Goal: Task Accomplishment & Management: Manage account settings

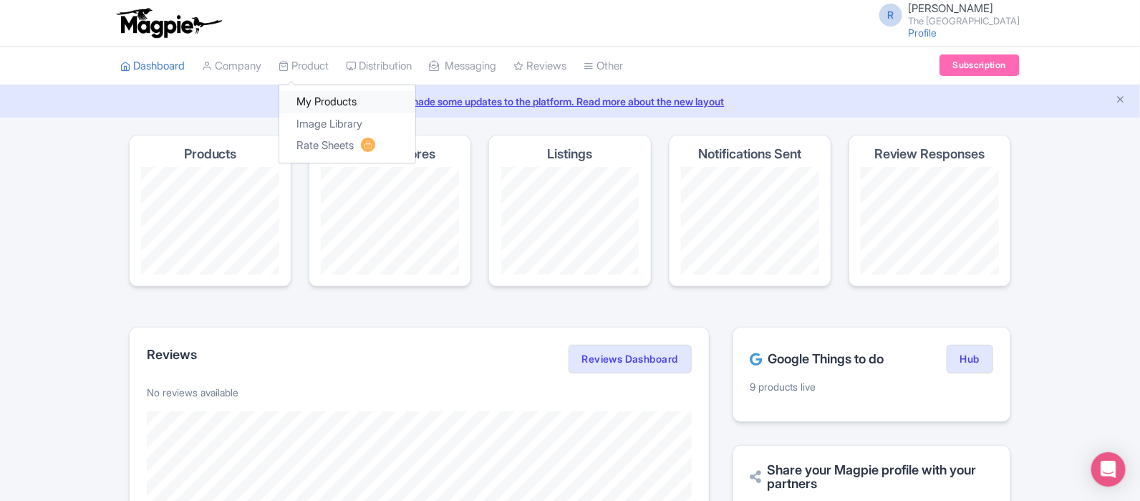
click at [326, 99] on link "My Products" at bounding box center [347, 102] width 136 height 22
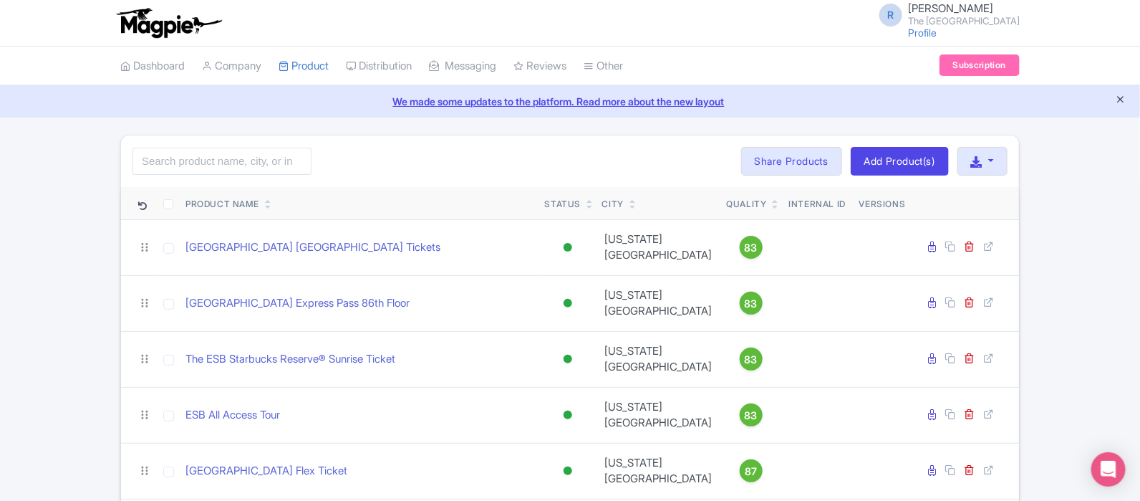
click at [1121, 98] on icon "Close announcement" at bounding box center [1120, 99] width 11 height 11
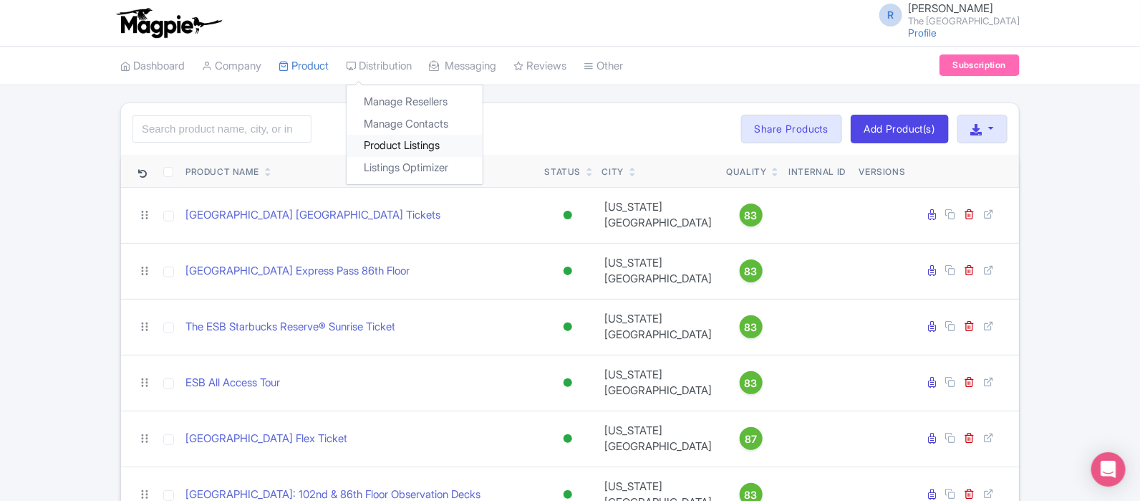
click at [415, 148] on link "Product Listings" at bounding box center [415, 146] width 136 height 22
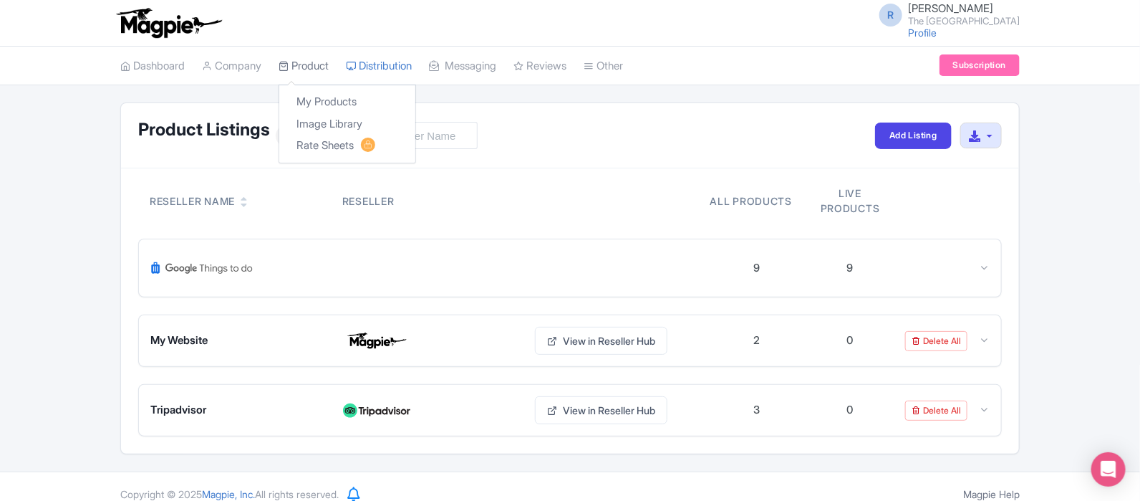
click at [309, 66] on link "Product" at bounding box center [304, 66] width 50 height 39
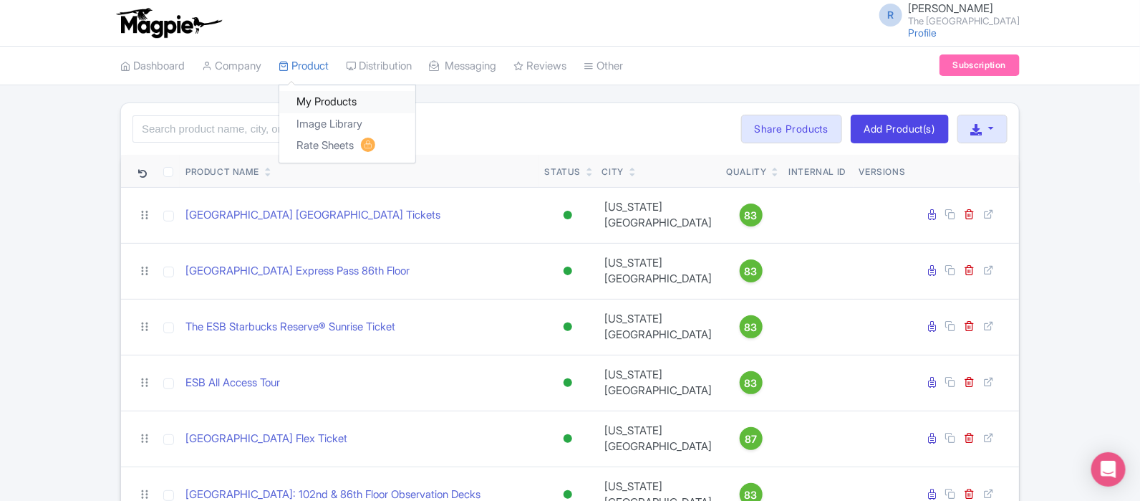
click at [328, 101] on link "My Products" at bounding box center [347, 102] width 136 height 22
click at [312, 67] on link "Product" at bounding box center [304, 66] width 50 height 39
click at [86, 119] on div "Search Bulk Actions Delete Add to Collection Share Products Add to Collection C…" at bounding box center [570, 396] width 1140 height 588
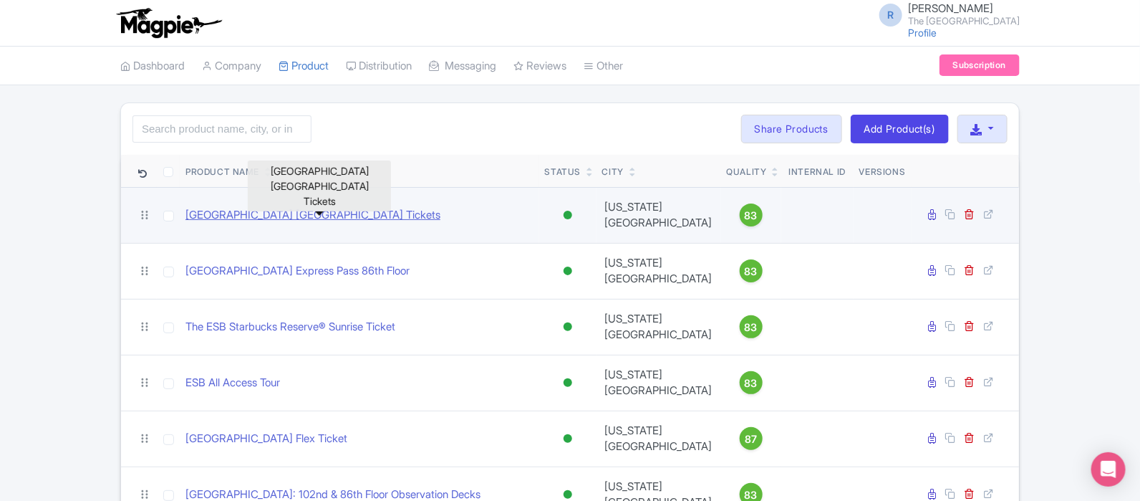
click at [312, 213] on link "[GEOGRAPHIC_DATA] [GEOGRAPHIC_DATA] Tickets" at bounding box center [313, 215] width 255 height 16
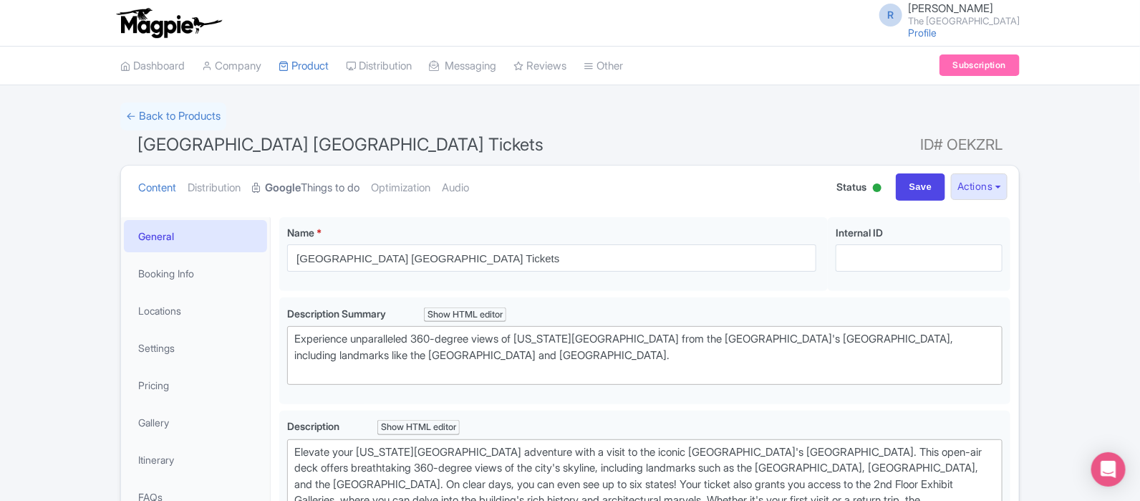
click at [311, 191] on link "Google Things to do" at bounding box center [305, 187] width 107 height 45
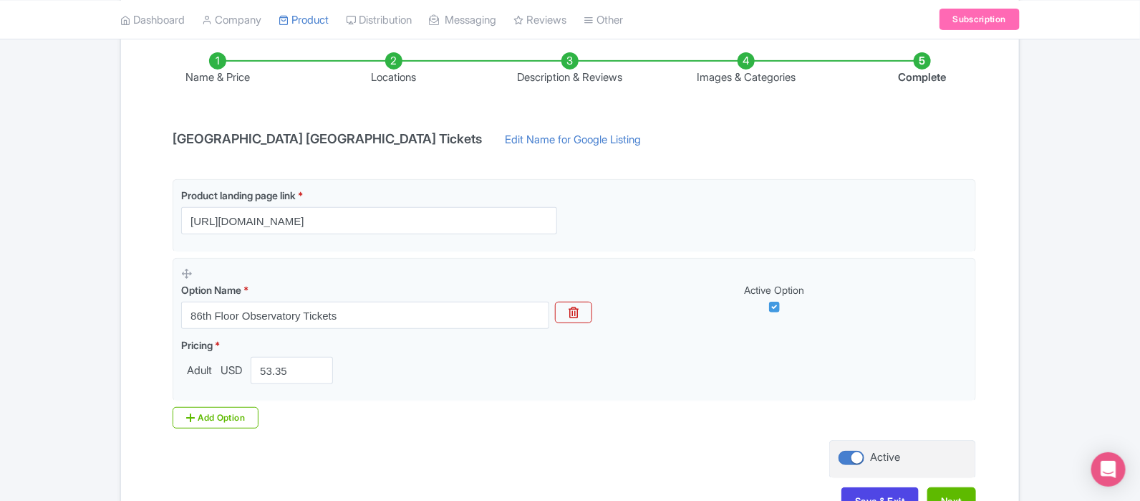
scroll to position [201, 0]
click at [79, 271] on div "← Back to Products Empire State Building 86th Floor Observatory Tickets ID# OEK…" at bounding box center [570, 220] width 1140 height 637
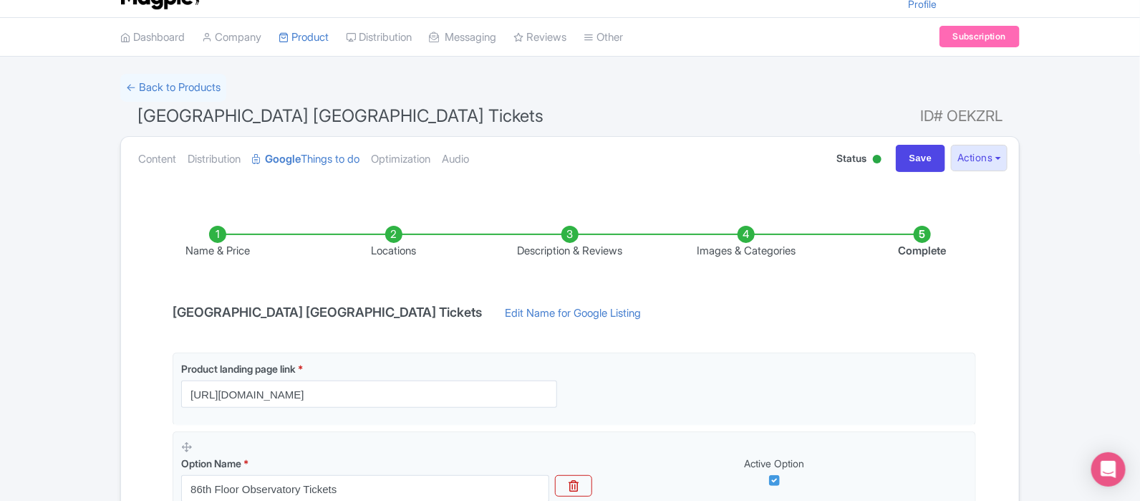
scroll to position [33, 0]
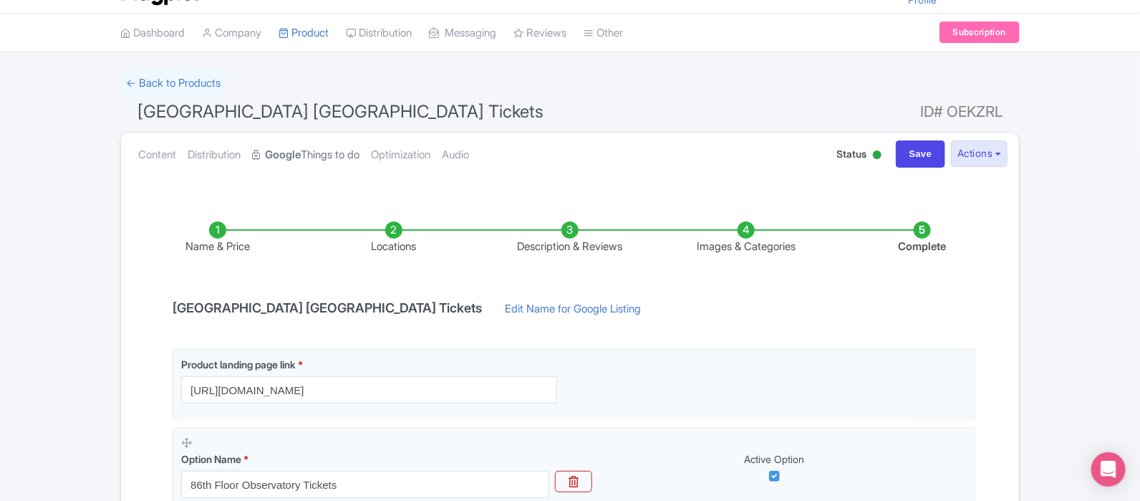
click at [301, 155] on strong "Google" at bounding box center [283, 155] width 36 height 16
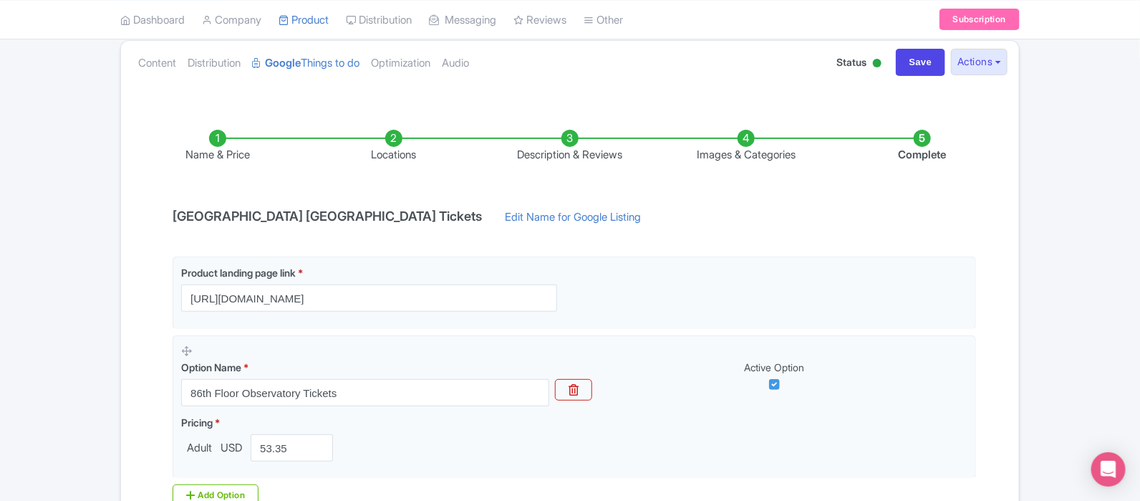
scroll to position [120, 0]
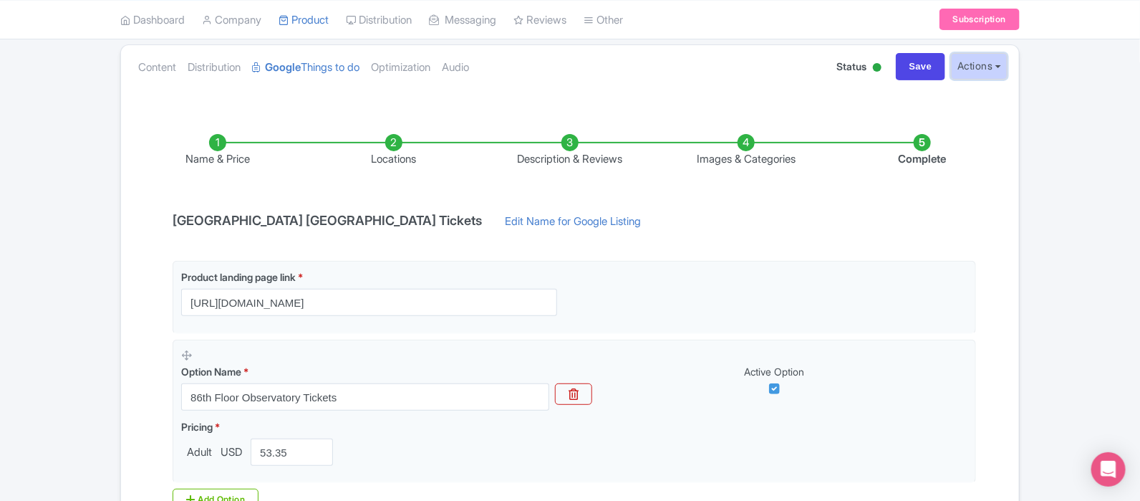
click at [980, 75] on button "Actions" at bounding box center [979, 66] width 57 height 27
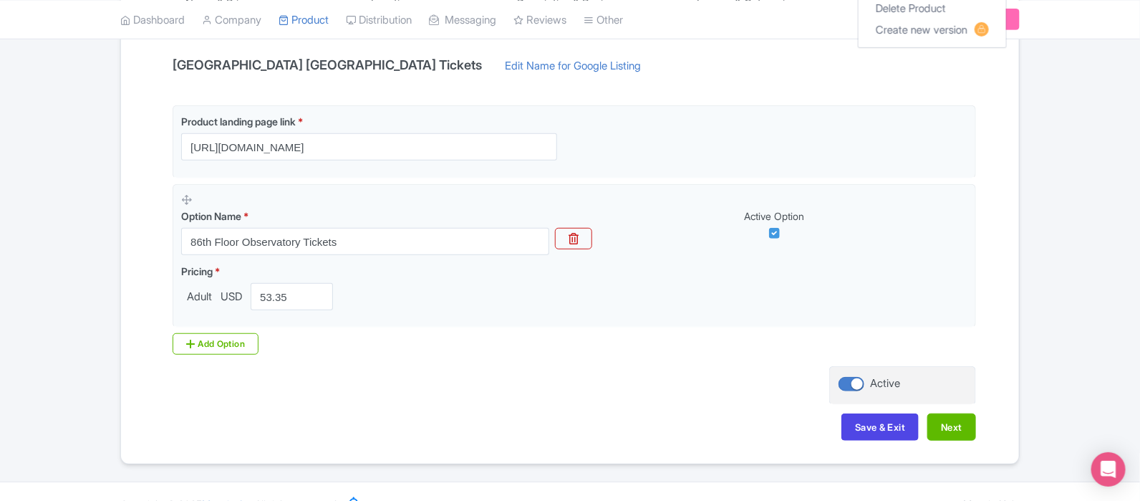
scroll to position [285, 0]
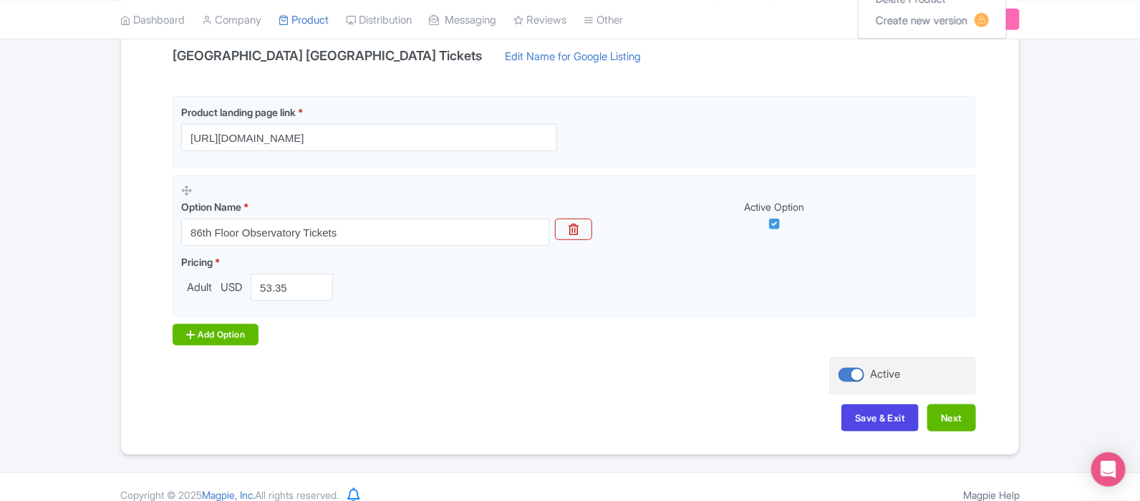
click at [219, 335] on div "Add Option" at bounding box center [216, 334] width 86 height 21
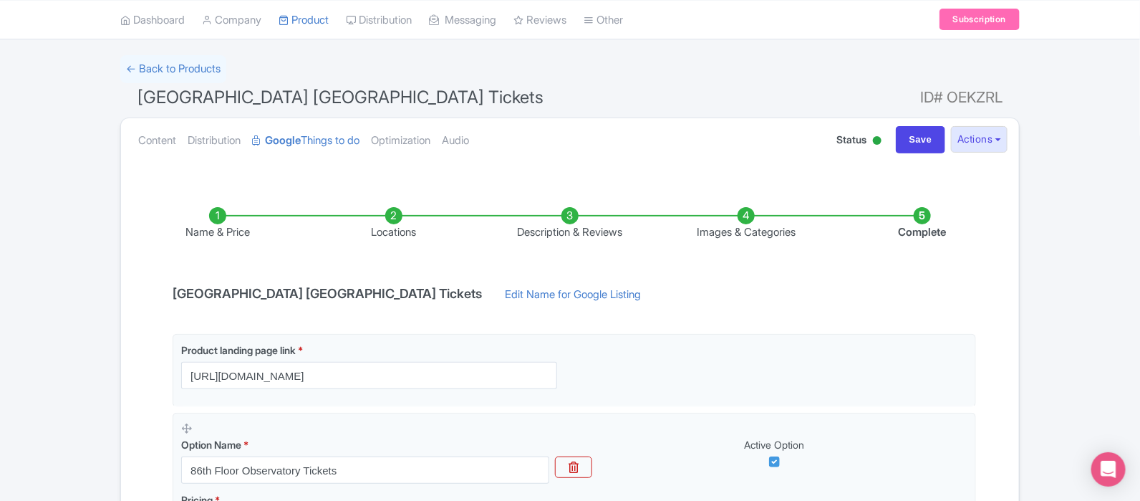
scroll to position [45, 0]
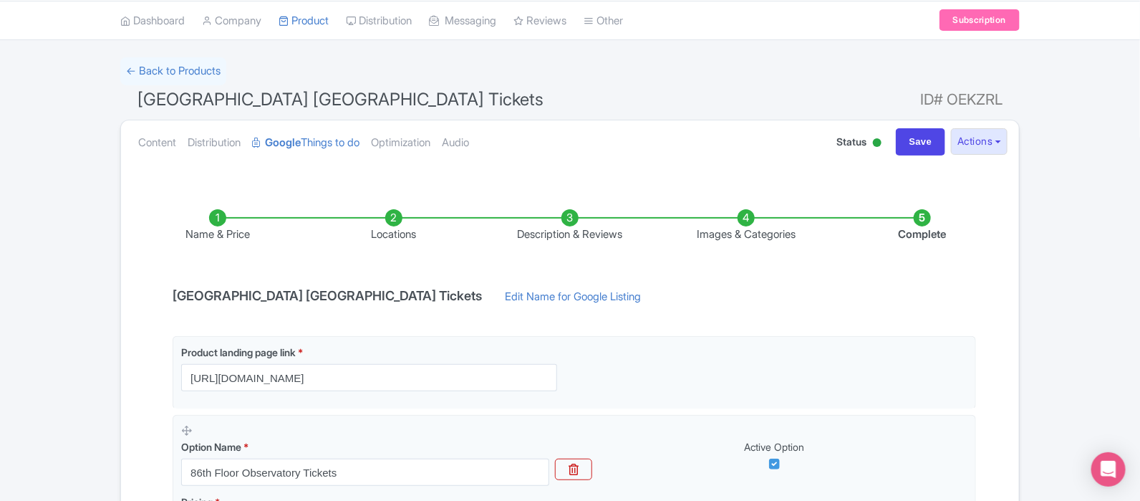
click at [1064, 342] on div "← Back to Products Empire State Building 86th Floor Observatory Tickets ID# OEK…" at bounding box center [570, 450] width 1140 height 787
click at [64, 261] on div "← Back to Products Empire State Building 86th Floor Observatory Tickets ID# OEK…" at bounding box center [570, 450] width 1140 height 787
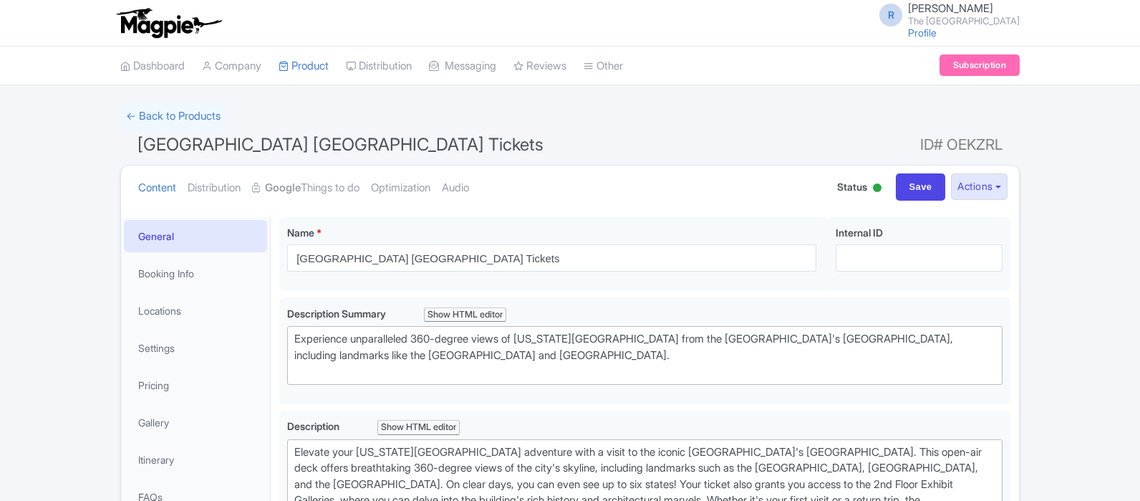
scroll to position [45, 0]
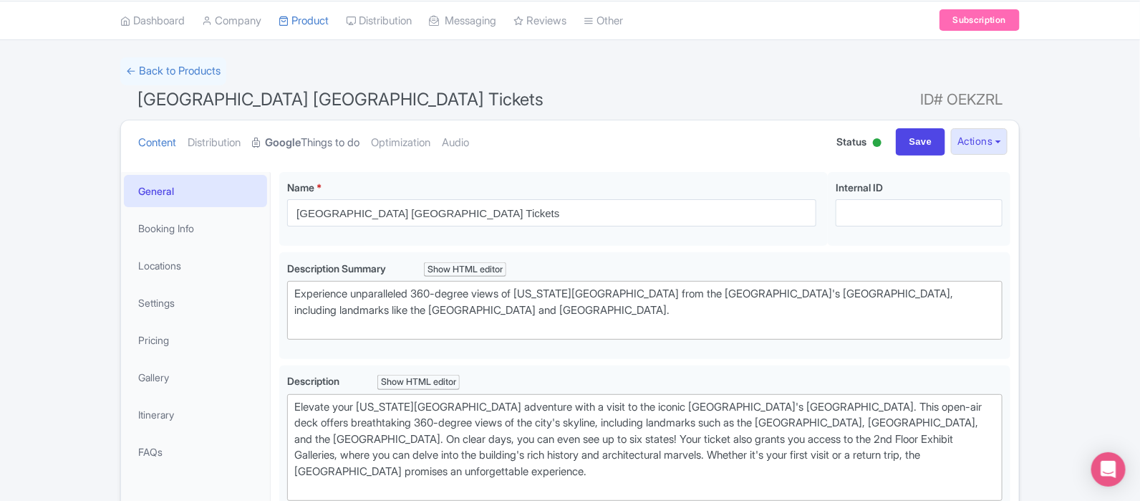
click at [331, 144] on link "Google Things to do" at bounding box center [305, 142] width 107 height 45
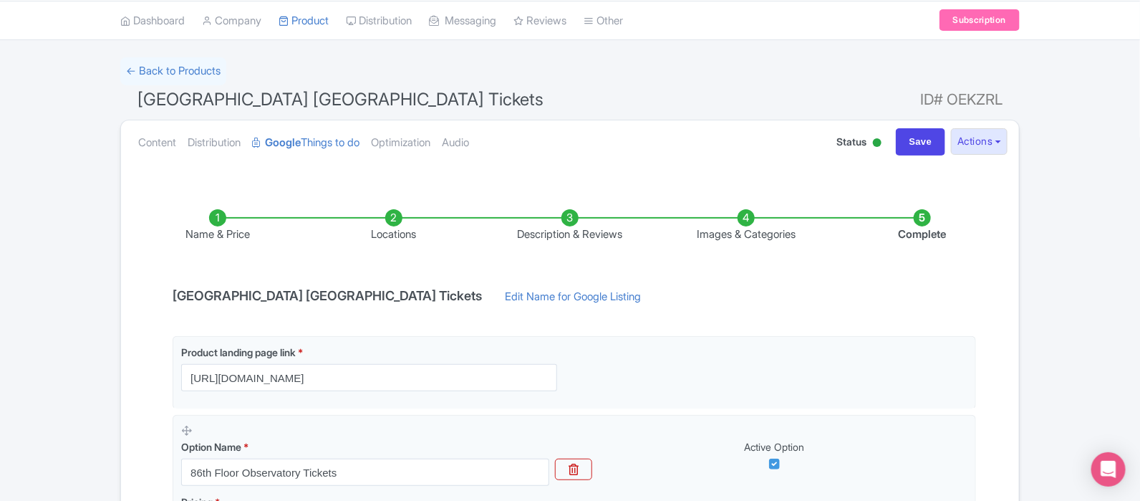
click at [754, 234] on li "Images & Categories" at bounding box center [746, 226] width 176 height 34
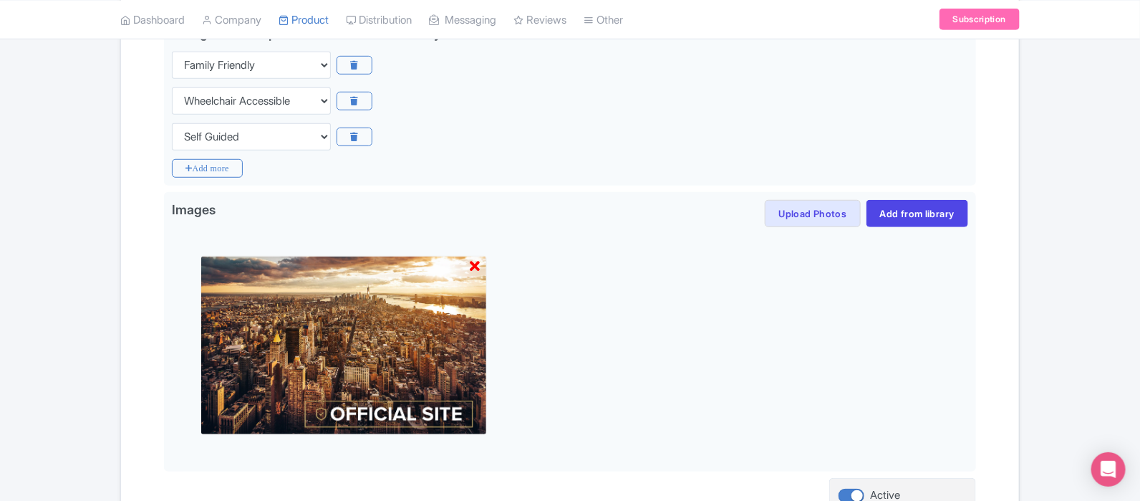
scroll to position [346, 0]
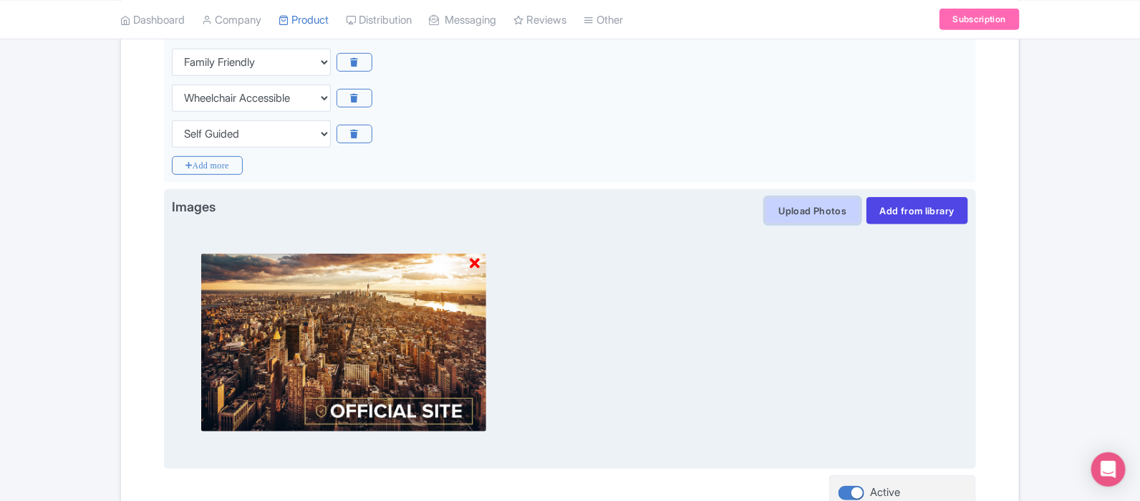
click at [838, 214] on button "Upload Photos" at bounding box center [812, 210] width 95 height 27
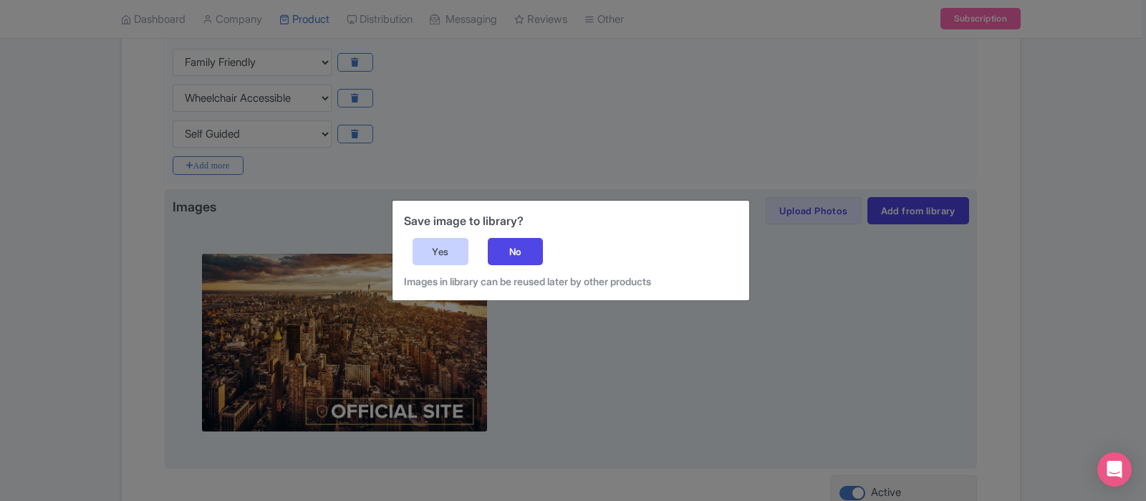
click at [433, 249] on div "Yes" at bounding box center [441, 251] width 56 height 27
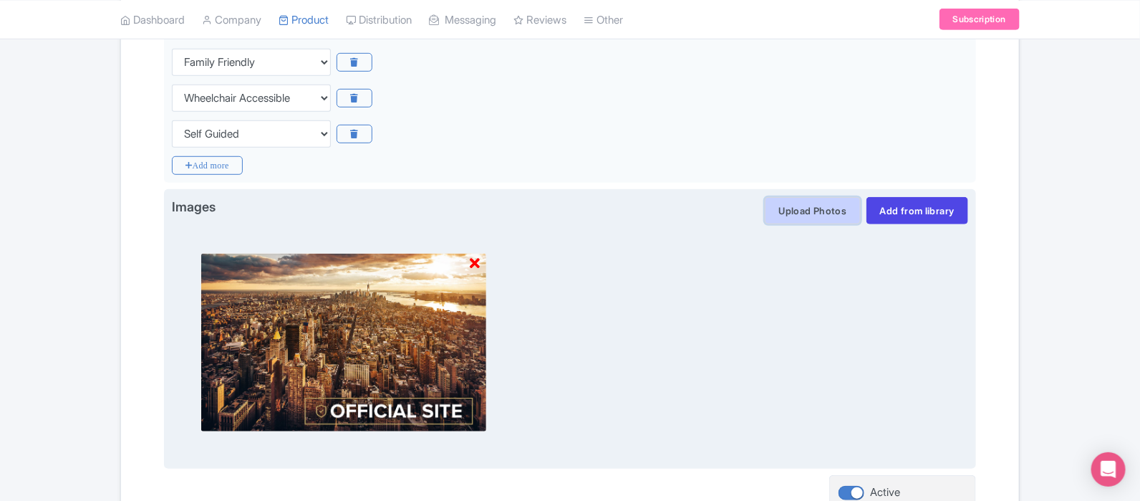
click at [824, 202] on button "Upload Photos" at bounding box center [812, 210] width 95 height 27
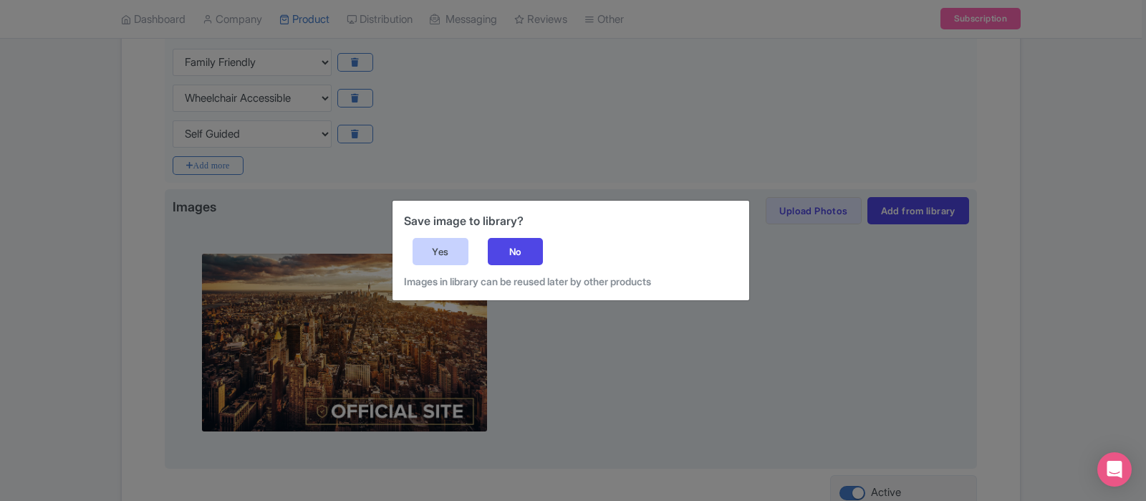
click at [447, 255] on div "Yes" at bounding box center [441, 251] width 56 height 27
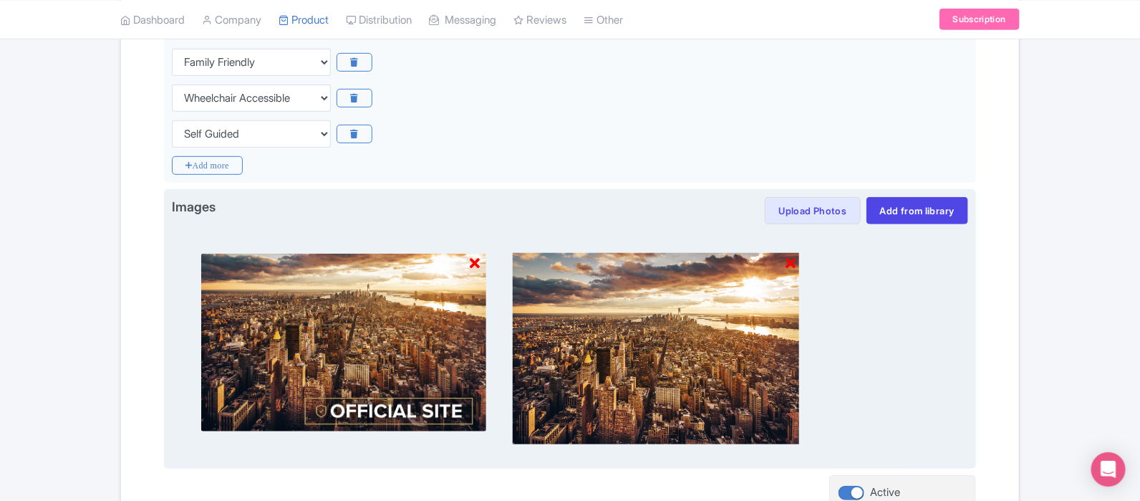
click at [677, 353] on img at bounding box center [656, 348] width 287 height 191
click at [476, 263] on icon at bounding box center [475, 263] width 10 height 14
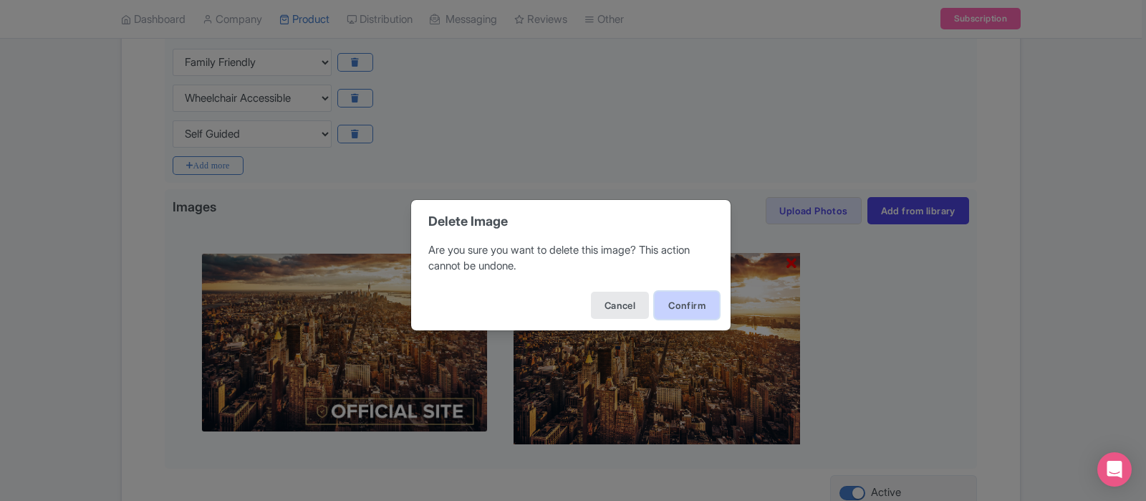
click at [673, 309] on button "Confirm" at bounding box center [687, 305] width 64 height 27
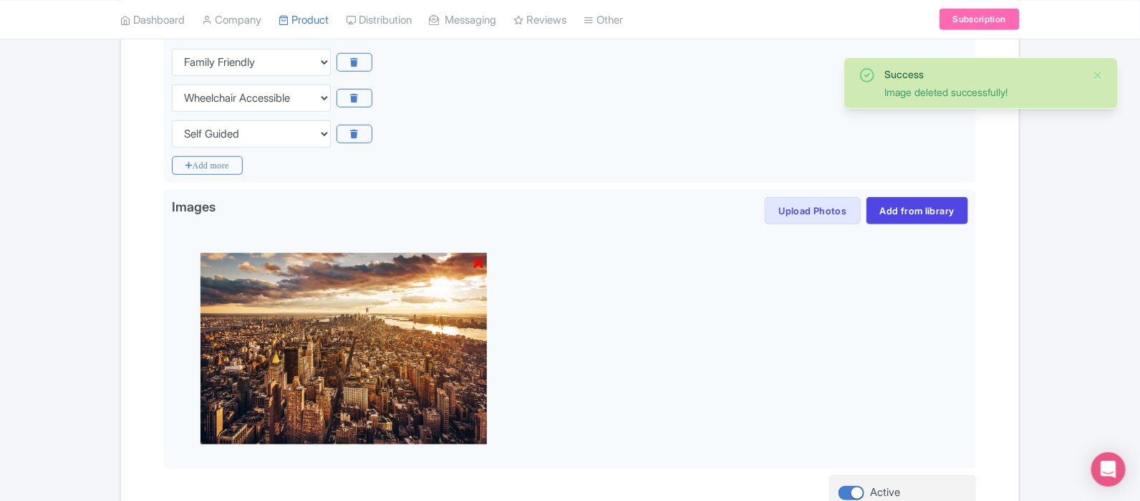
scroll to position [477, 0]
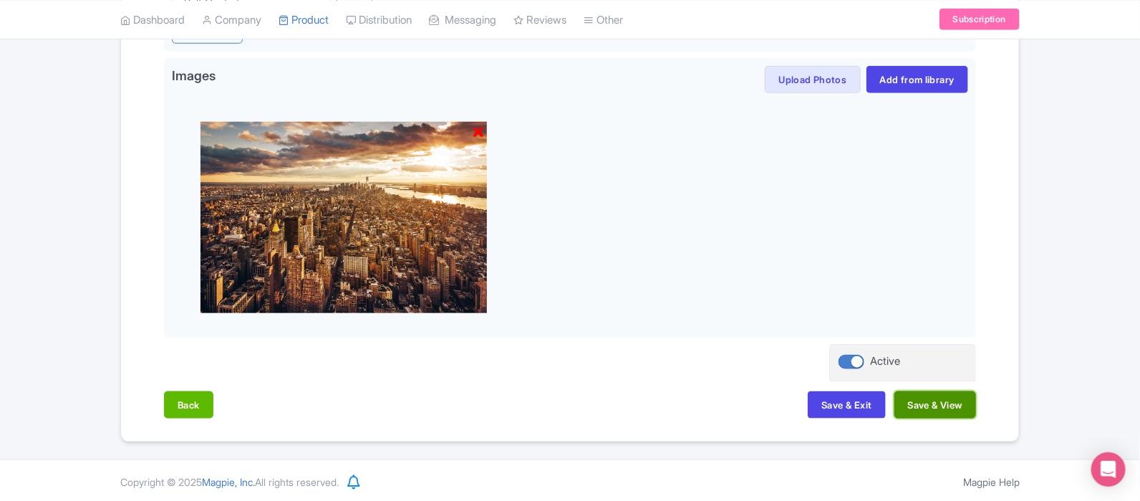
click at [942, 406] on button "Save & View" at bounding box center [936, 404] width 82 height 27
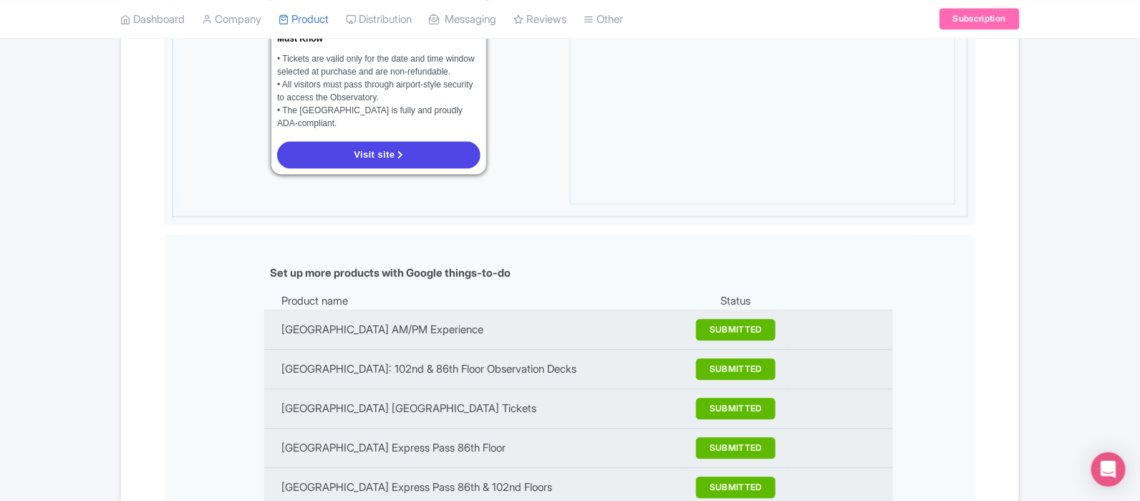
scroll to position [1669, 0]
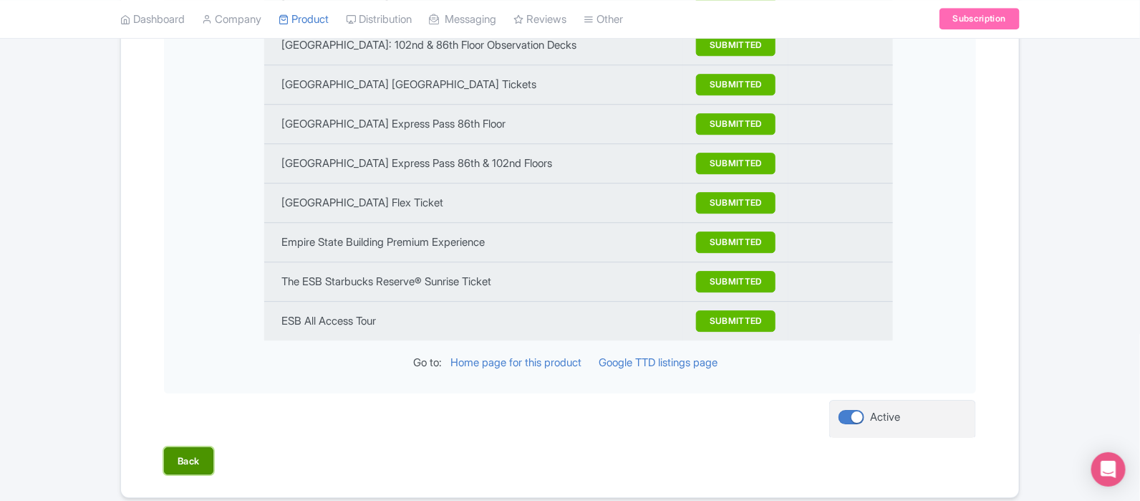
click at [183, 447] on button "Back" at bounding box center [188, 460] width 49 height 27
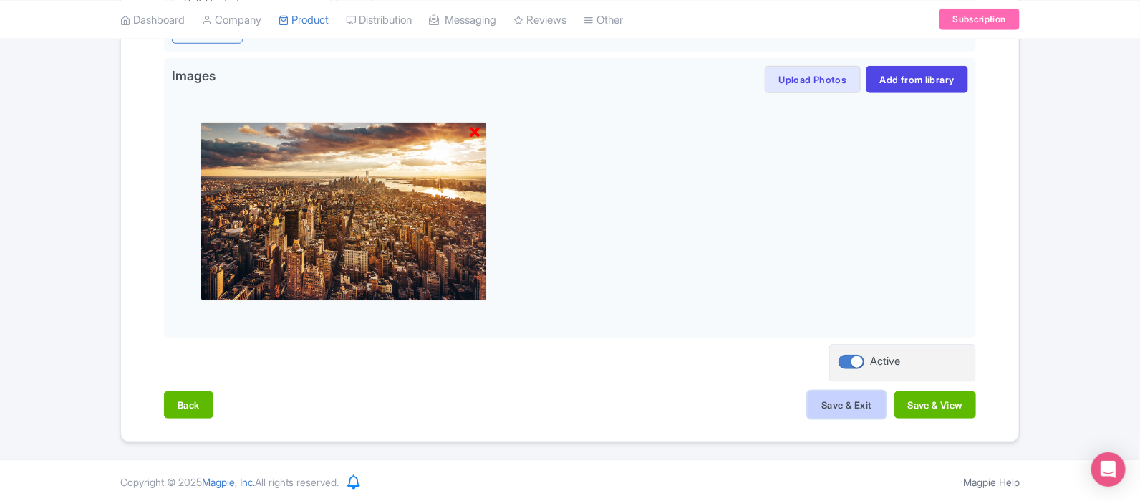
click at [849, 393] on button "Save & Exit" at bounding box center [846, 404] width 77 height 27
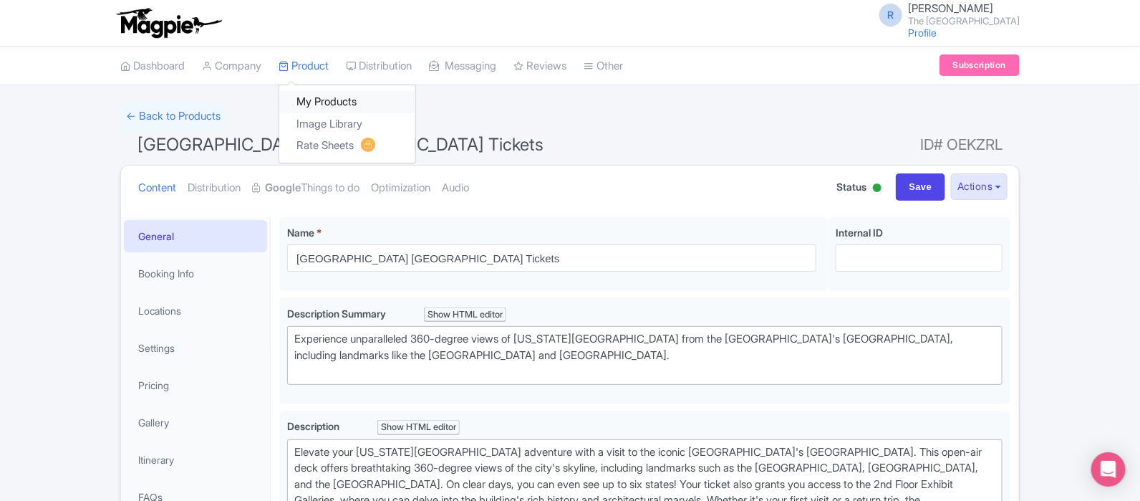
click at [329, 95] on link "My Products" at bounding box center [347, 102] width 136 height 22
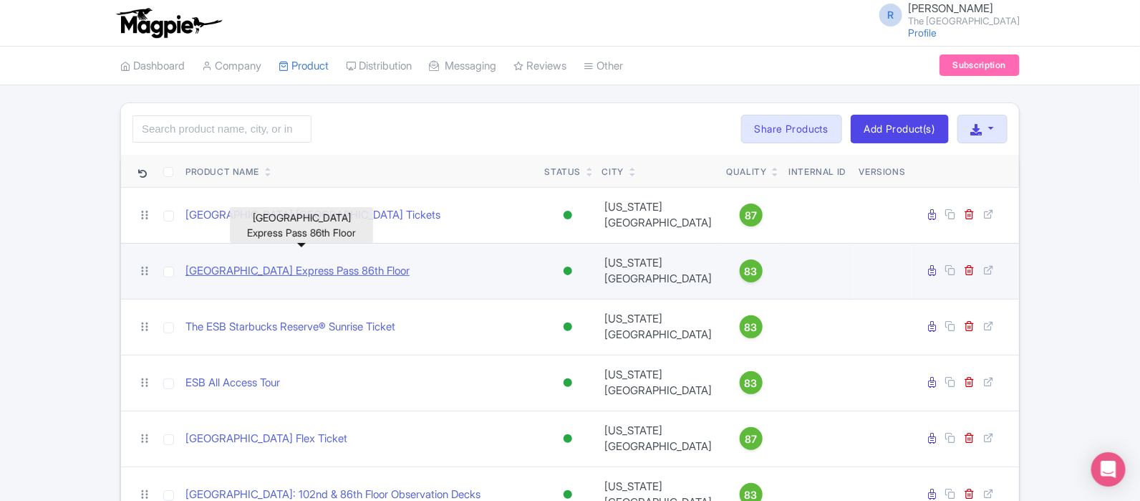
click at [387, 263] on link "[GEOGRAPHIC_DATA] Express Pass 86th Floor" at bounding box center [298, 271] width 224 height 16
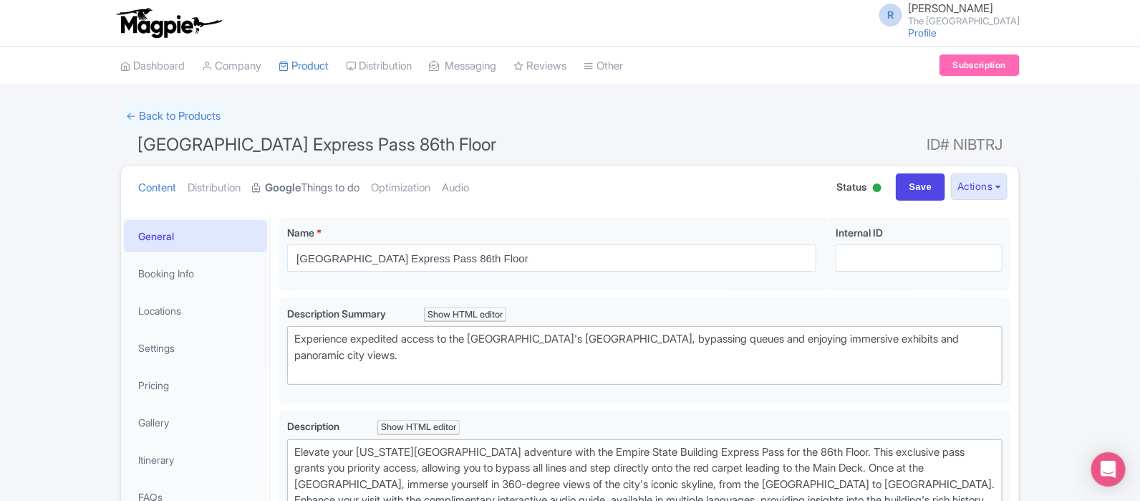
click at [315, 190] on link "Google Things to do" at bounding box center [305, 187] width 107 height 45
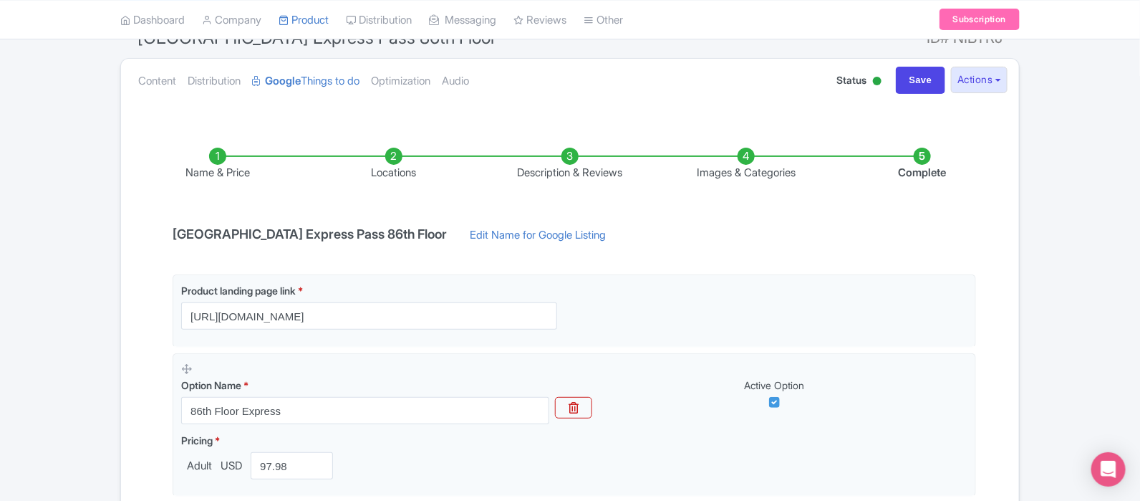
scroll to position [105, 0]
click at [761, 175] on li "Images & Categories" at bounding box center [746, 166] width 176 height 34
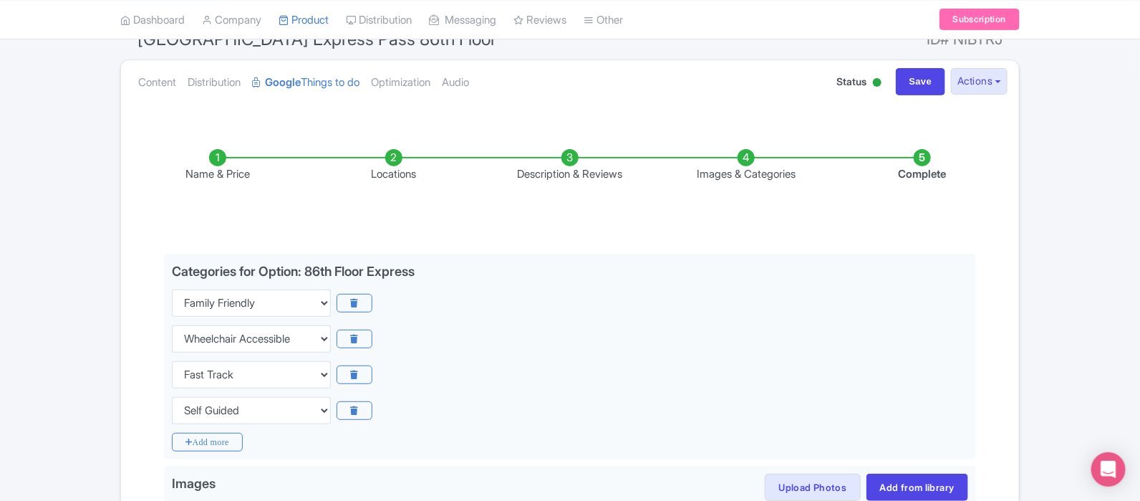
scroll to position [0, 0]
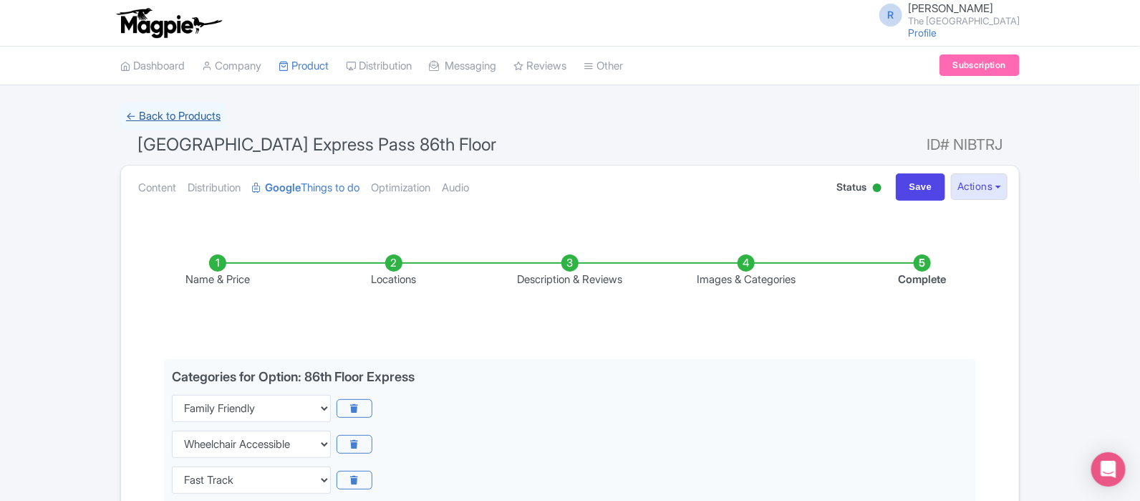
click at [190, 116] on link "← Back to Products" at bounding box center [173, 116] width 106 height 28
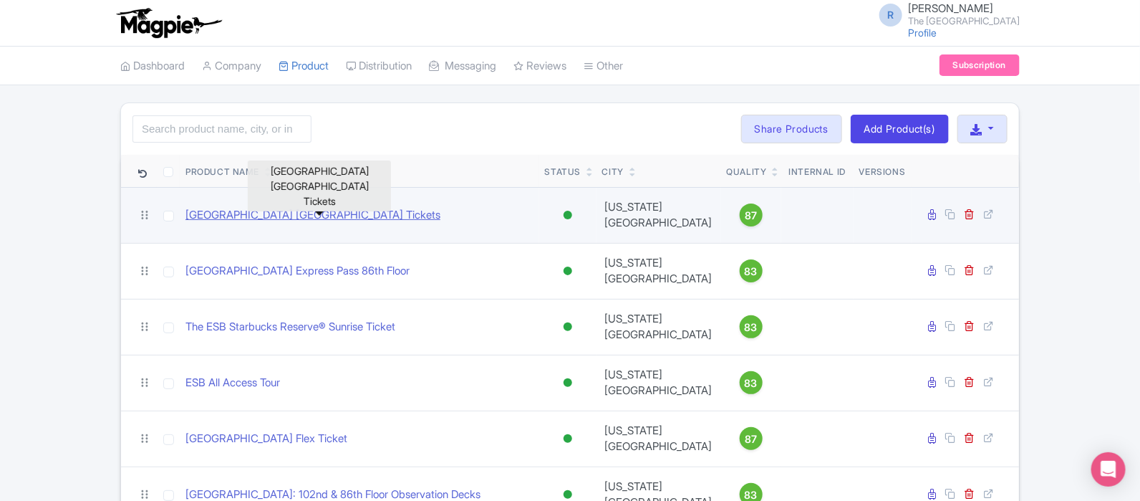
click at [384, 217] on link "[GEOGRAPHIC_DATA] [GEOGRAPHIC_DATA] Tickets" at bounding box center [313, 215] width 255 height 16
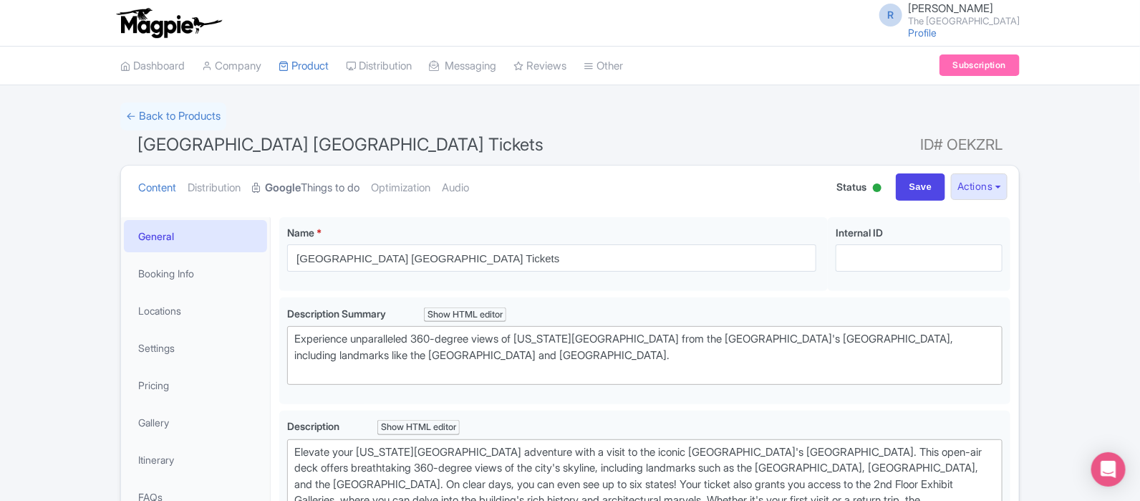
click at [297, 200] on link "Google Things to do" at bounding box center [305, 187] width 107 height 45
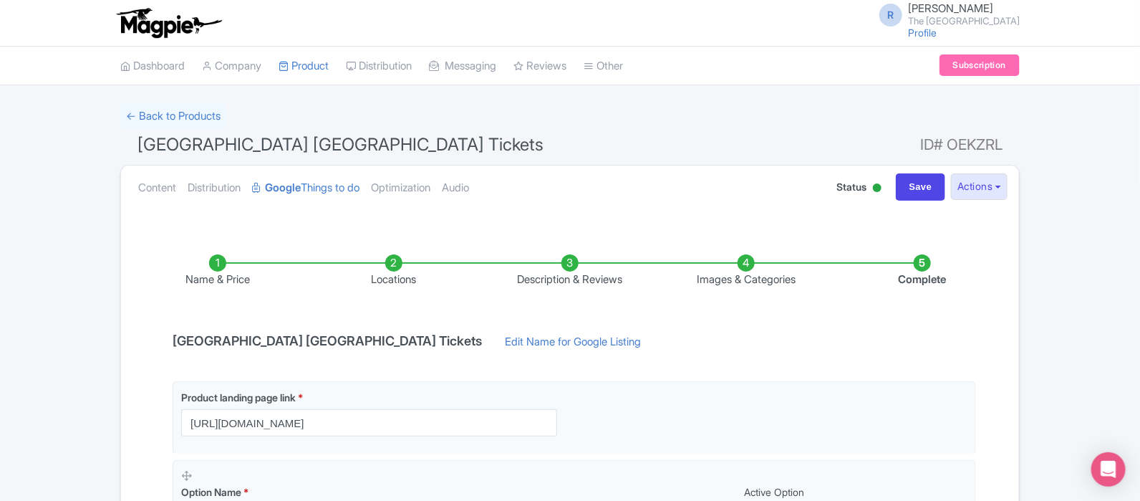
scroll to position [3, 0]
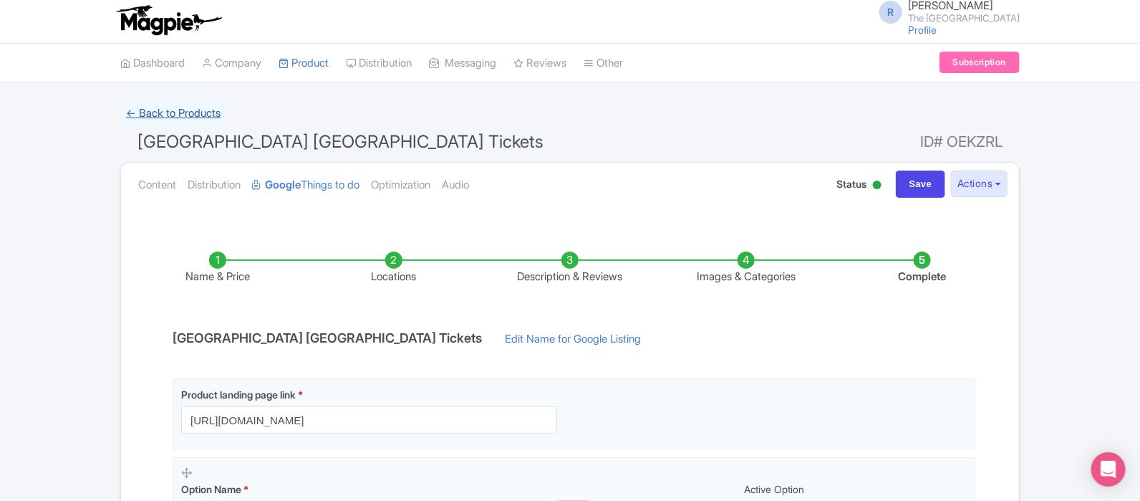
click at [209, 109] on link "← Back to Products" at bounding box center [173, 114] width 106 height 28
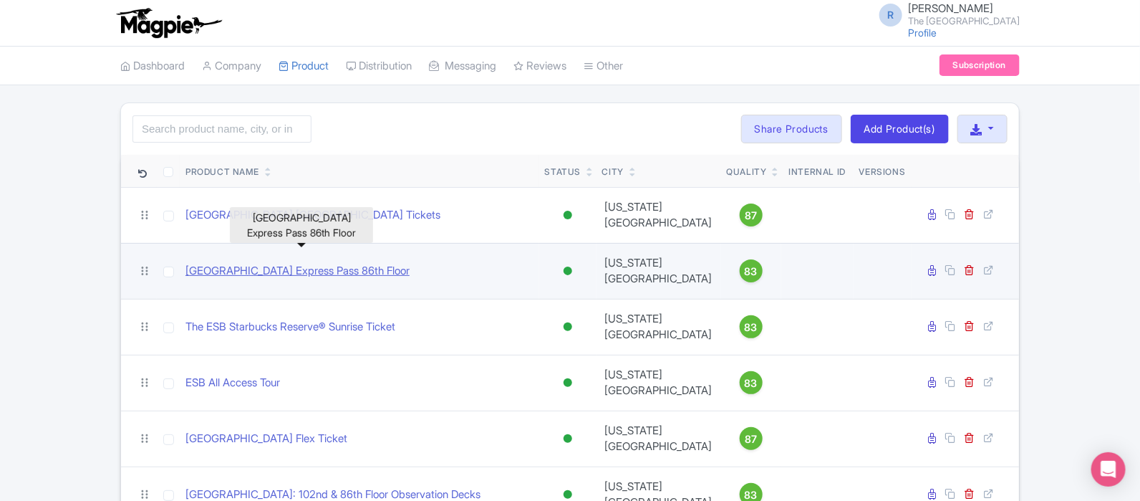
click at [322, 263] on link "[GEOGRAPHIC_DATA] Express Pass 86th Floor" at bounding box center [298, 271] width 224 height 16
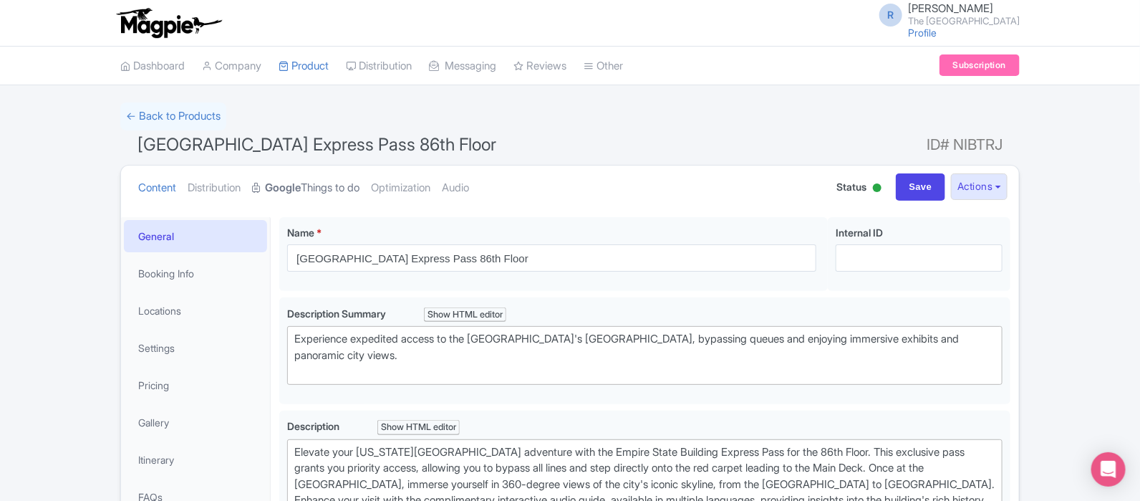
click at [347, 184] on link "Google Things to do" at bounding box center [305, 187] width 107 height 45
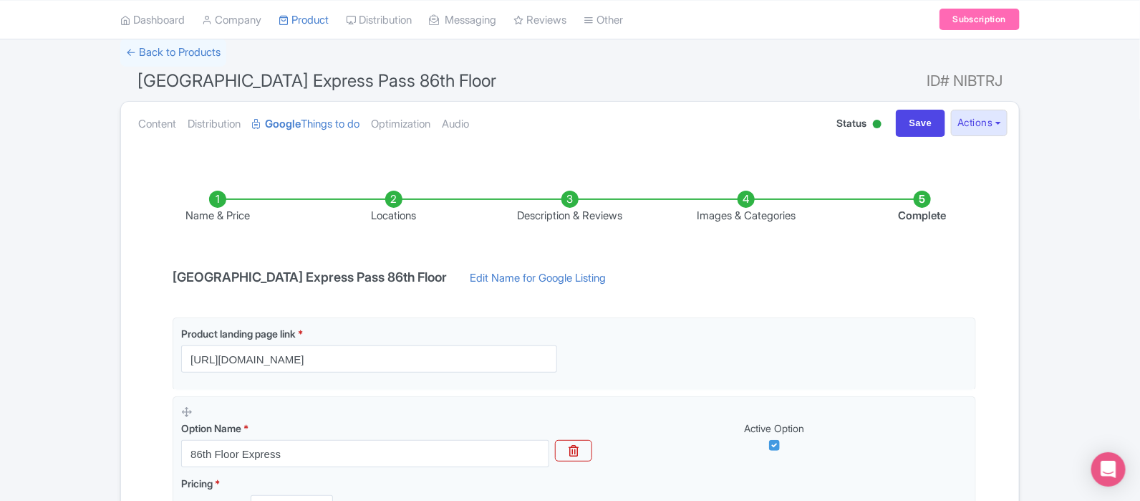
scroll to position [61, 0]
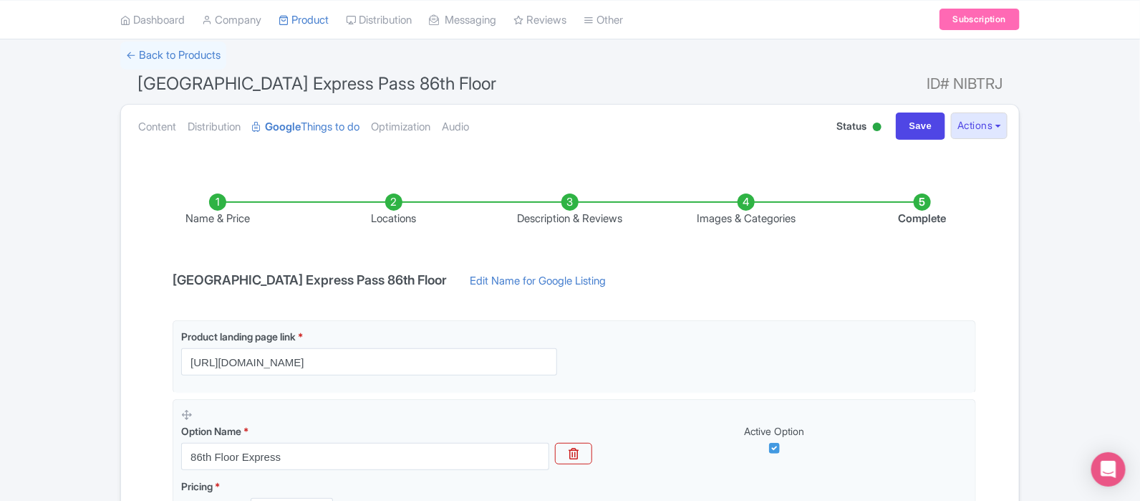
click at [758, 211] on li "Images & Categories" at bounding box center [746, 210] width 176 height 34
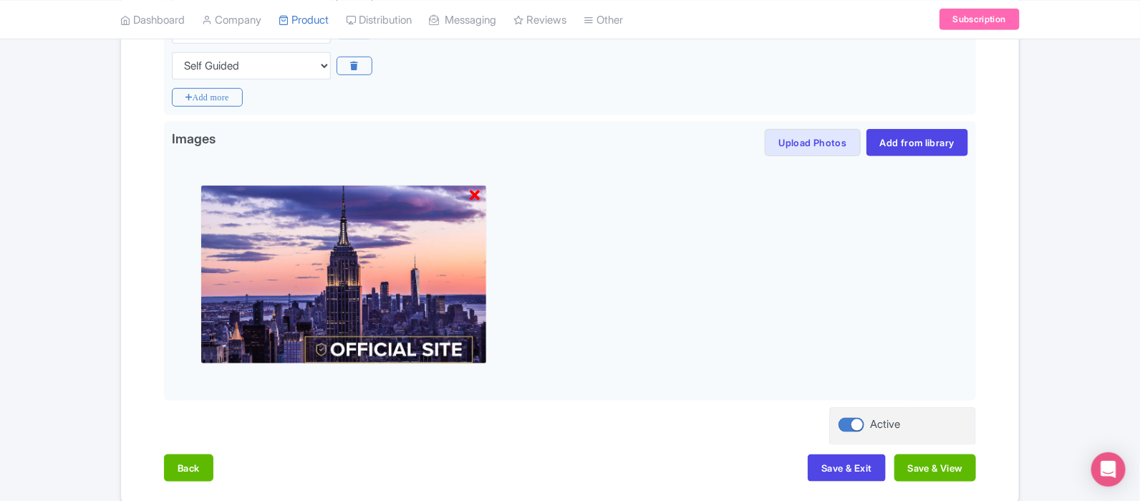
scroll to position [460, 0]
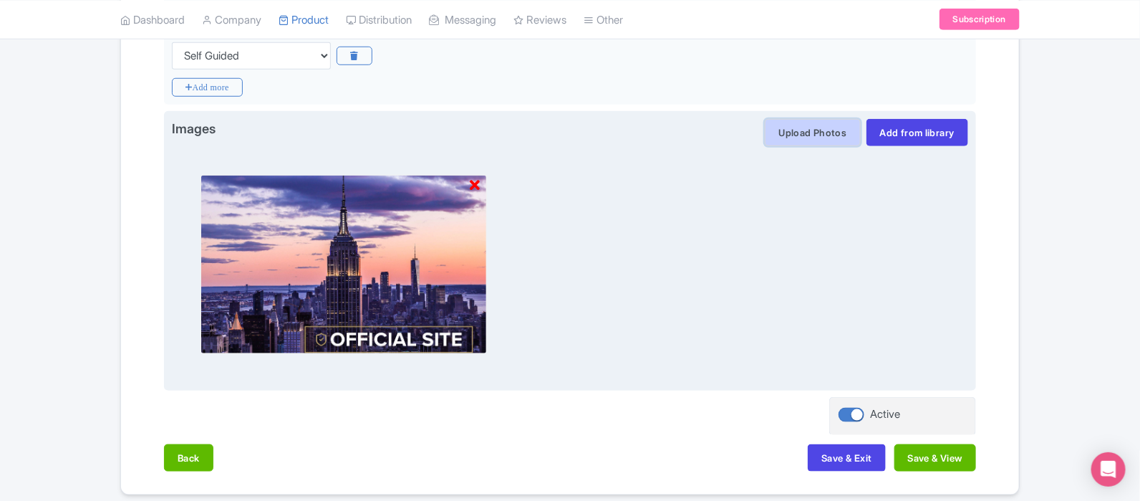
click at [824, 127] on button "Upload Photos" at bounding box center [812, 132] width 95 height 27
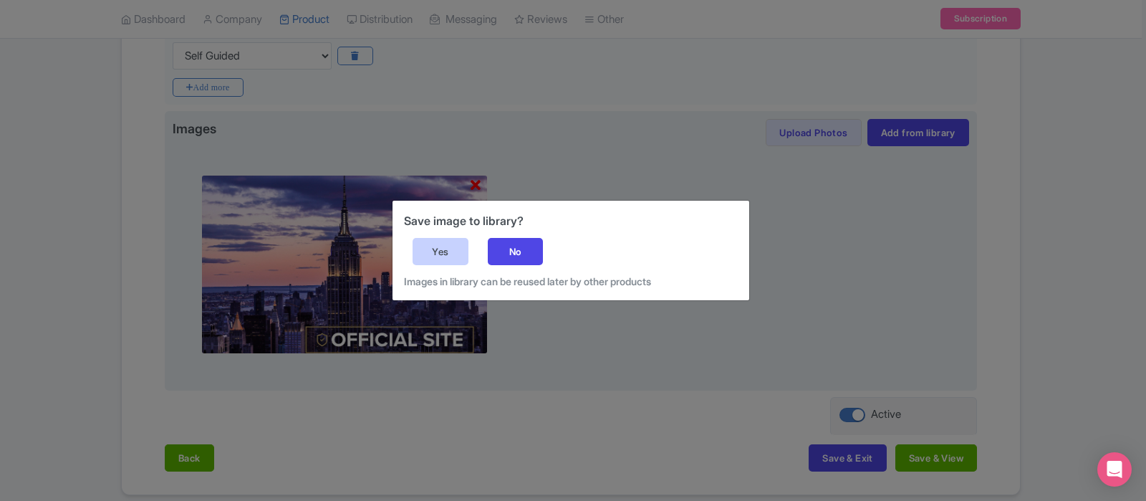
click at [451, 254] on div "Yes" at bounding box center [441, 251] width 56 height 27
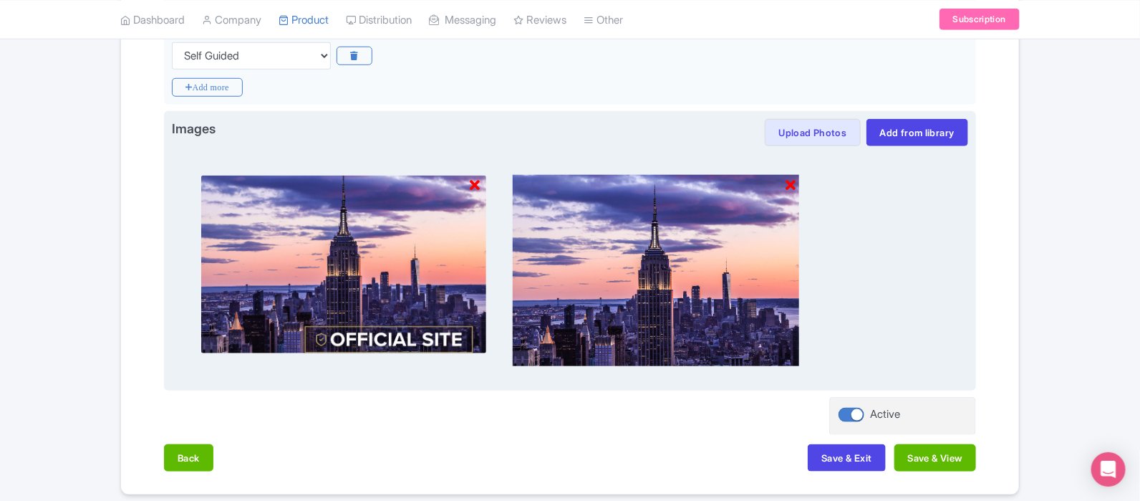
click at [473, 189] on icon at bounding box center [475, 185] width 10 height 14
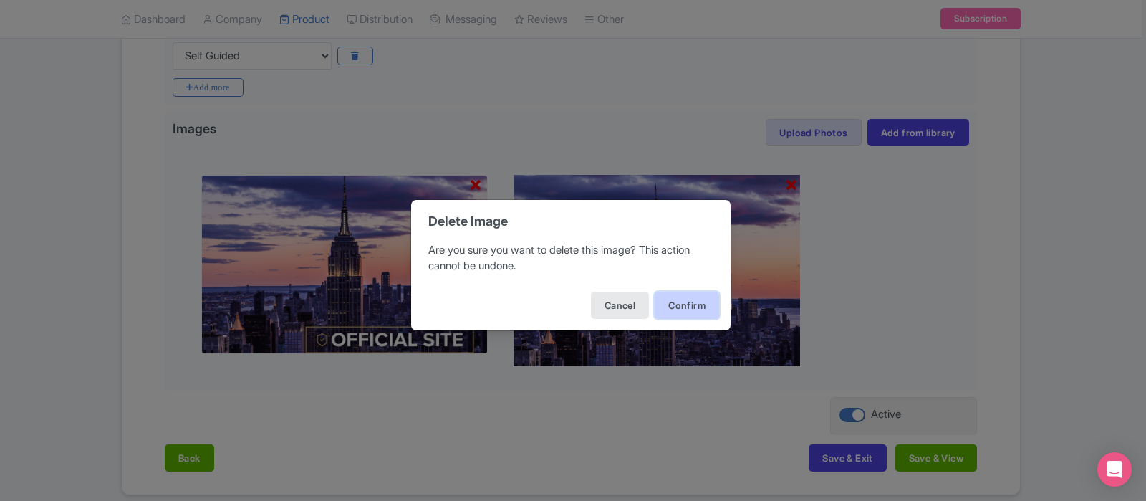
click at [681, 302] on button "Confirm" at bounding box center [687, 305] width 64 height 27
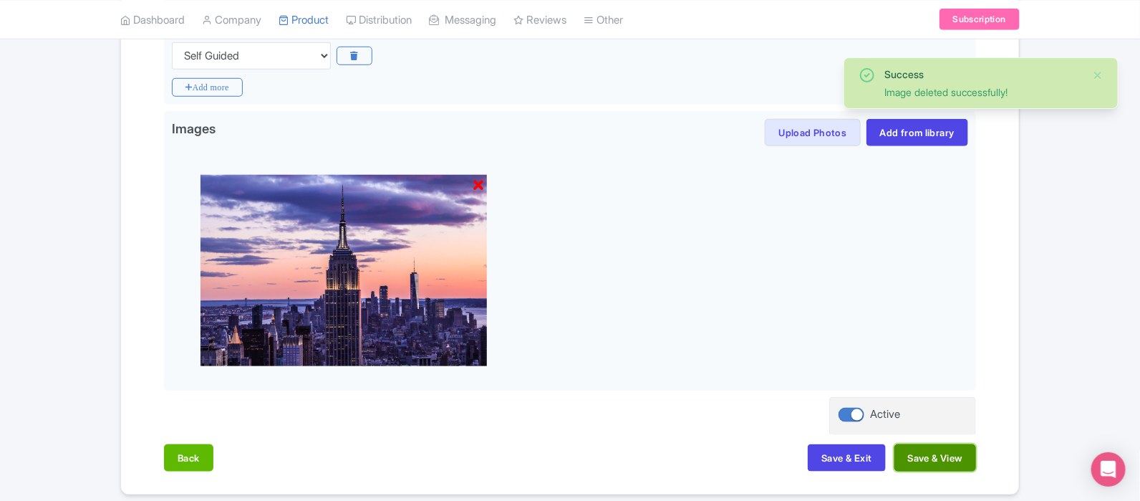
click at [930, 453] on button "Save & View" at bounding box center [936, 457] width 82 height 27
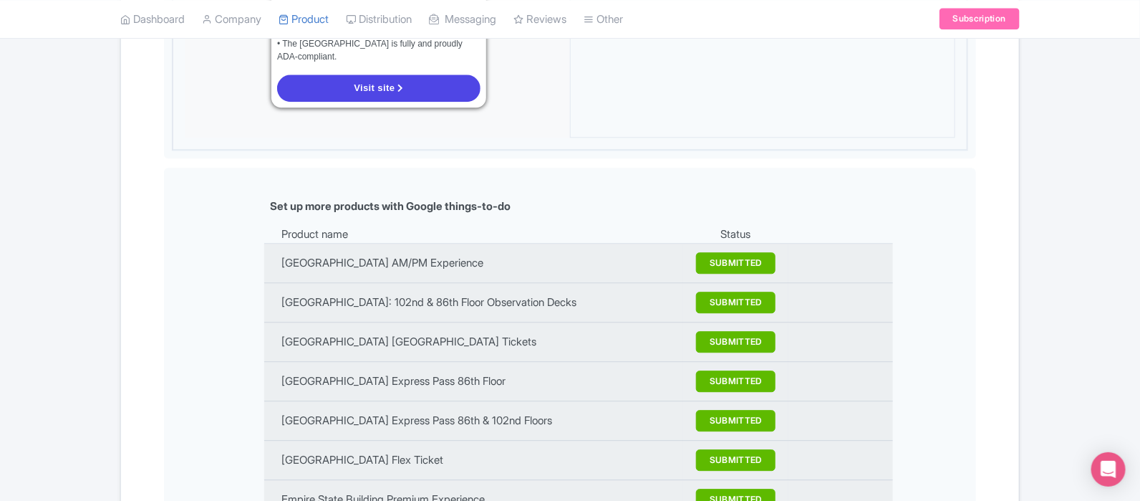
scroll to position [1733, 0]
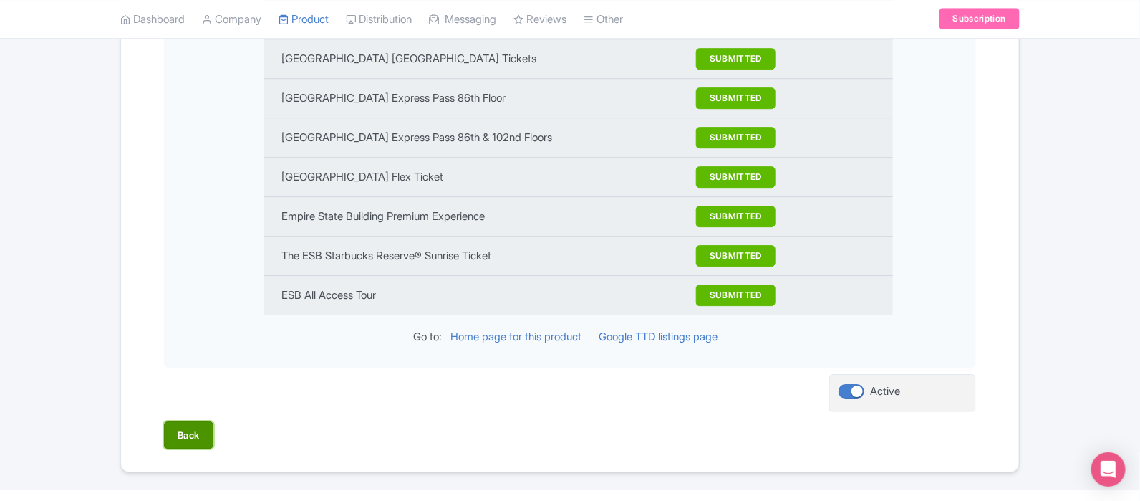
click at [195, 421] on button "Back" at bounding box center [188, 434] width 49 height 27
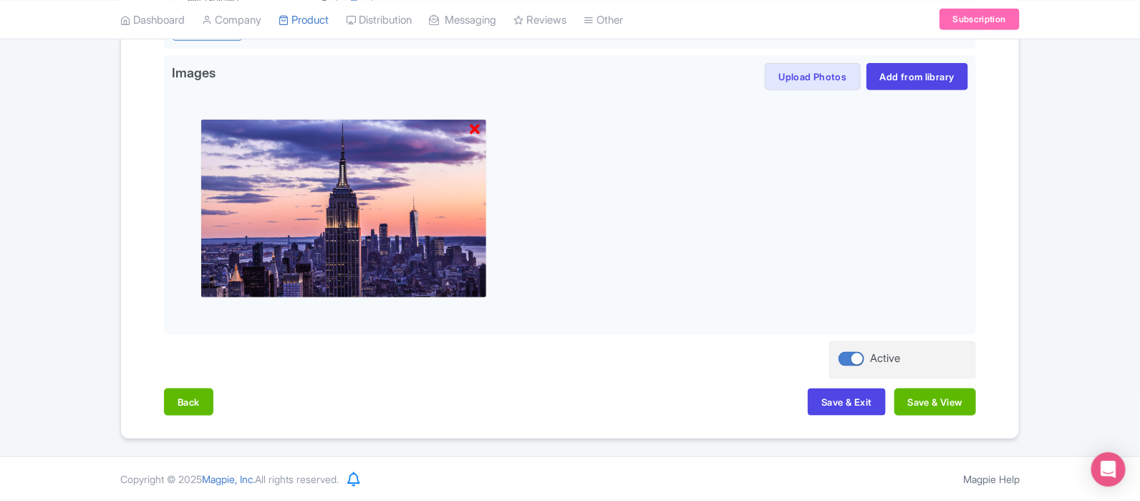
scroll to position [513, 0]
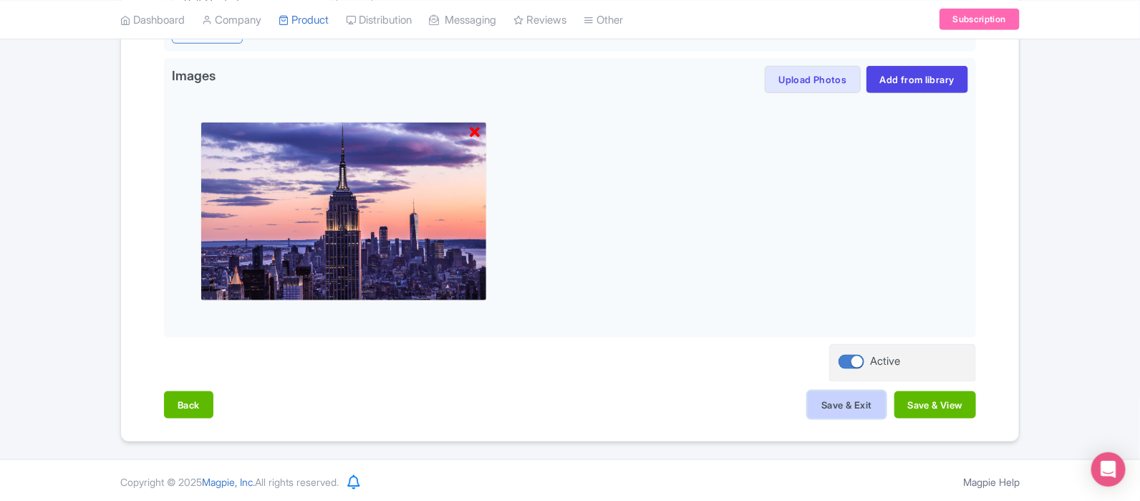
click at [827, 404] on button "Save & Exit" at bounding box center [846, 404] width 77 height 27
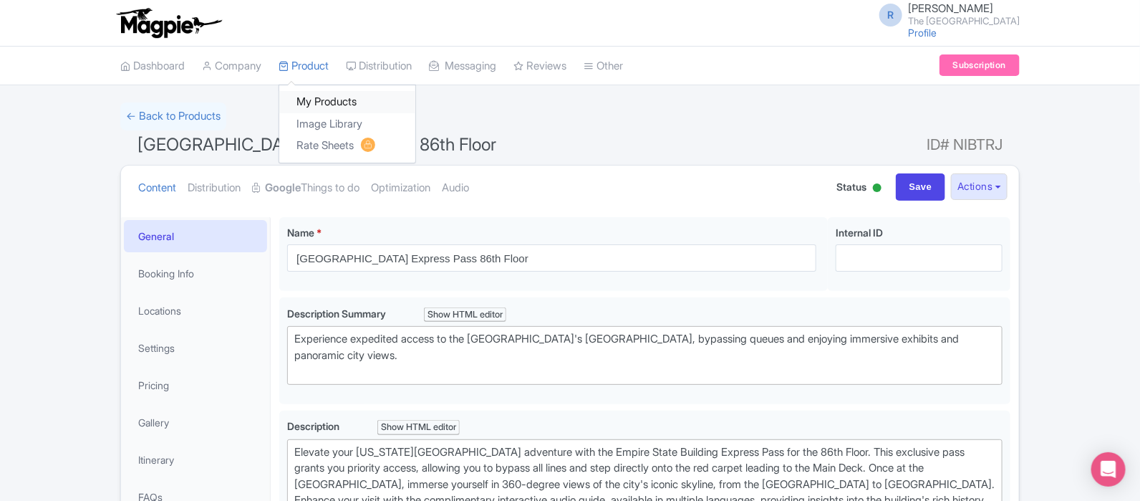
click at [322, 96] on link "My Products" at bounding box center [347, 102] width 136 height 22
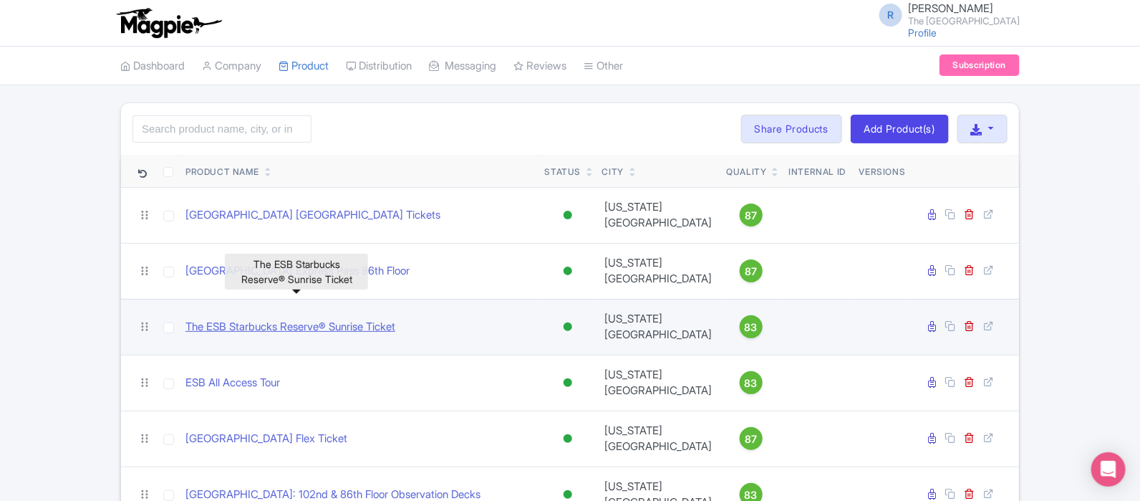
click at [338, 319] on link "The ESB Starbucks Reserve® Sunrise Ticket" at bounding box center [291, 327] width 210 height 16
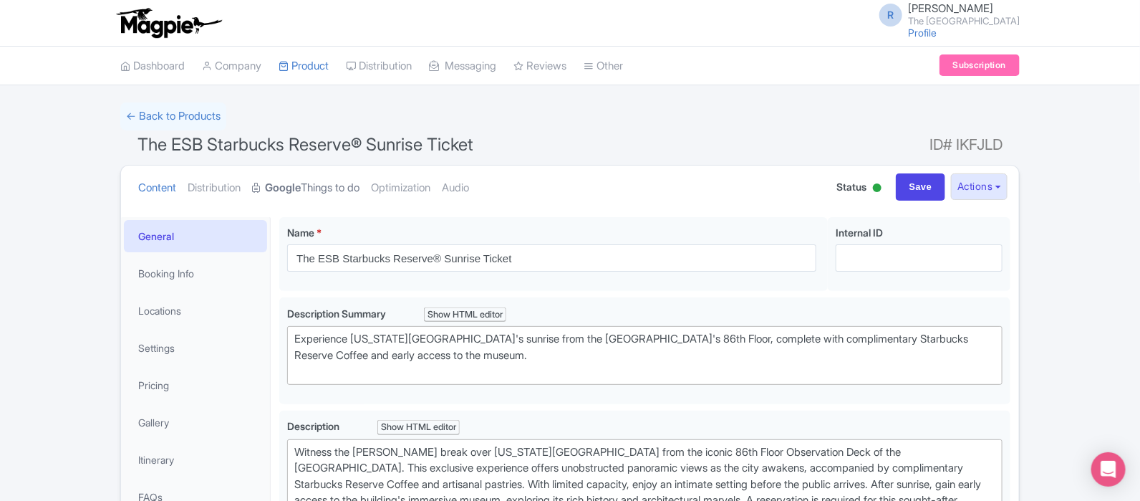
click at [333, 180] on link "Google Things to do" at bounding box center [305, 187] width 107 height 45
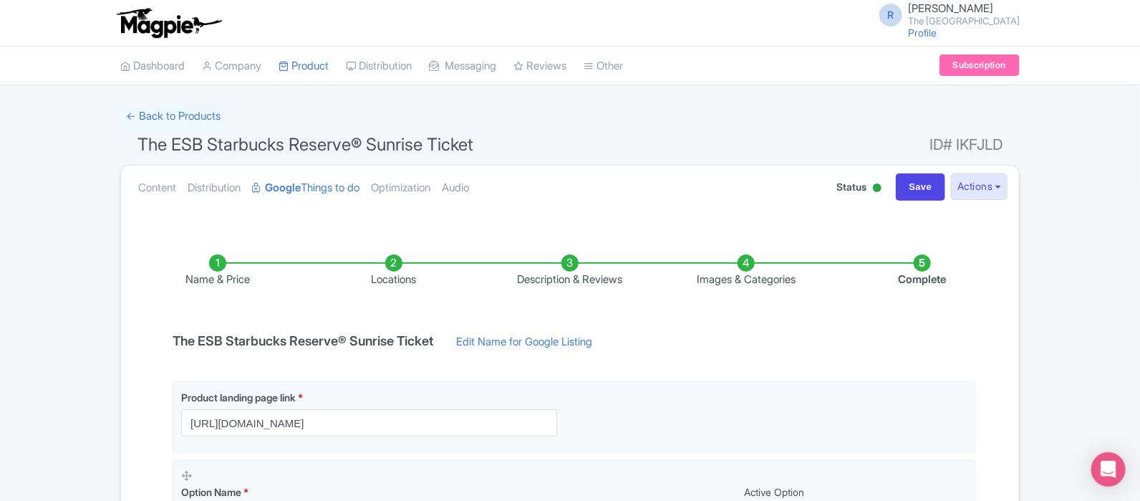
click at [745, 277] on li "Images & Categories" at bounding box center [746, 271] width 176 height 34
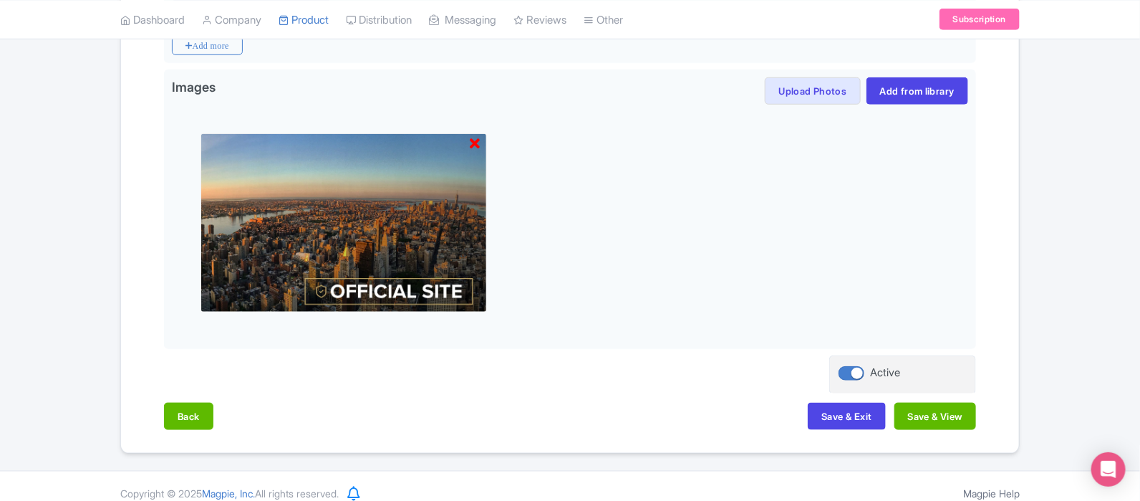
scroll to position [466, 0]
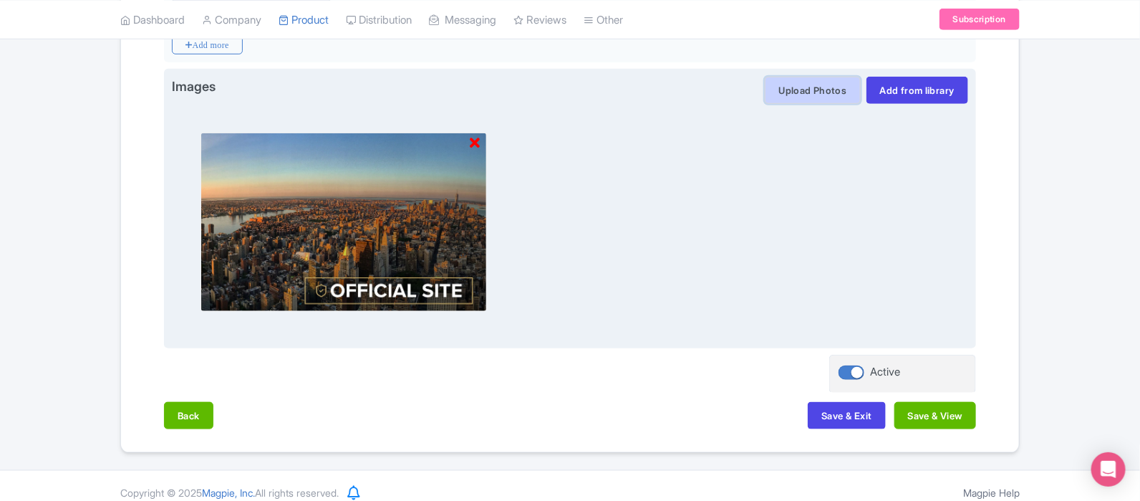
click at [798, 93] on button "Upload Photos" at bounding box center [812, 90] width 95 height 27
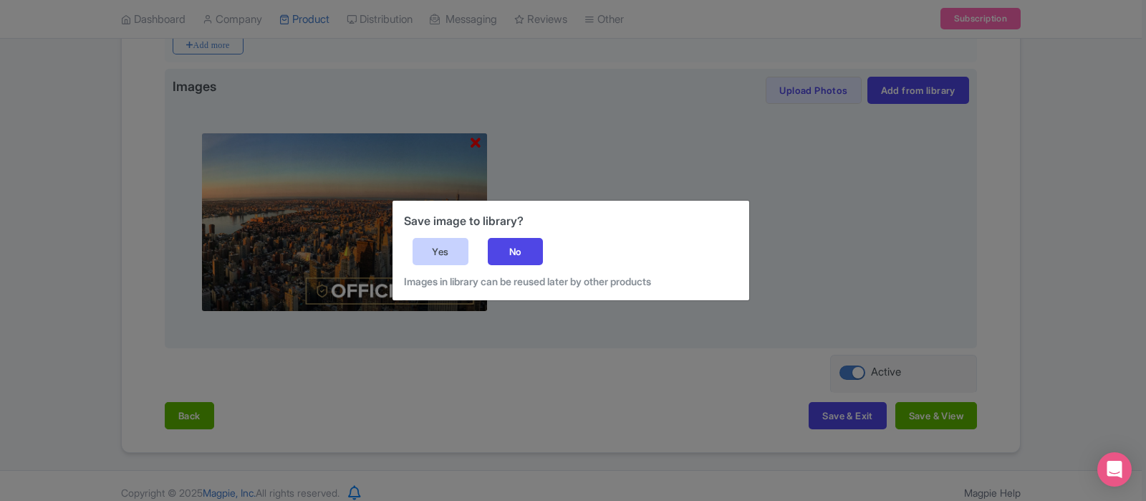
click at [455, 249] on div "Yes" at bounding box center [441, 251] width 56 height 27
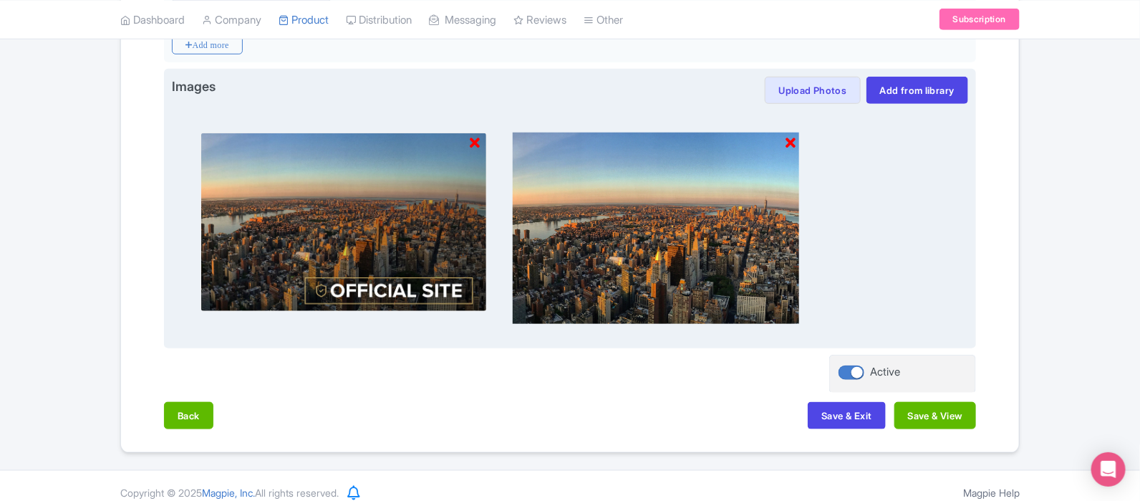
click at [472, 143] on icon at bounding box center [475, 143] width 10 height 14
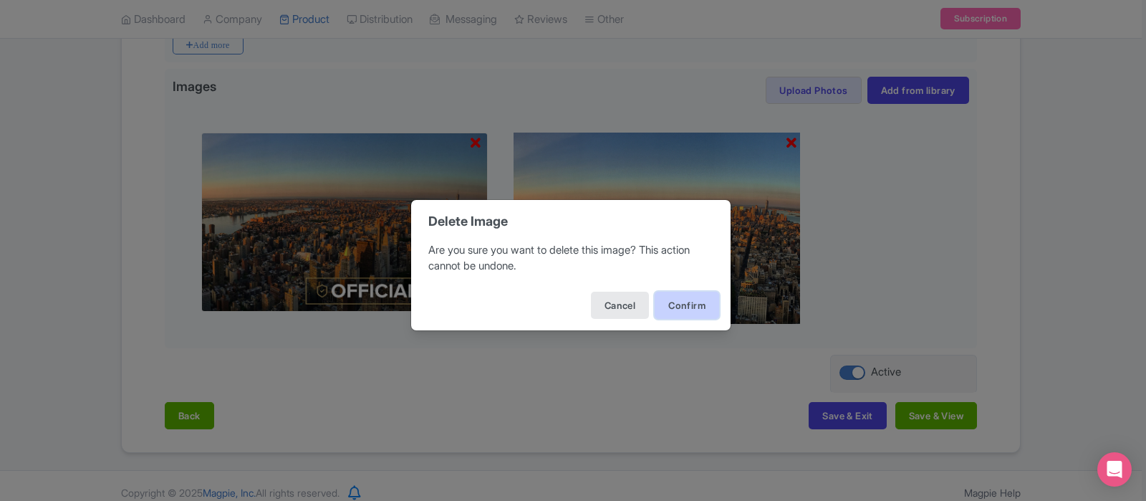
click at [698, 314] on button "Confirm" at bounding box center [687, 305] width 64 height 27
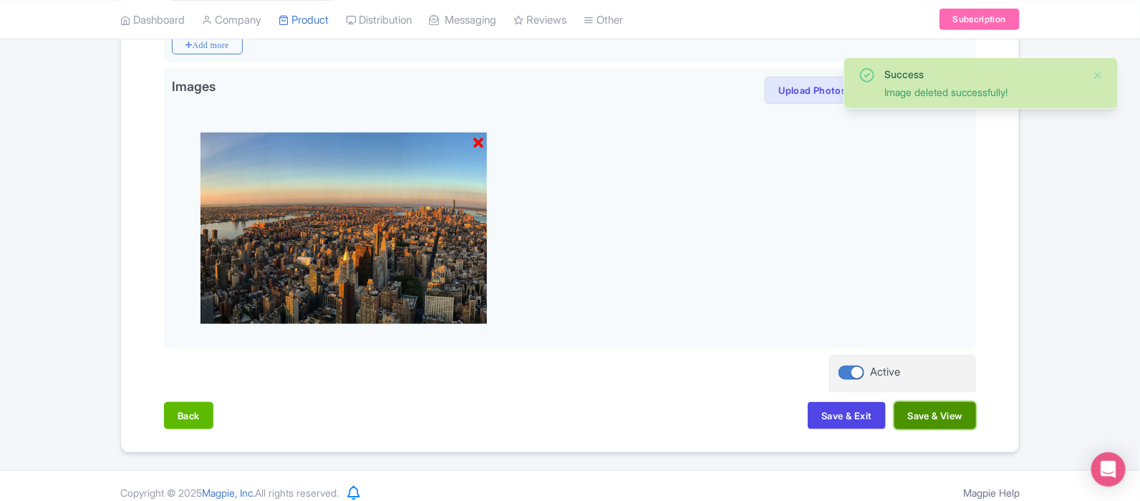
click at [926, 423] on button "Save & View" at bounding box center [936, 415] width 82 height 27
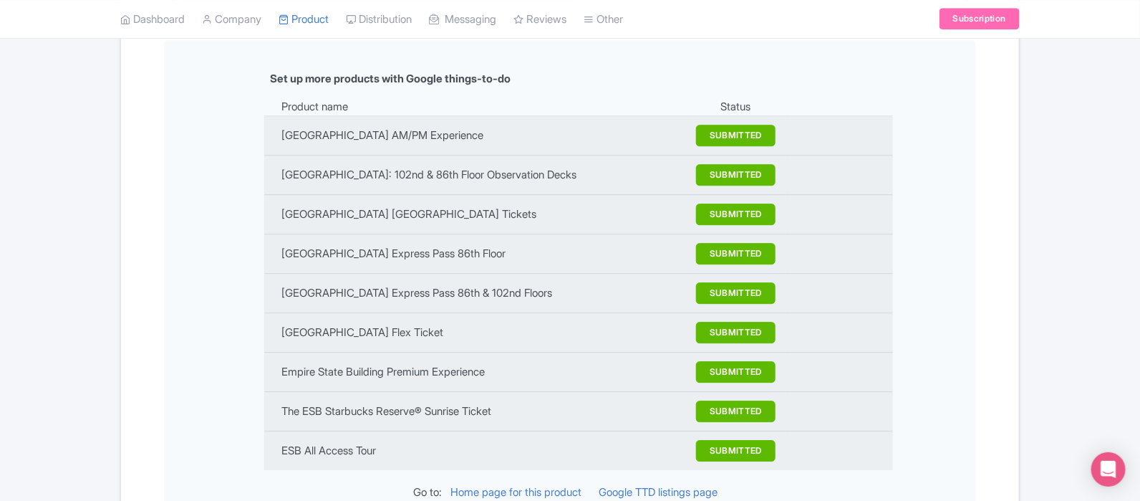
scroll to position [1746, 0]
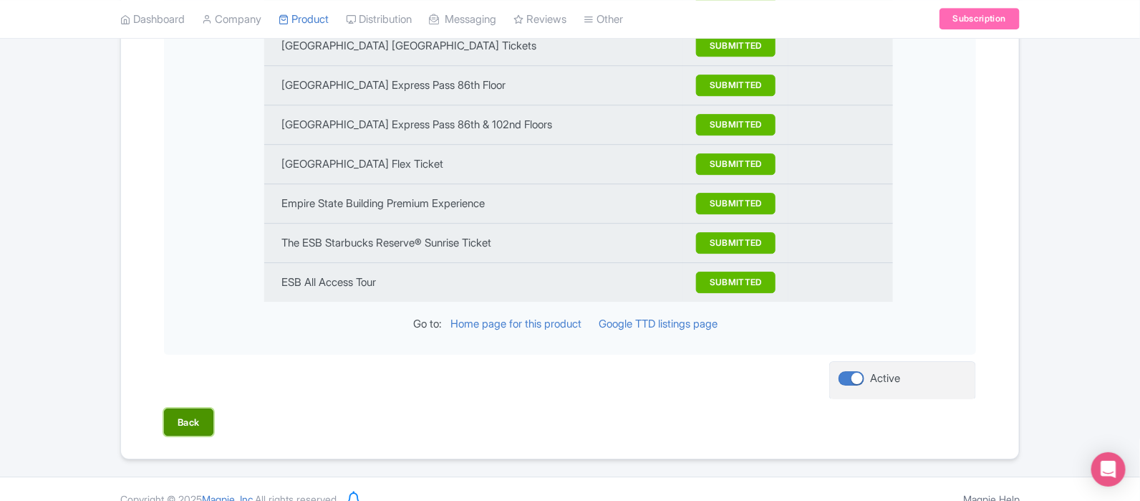
click at [188, 410] on button "Back" at bounding box center [188, 421] width 49 height 27
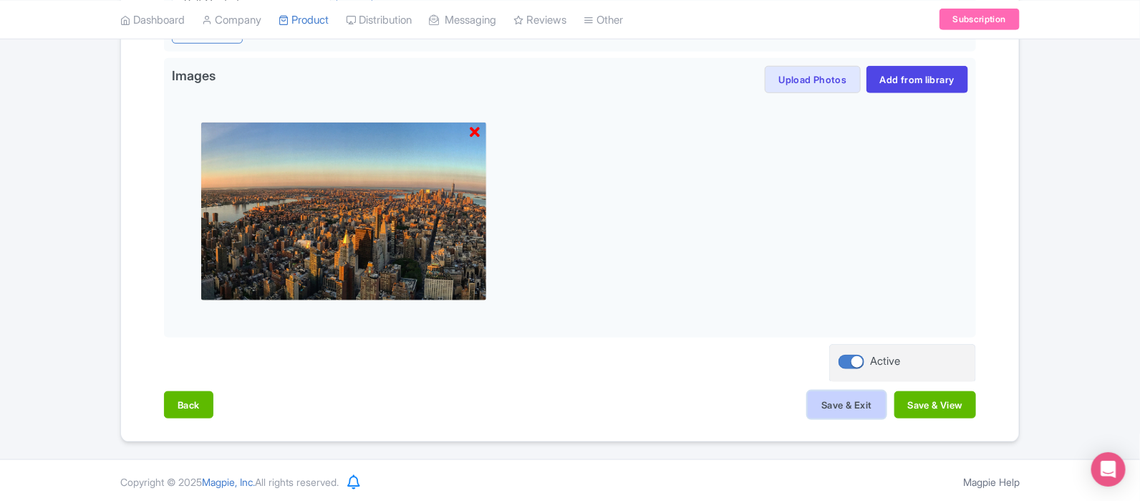
click at [834, 407] on button "Save & Exit" at bounding box center [846, 404] width 77 height 27
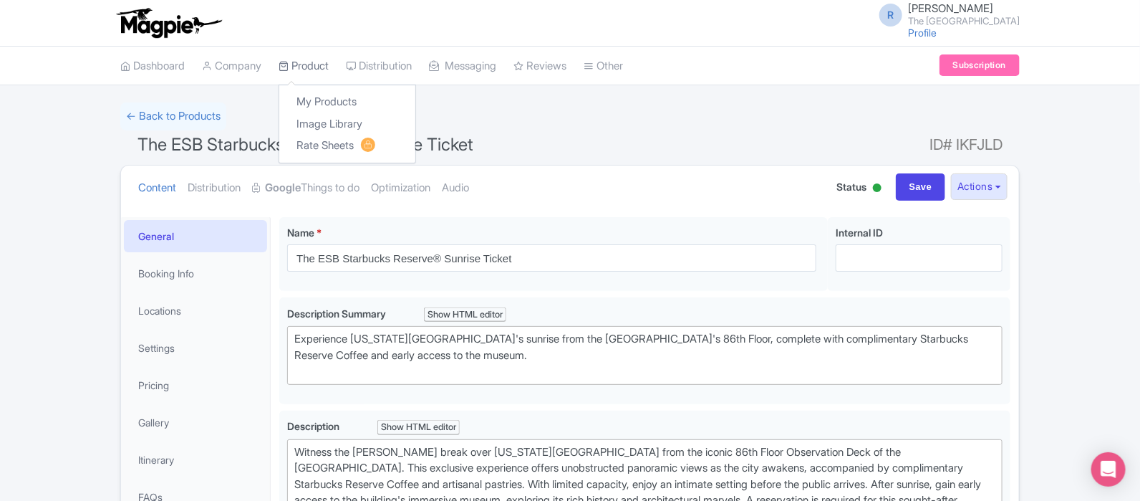
click at [309, 67] on link "Product" at bounding box center [304, 66] width 50 height 39
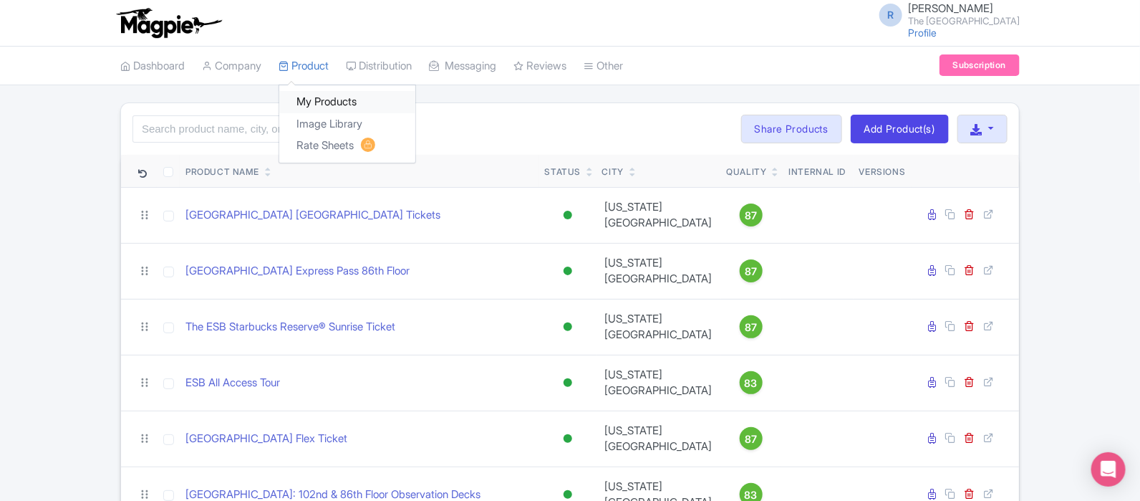
click at [326, 109] on link "My Products" at bounding box center [347, 102] width 136 height 22
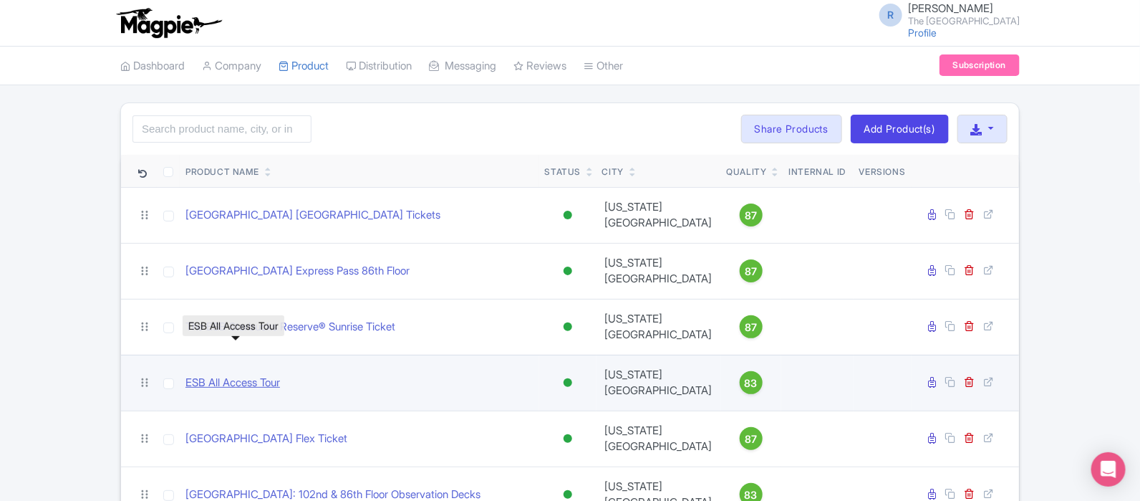
click at [247, 375] on link "ESB All Access Tour" at bounding box center [233, 383] width 95 height 16
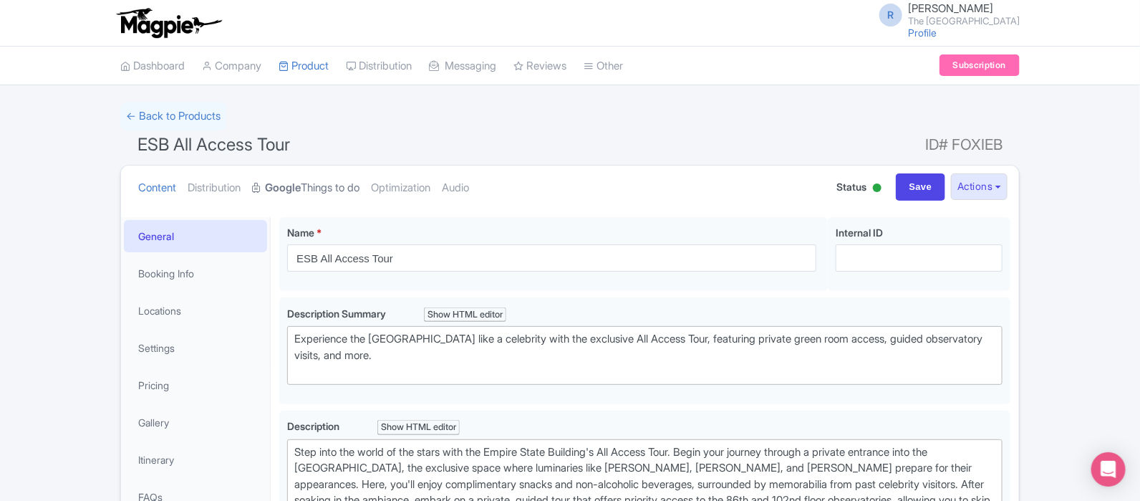
click at [335, 193] on link "Google Things to do" at bounding box center [305, 187] width 107 height 45
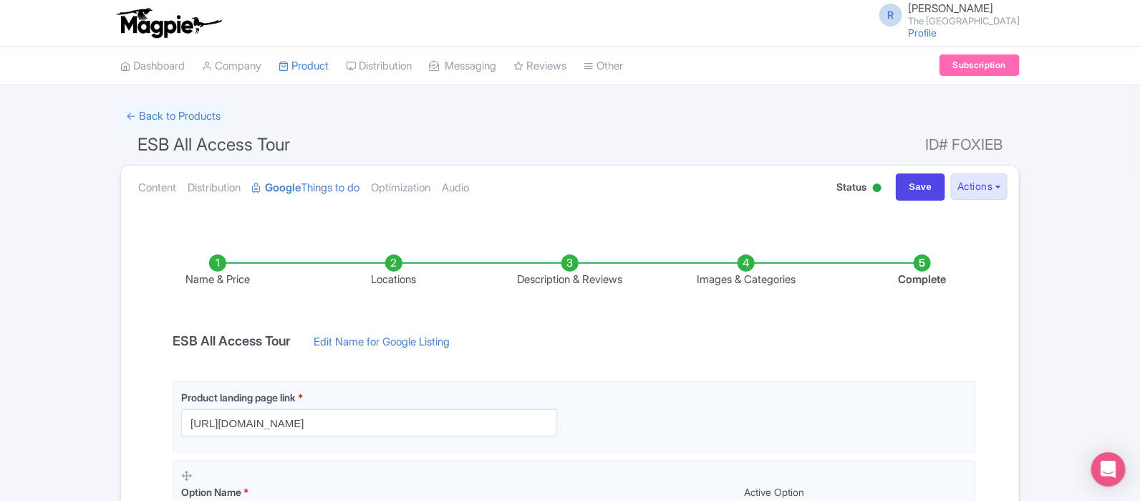
click at [743, 282] on li "Images & Categories" at bounding box center [746, 271] width 176 height 34
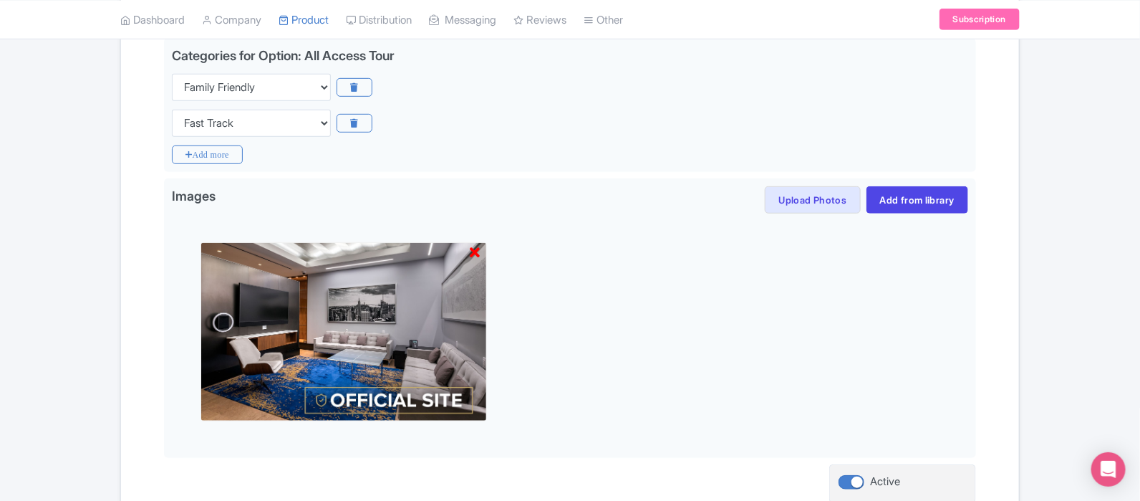
scroll to position [403, 0]
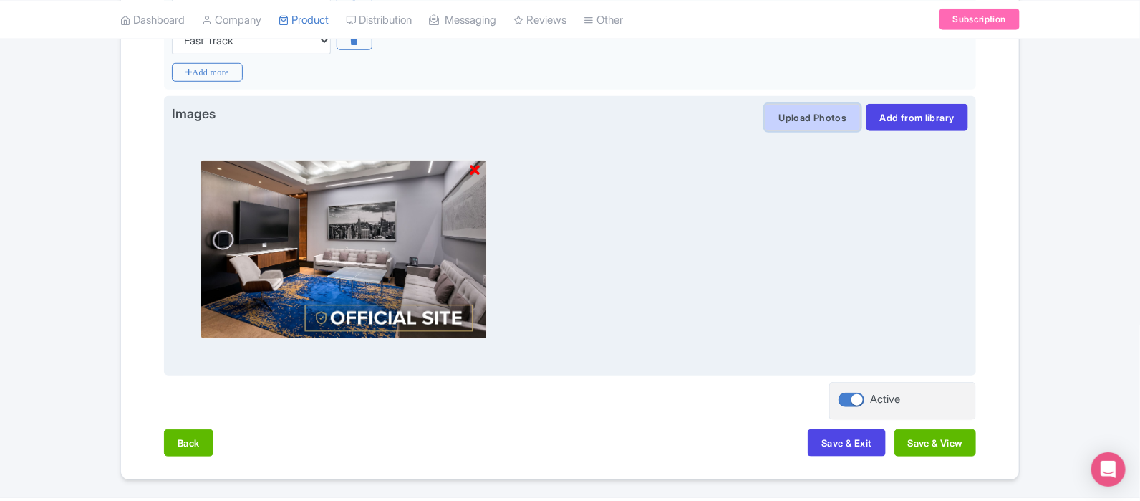
click at [792, 116] on button "Upload Photos" at bounding box center [812, 117] width 95 height 27
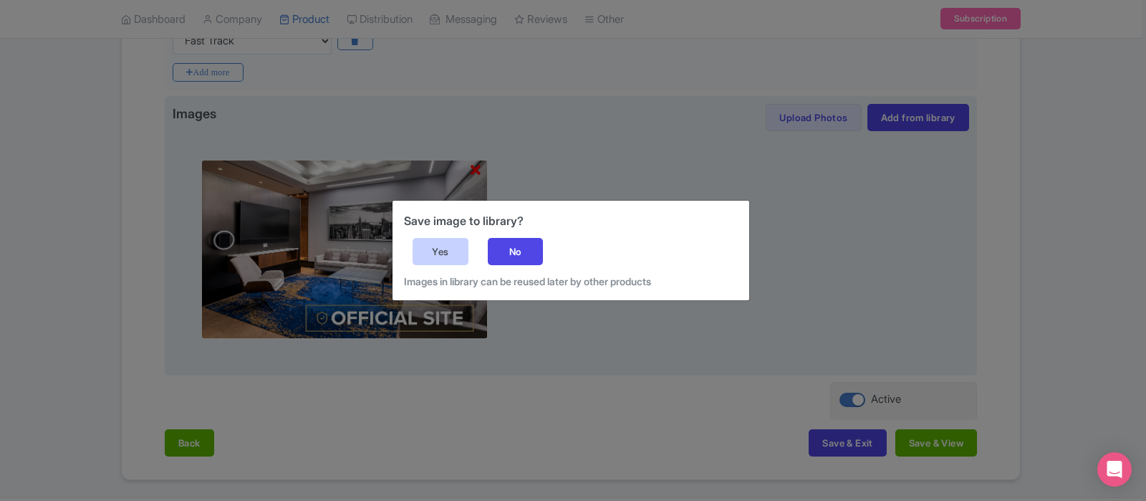
click at [456, 244] on div "Yes" at bounding box center [441, 251] width 56 height 27
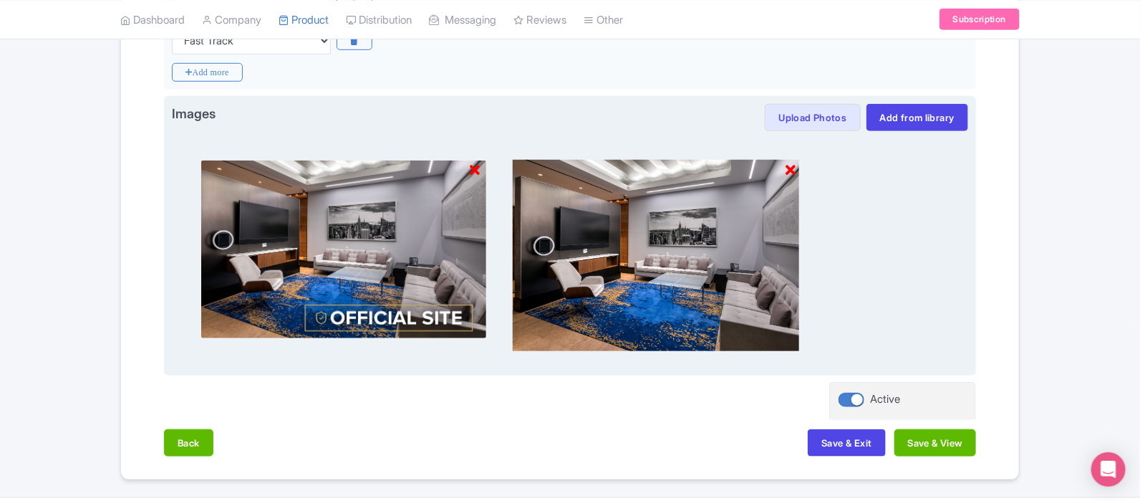
click at [473, 163] on icon at bounding box center [475, 170] width 10 height 14
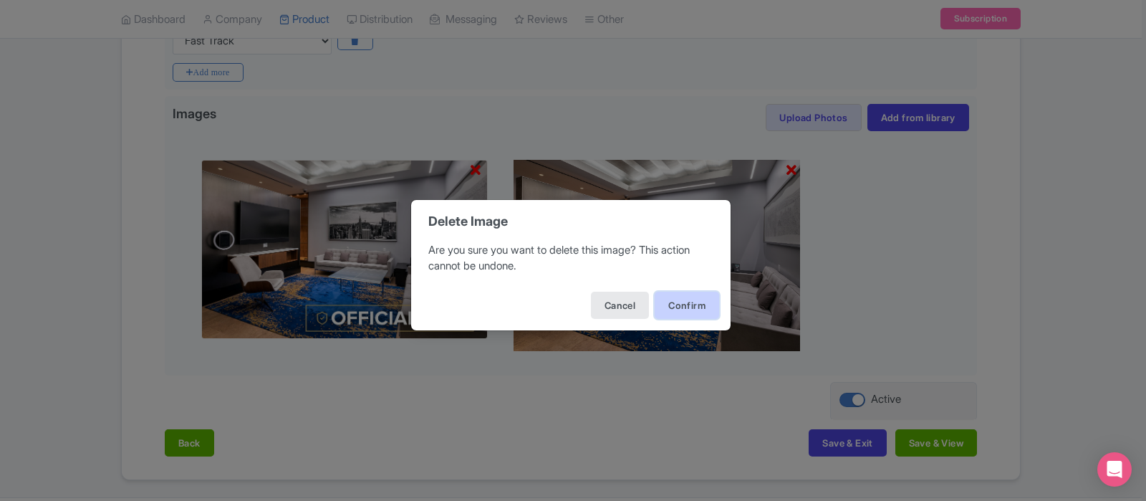
click at [702, 302] on button "Confirm" at bounding box center [687, 305] width 64 height 27
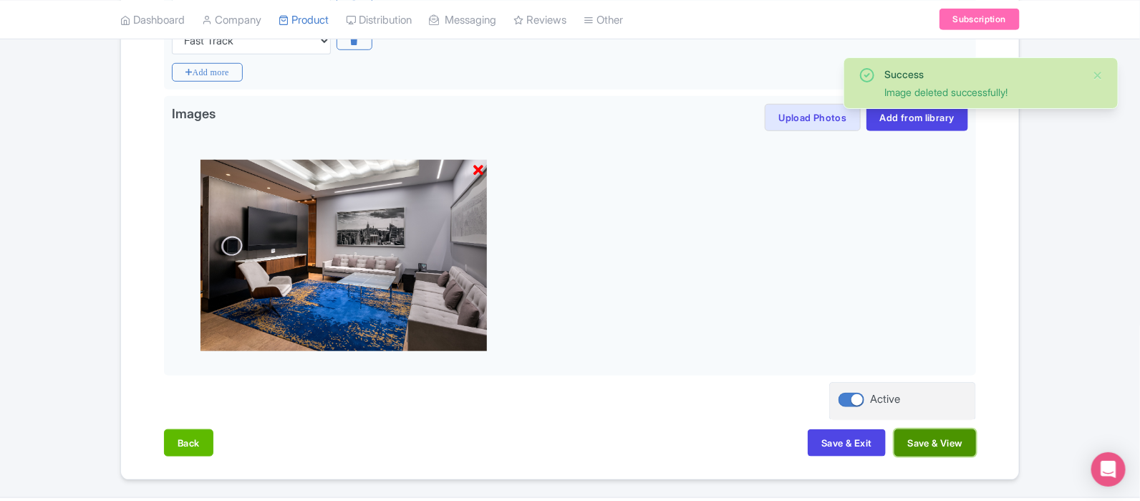
click at [910, 433] on button "Save & View" at bounding box center [936, 442] width 82 height 27
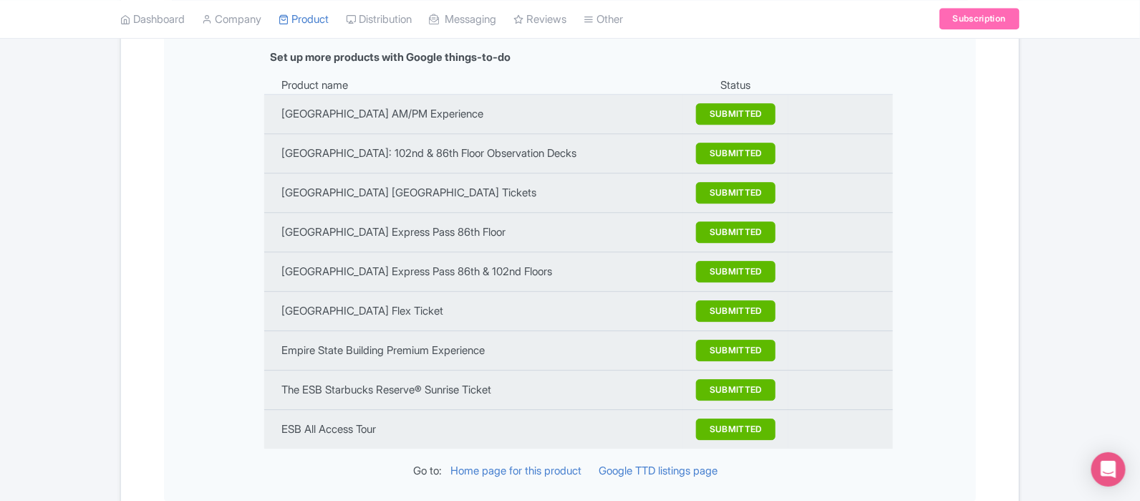
scroll to position [1743, 0]
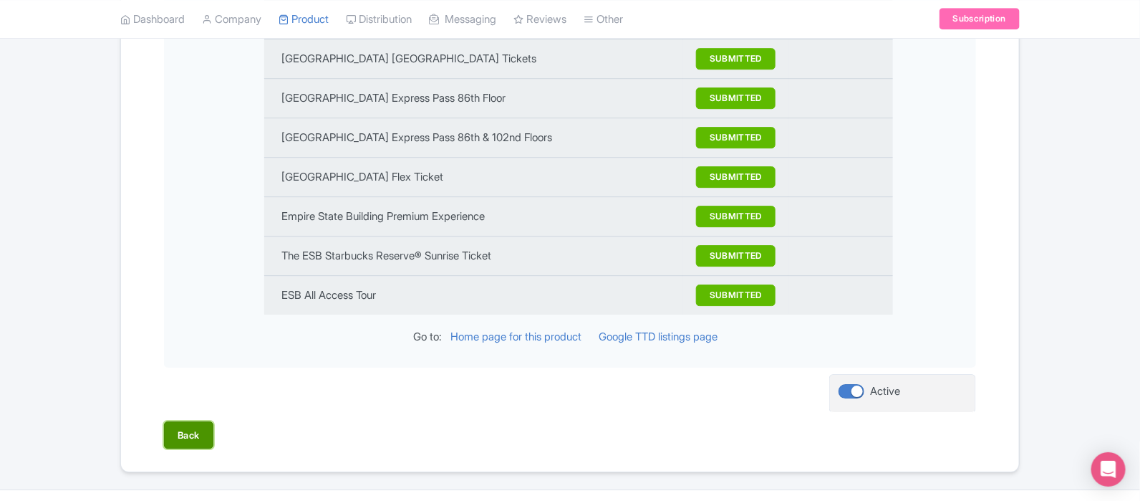
click at [186, 421] on button "Back" at bounding box center [188, 434] width 49 height 27
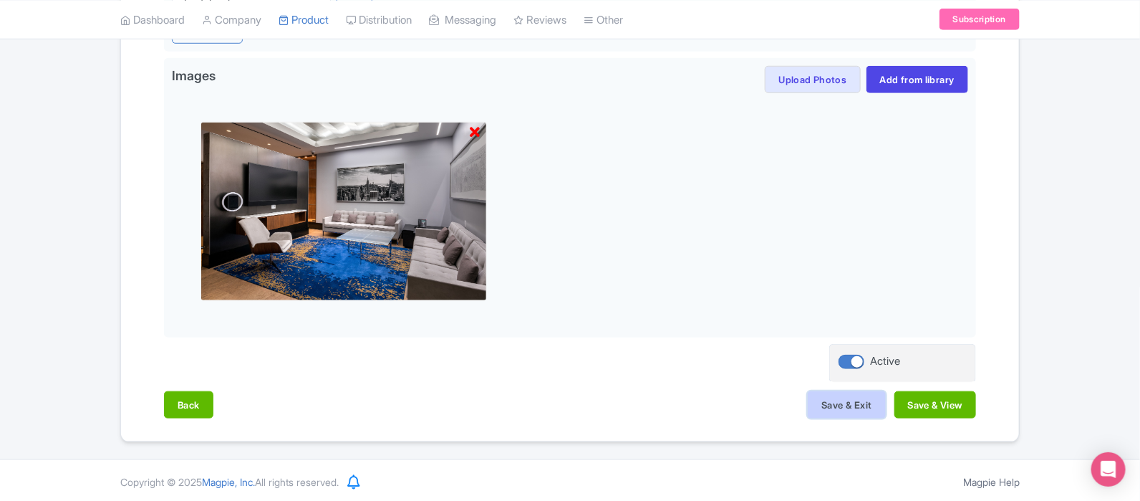
click at [832, 410] on button "Save & Exit" at bounding box center [846, 404] width 77 height 27
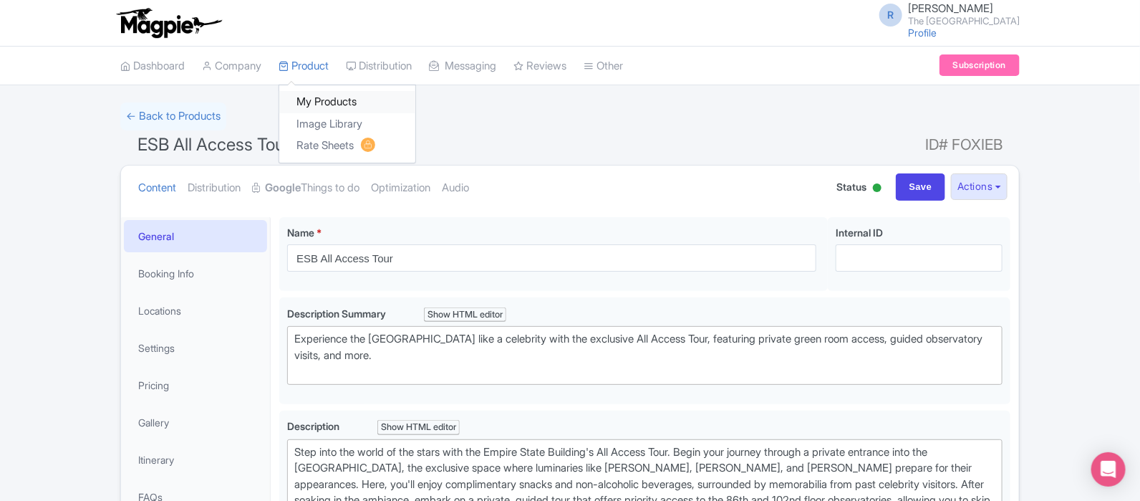
click at [331, 99] on link "My Products" at bounding box center [347, 102] width 136 height 22
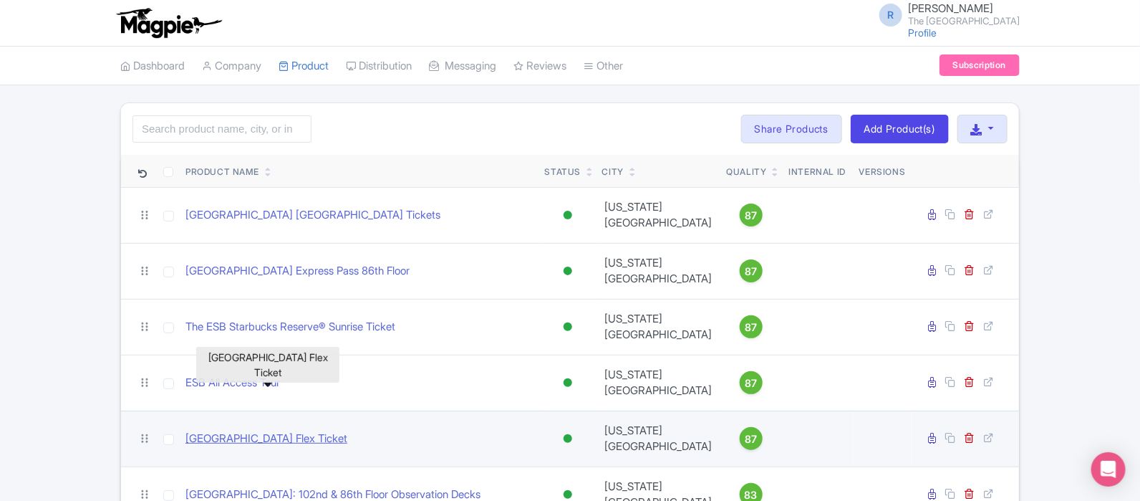
click at [307, 430] on link "[GEOGRAPHIC_DATA] Flex Ticket" at bounding box center [267, 438] width 162 height 16
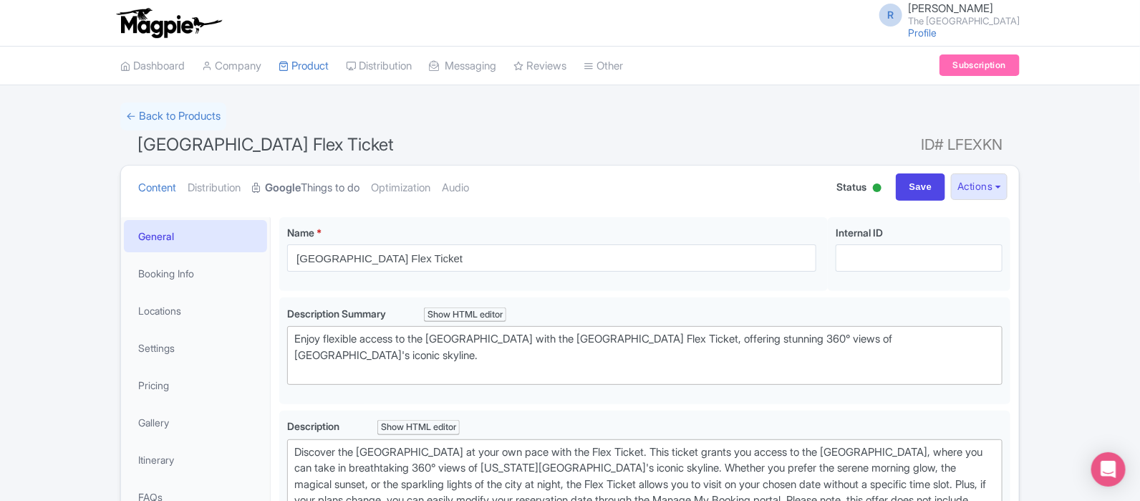
click at [334, 193] on link "Google Things to do" at bounding box center [305, 187] width 107 height 45
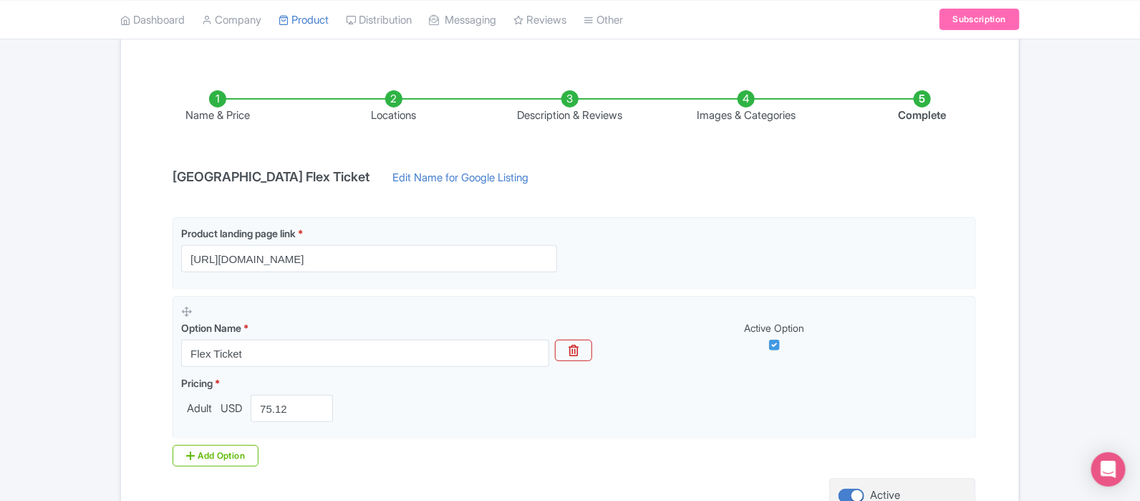
scroll to position [155, 0]
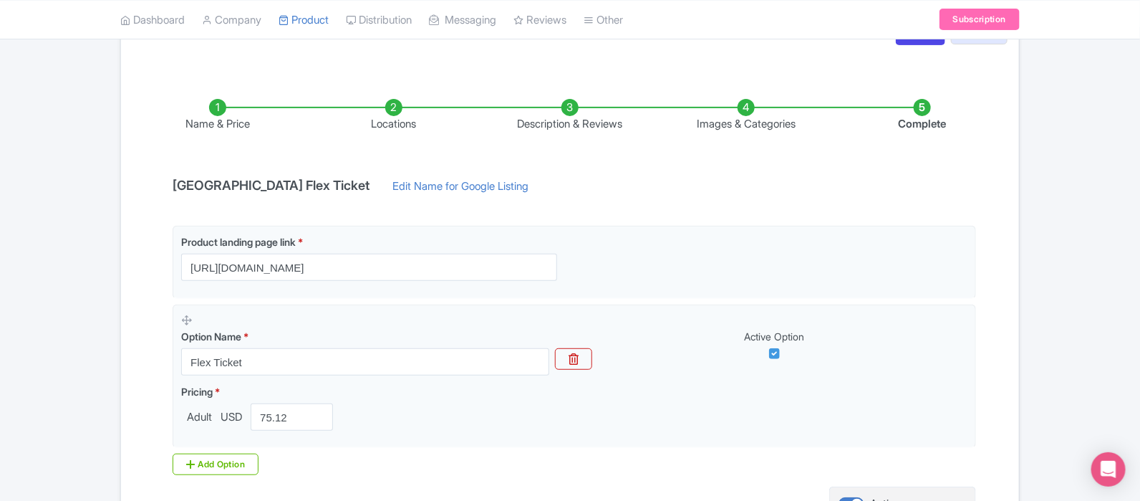
click at [746, 120] on li "Images & Categories" at bounding box center [746, 116] width 176 height 34
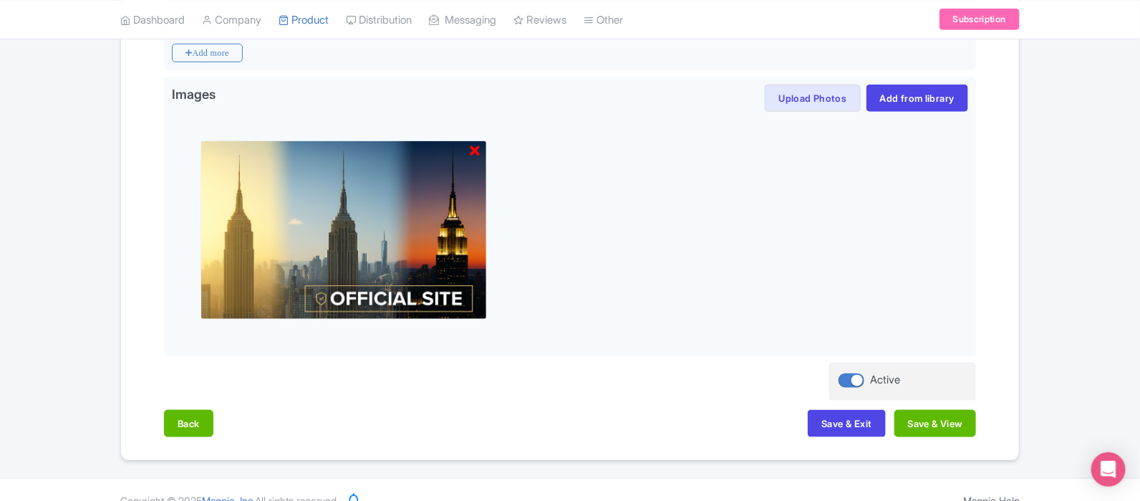
scroll to position [461, 0]
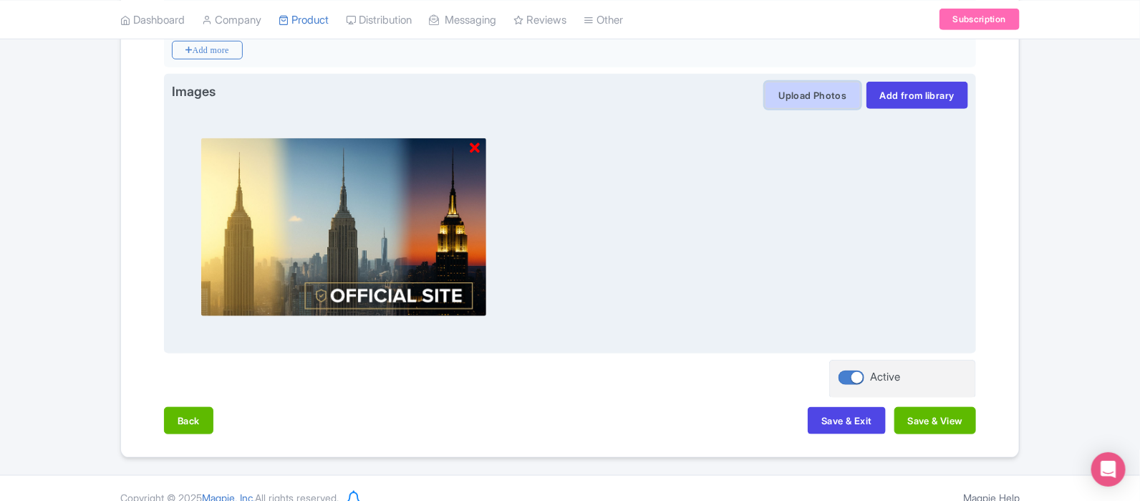
click at [813, 103] on button "Upload Photos" at bounding box center [812, 95] width 95 height 27
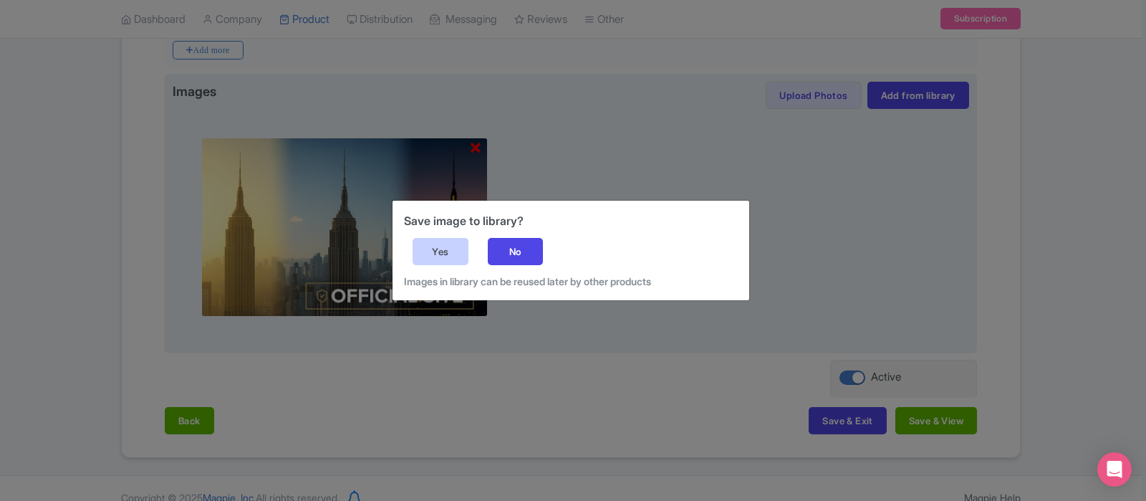
click at [435, 252] on div "Yes" at bounding box center [441, 251] width 56 height 27
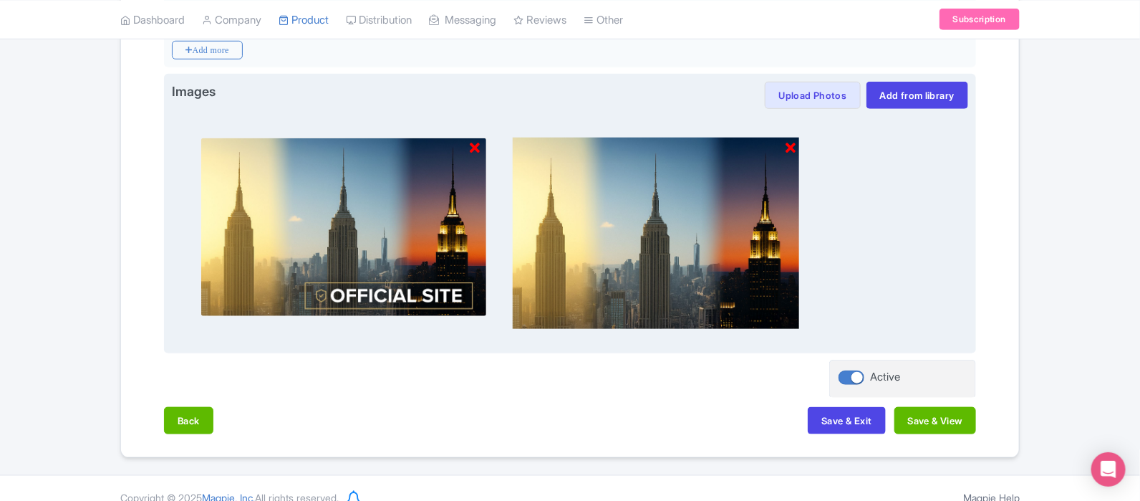
click at [475, 148] on icon at bounding box center [475, 148] width 10 height 14
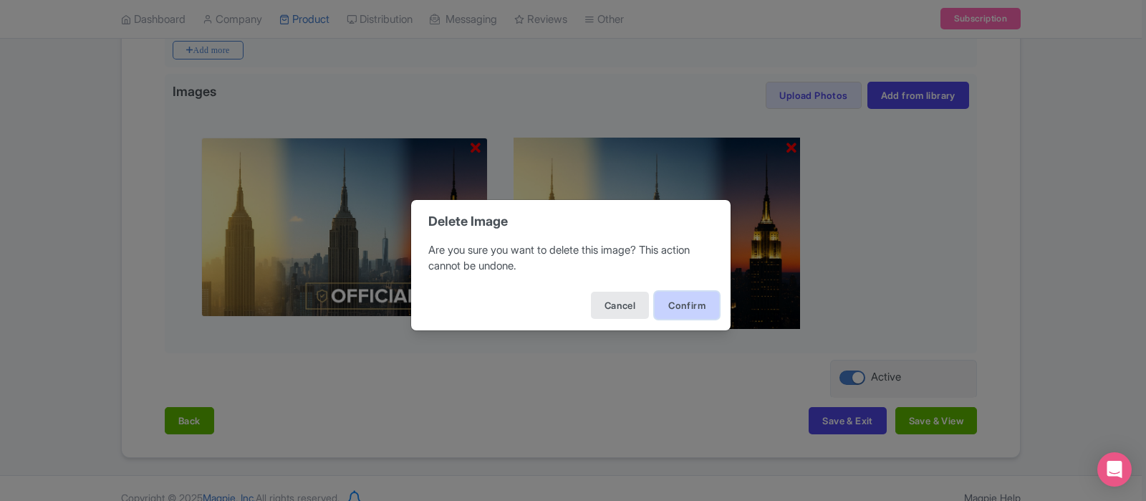
click at [695, 305] on button "Confirm" at bounding box center [687, 305] width 64 height 27
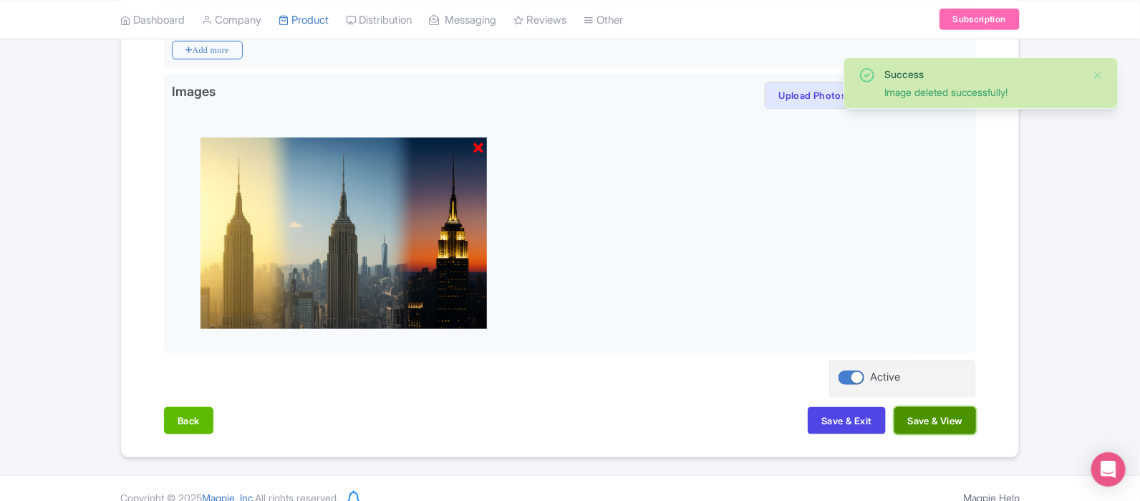
click at [926, 417] on button "Save & View" at bounding box center [936, 420] width 82 height 27
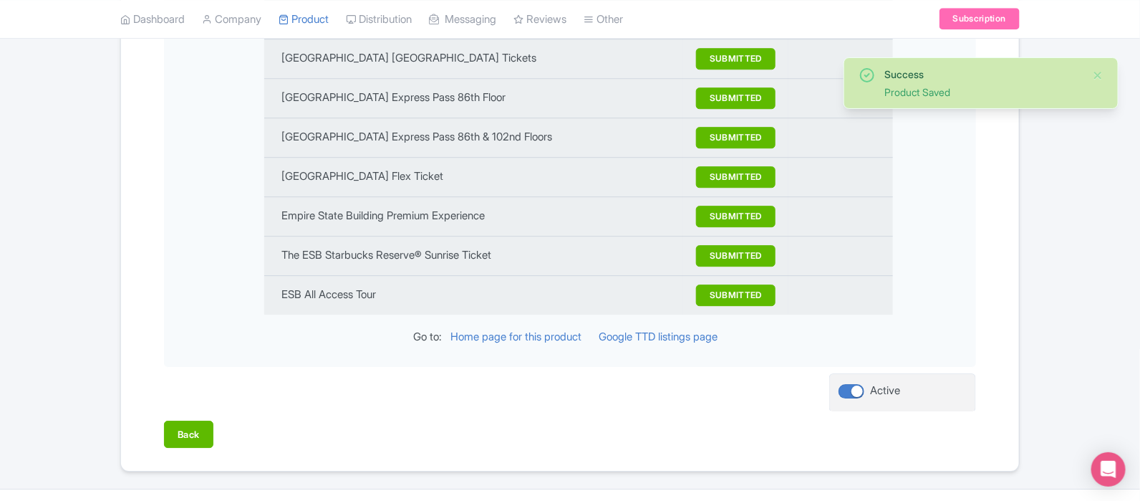
scroll to position [1666, 0]
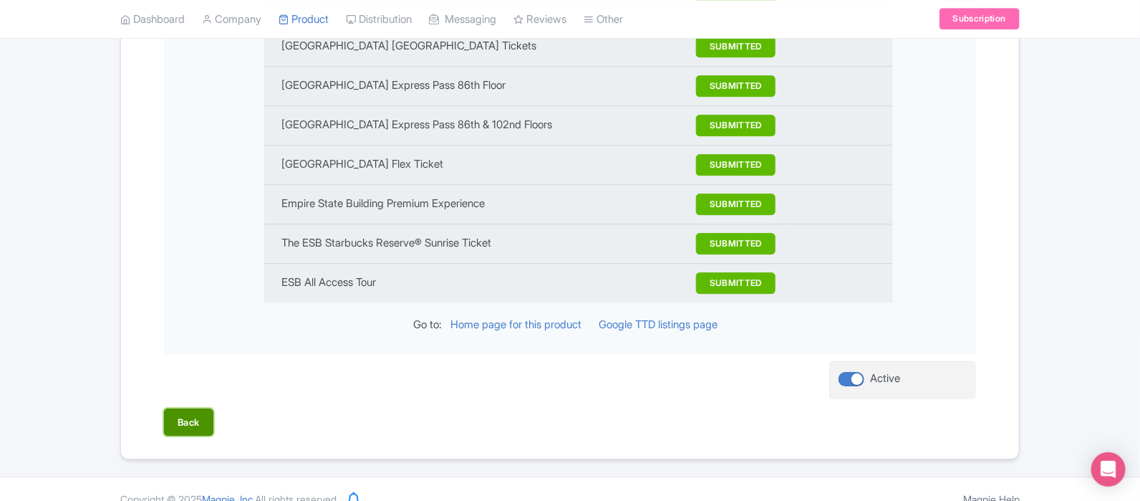
click at [196, 415] on button "Back" at bounding box center [188, 421] width 49 height 27
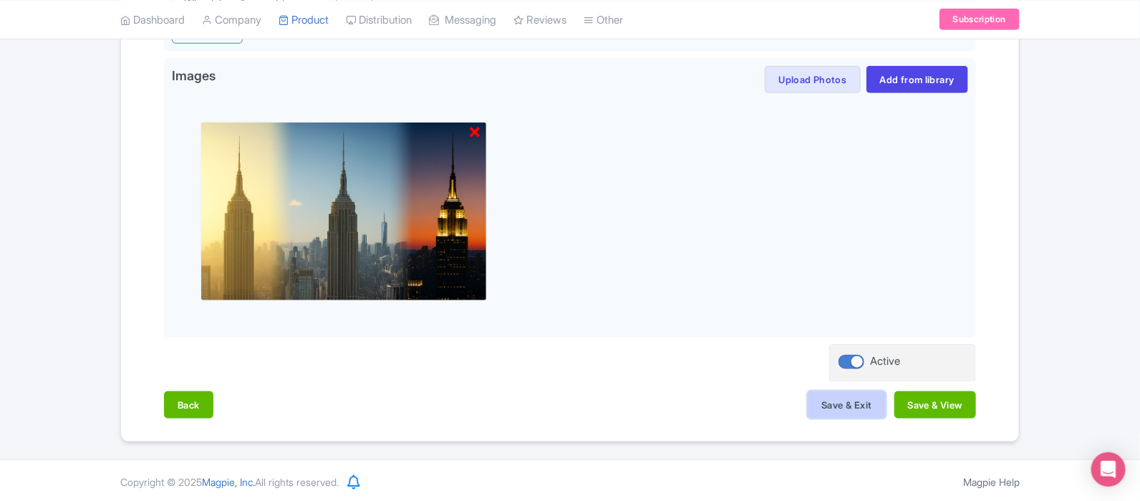
click at [831, 394] on button "Save & Exit" at bounding box center [846, 404] width 77 height 27
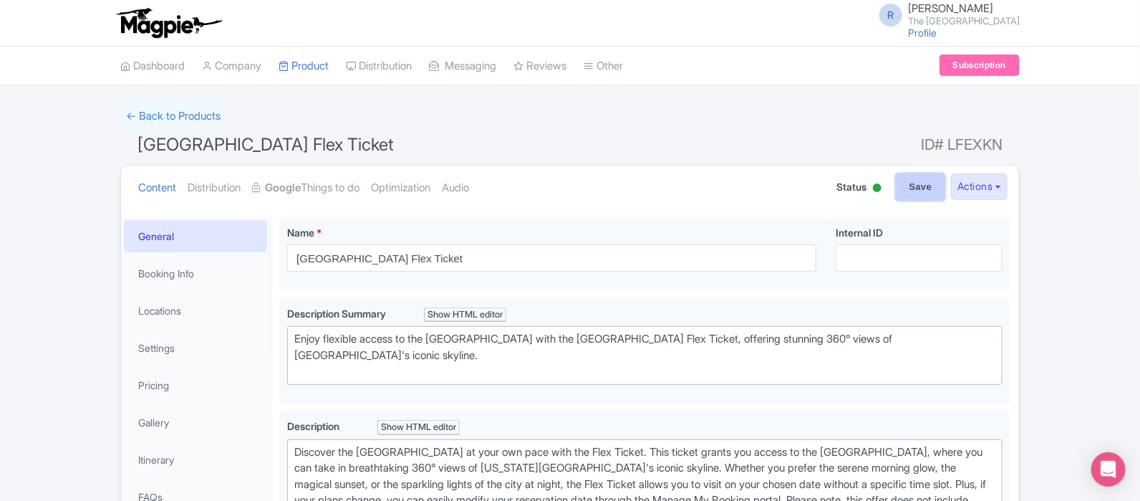
click at [910, 193] on input "Save" at bounding box center [921, 186] width 50 height 27
type input "Saving..."
click at [340, 102] on link "My Products" at bounding box center [347, 102] width 136 height 22
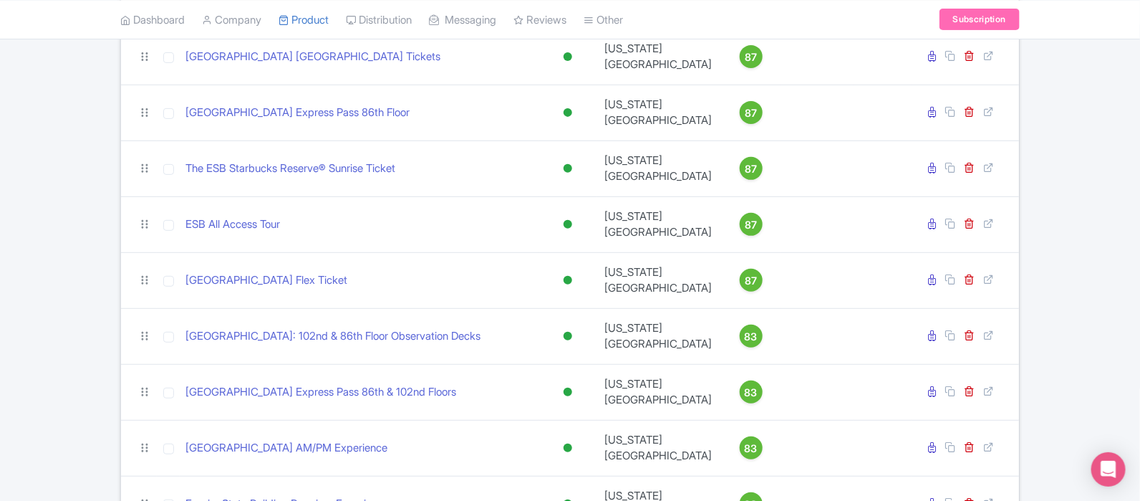
scroll to position [165, 0]
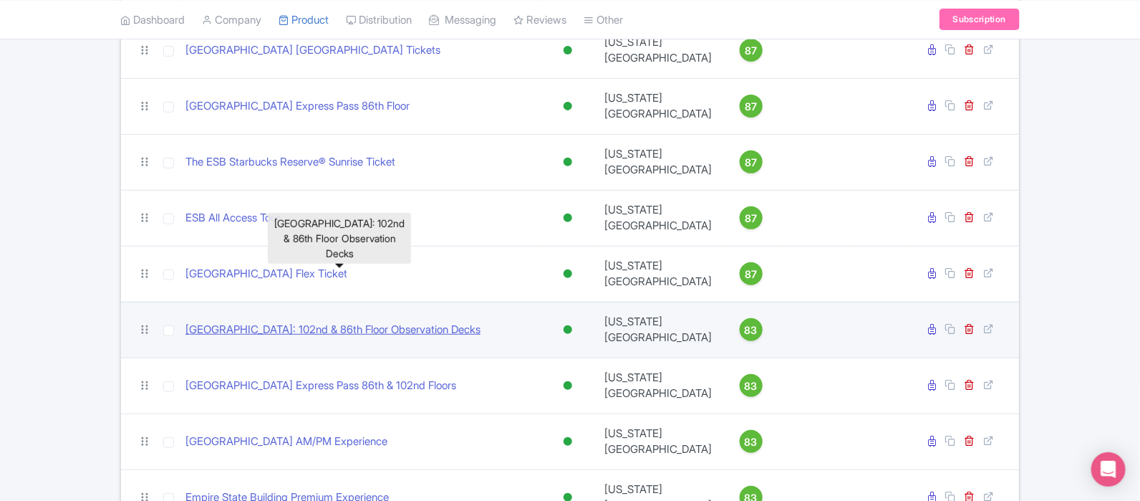
click at [355, 322] on link "[GEOGRAPHIC_DATA]: 102nd & 86th Floor Observation Decks" at bounding box center [333, 330] width 295 height 16
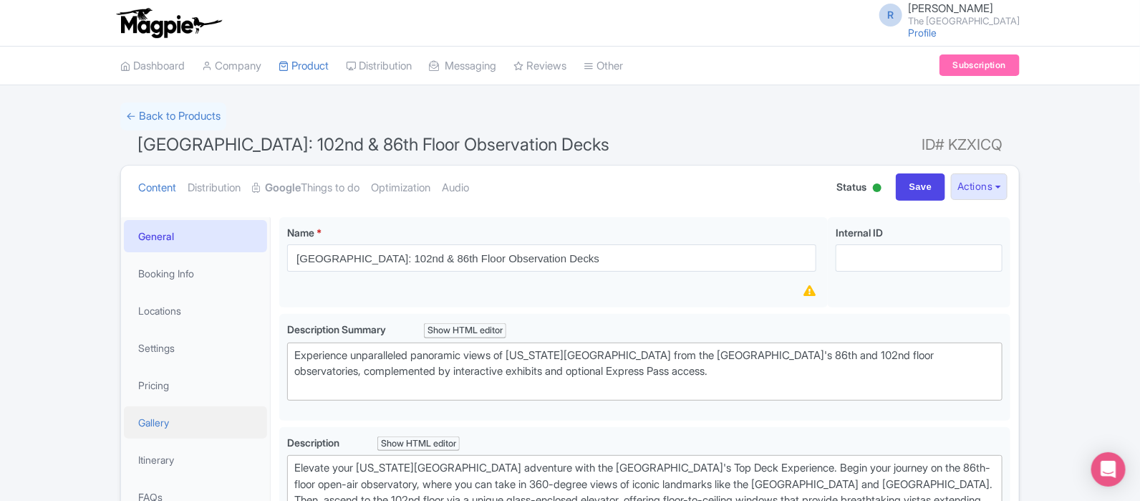
click at [178, 419] on link "Gallery" at bounding box center [195, 422] width 143 height 32
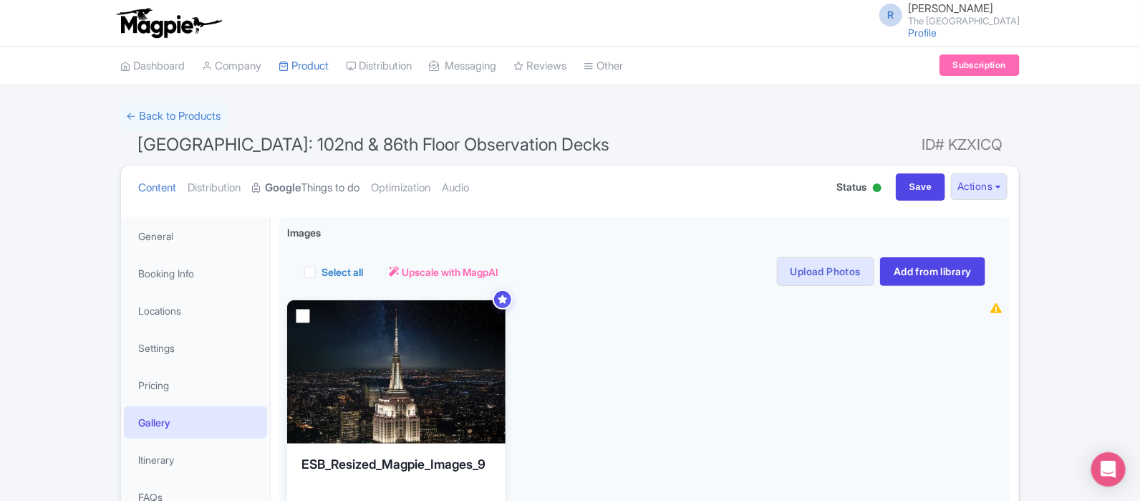
click at [328, 191] on link "Google Things to do" at bounding box center [305, 187] width 107 height 45
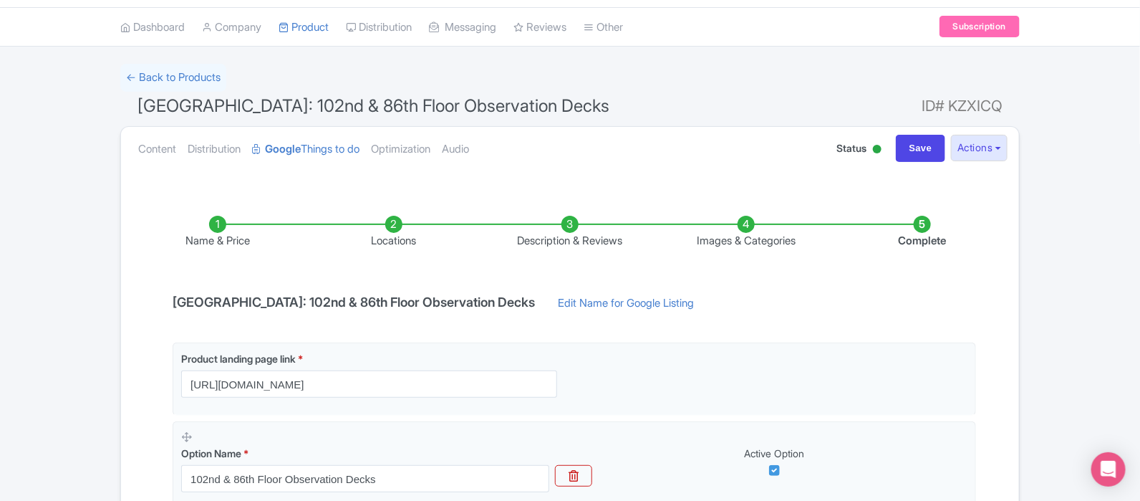
scroll to position [40, 0]
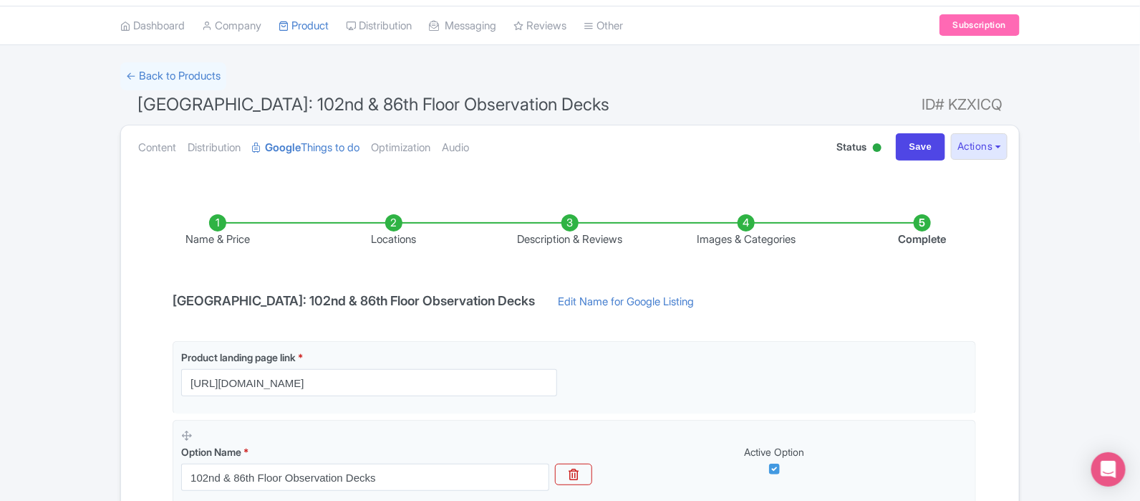
click at [726, 239] on li "Images & Categories" at bounding box center [746, 231] width 176 height 34
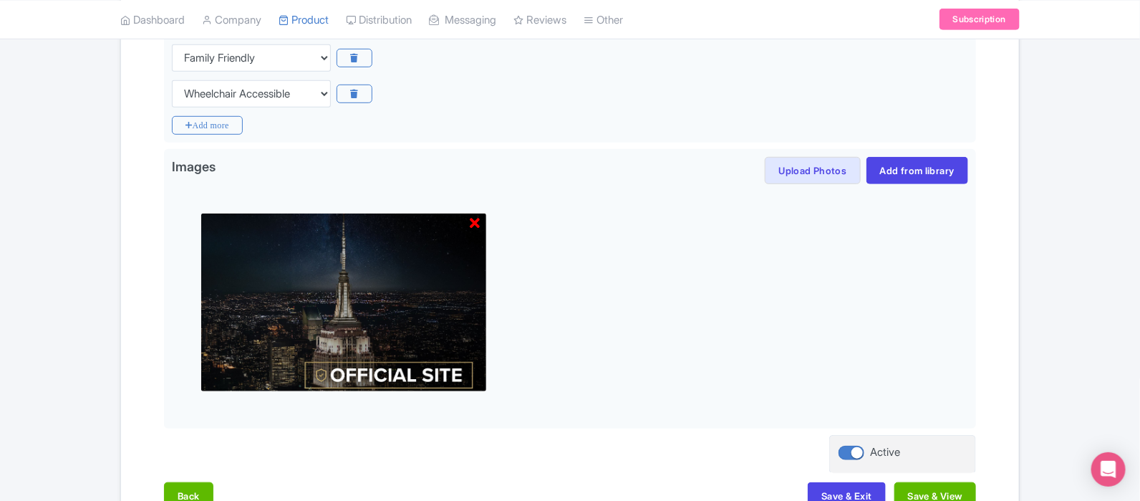
scroll to position [362, 0]
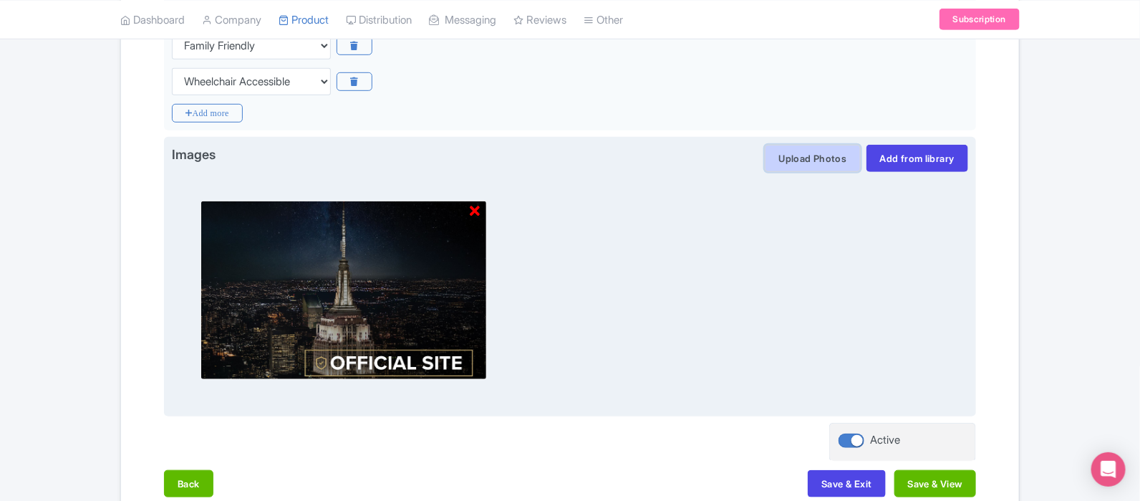
click at [815, 162] on button "Upload Photos" at bounding box center [812, 158] width 95 height 27
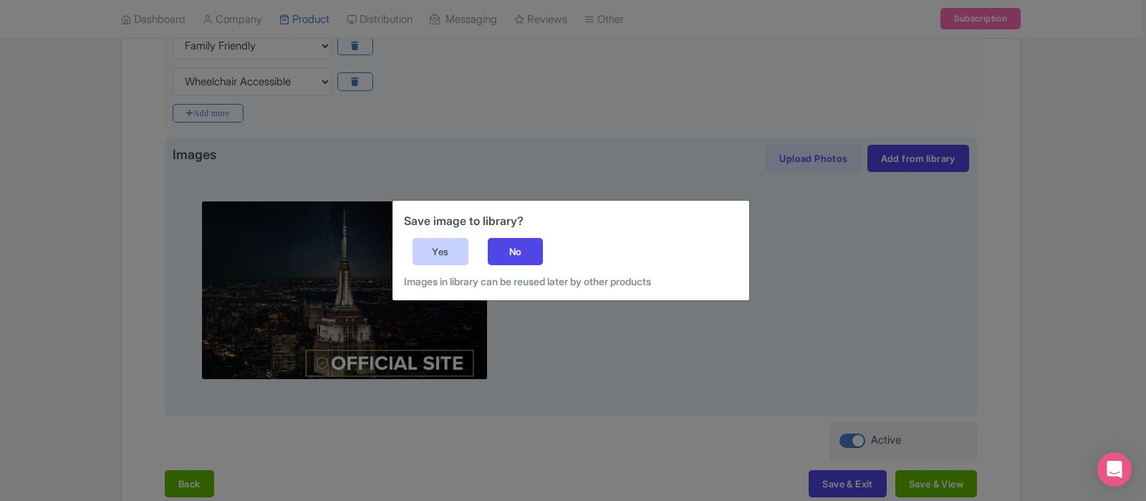
click at [453, 241] on div "Yes" at bounding box center [441, 251] width 56 height 27
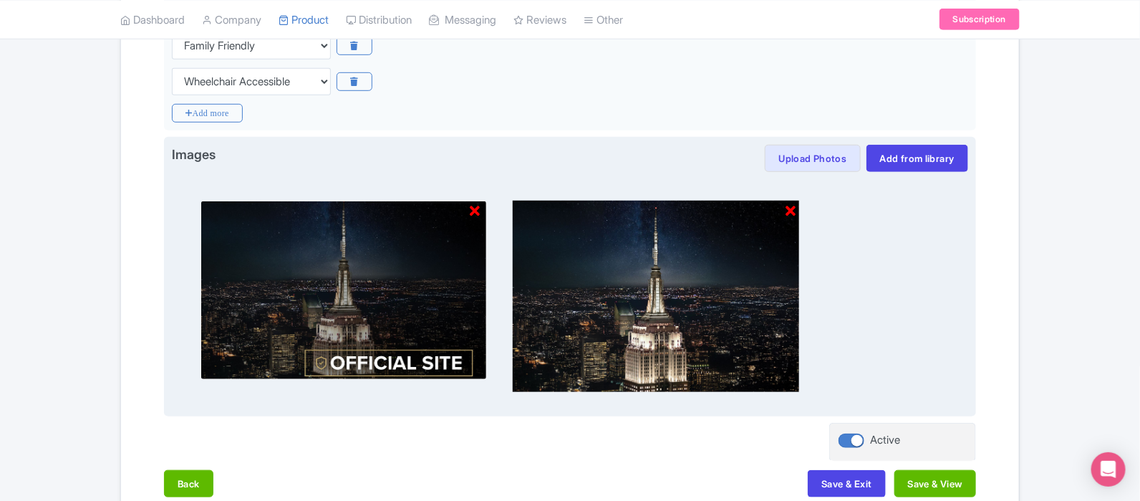
click at [475, 208] on icon at bounding box center [475, 211] width 10 height 14
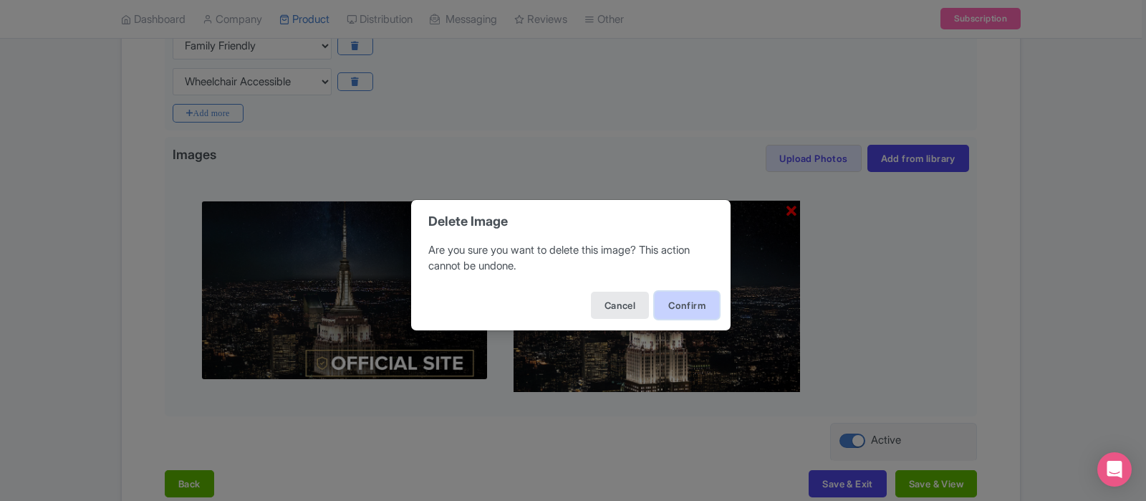
click at [692, 308] on button "Confirm" at bounding box center [687, 305] width 64 height 27
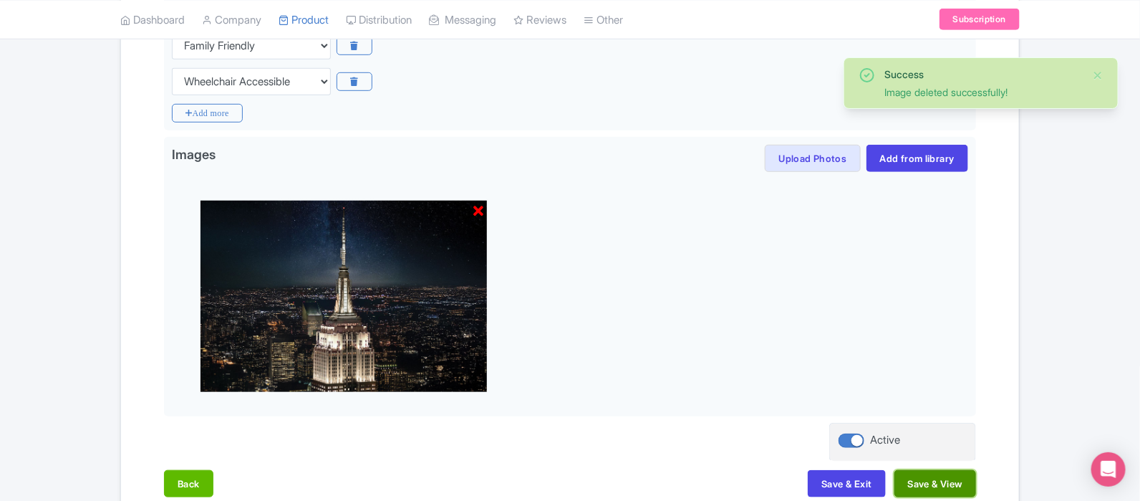
click at [942, 481] on button "Save & View" at bounding box center [936, 483] width 82 height 27
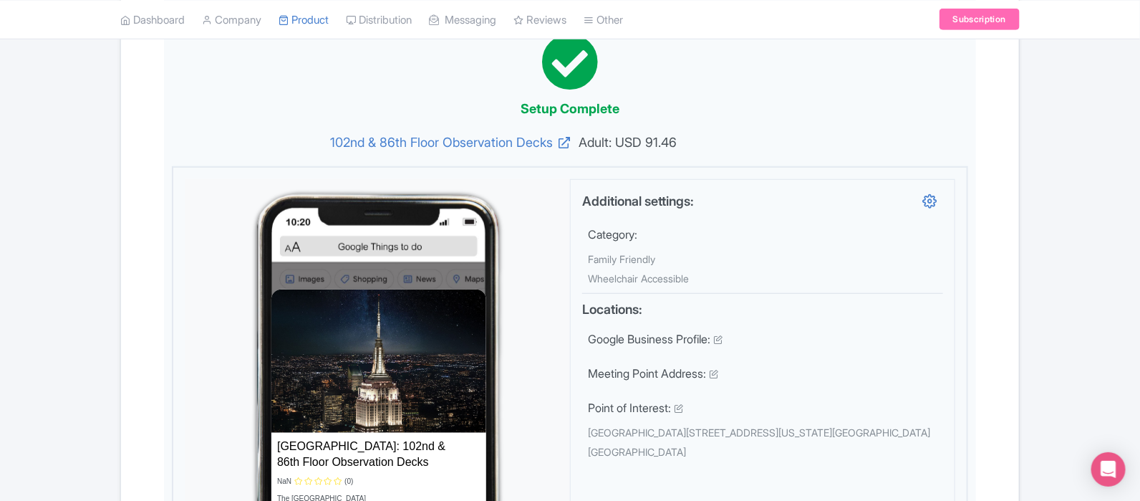
drag, startPoint x: 1139, startPoint y: 170, endPoint x: 1143, endPoint y: 230, distance: 60.3
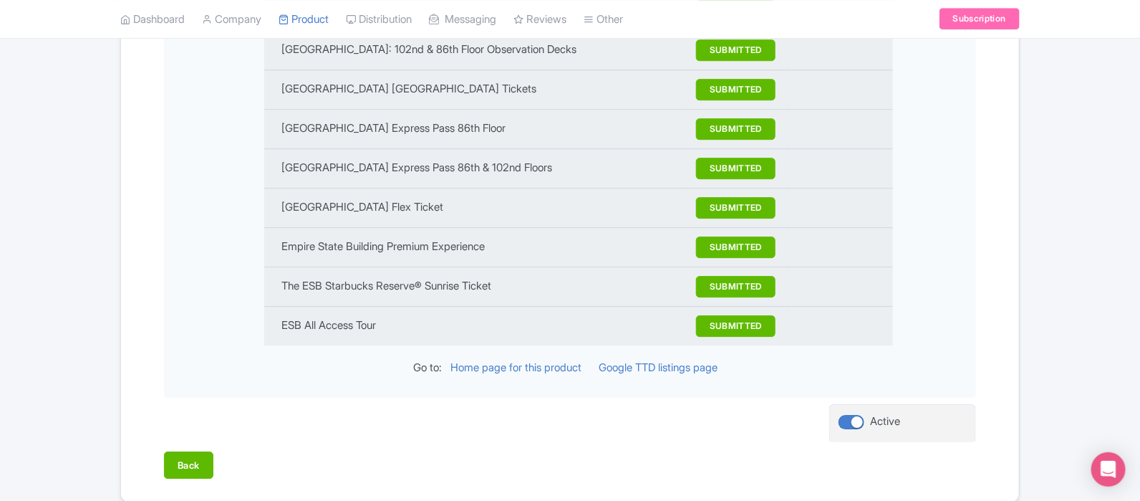
scroll to position [1733, 0]
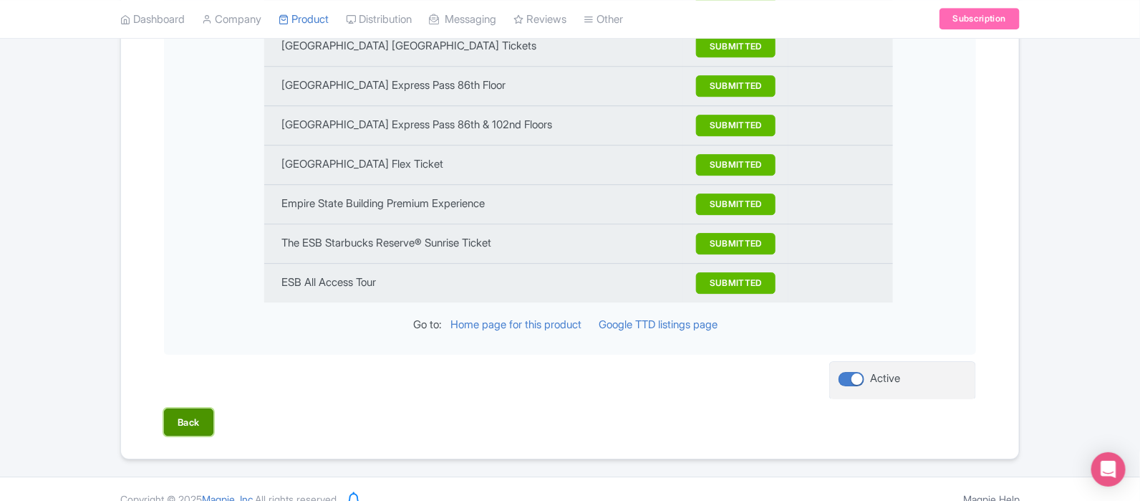
click at [169, 408] on button "Back" at bounding box center [188, 421] width 49 height 27
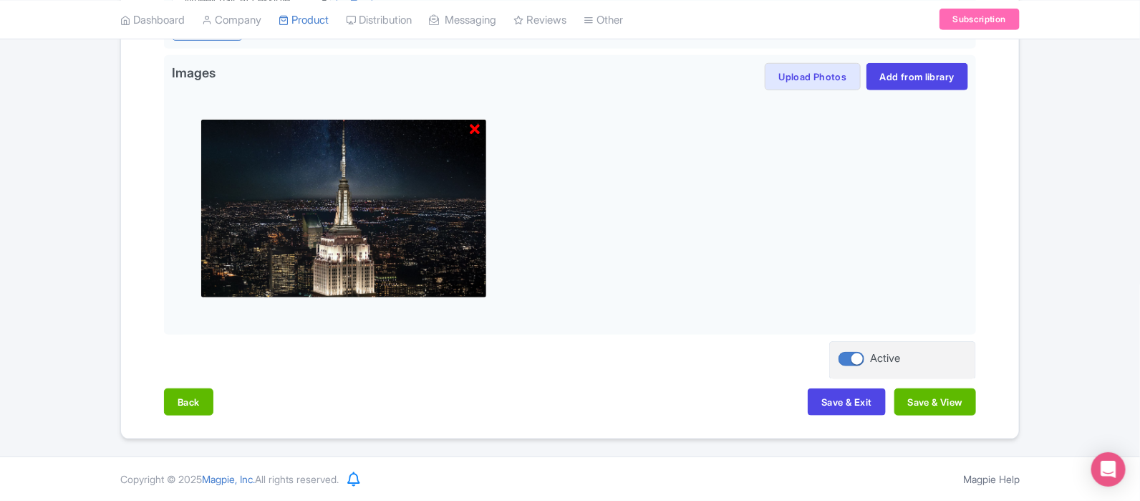
scroll to position [441, 0]
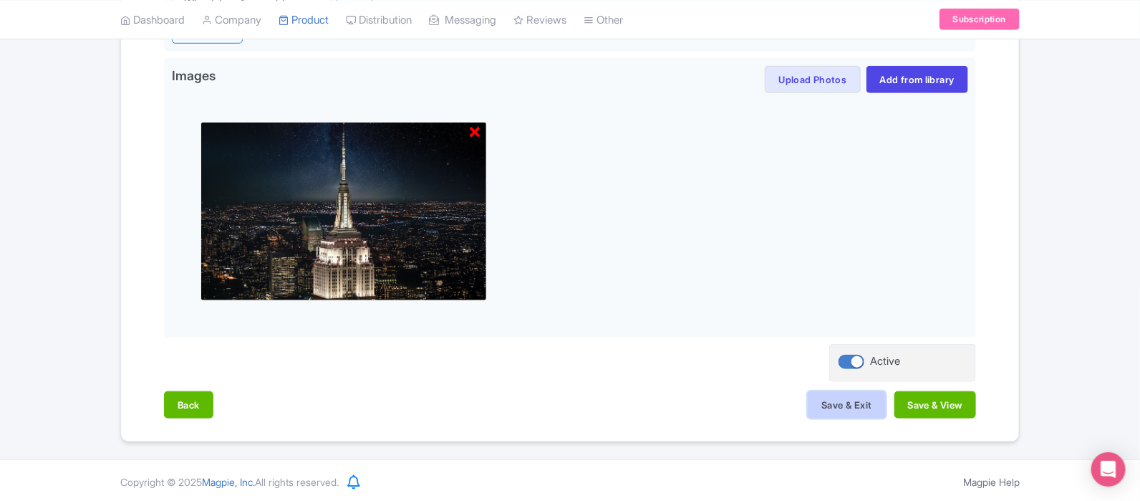
click at [827, 404] on button "Save & Exit" at bounding box center [846, 404] width 77 height 27
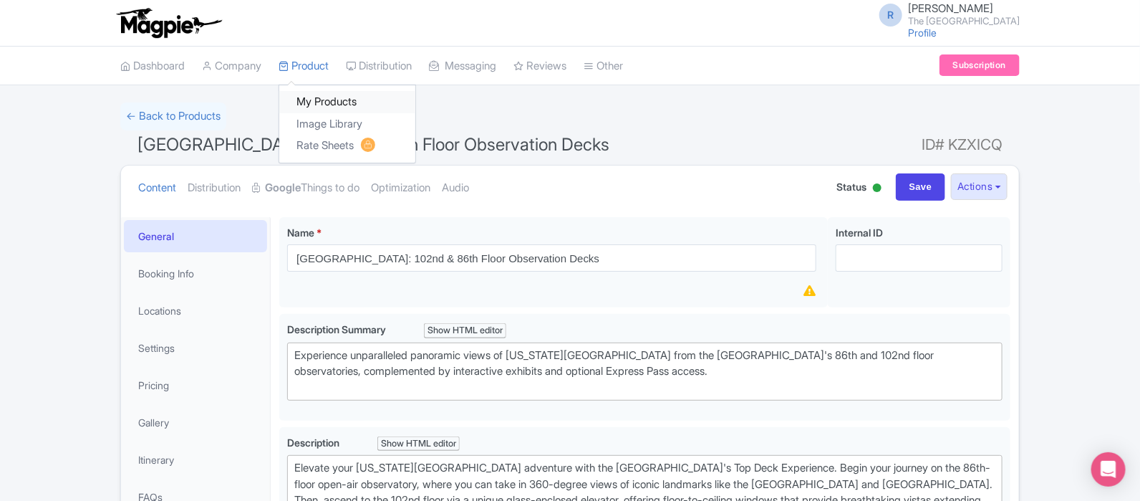
click at [328, 102] on link "My Products" at bounding box center [347, 102] width 136 height 22
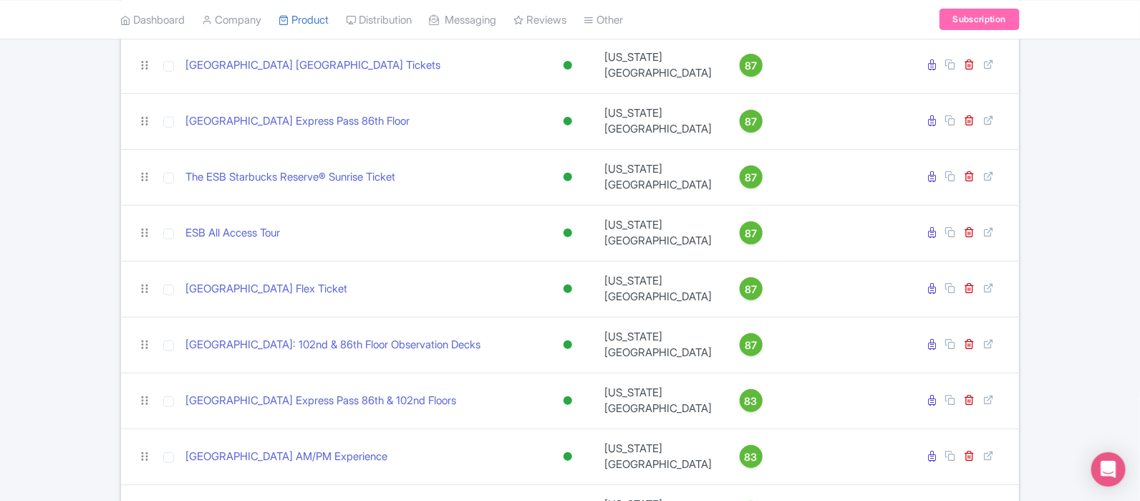
scroll to position [165, 0]
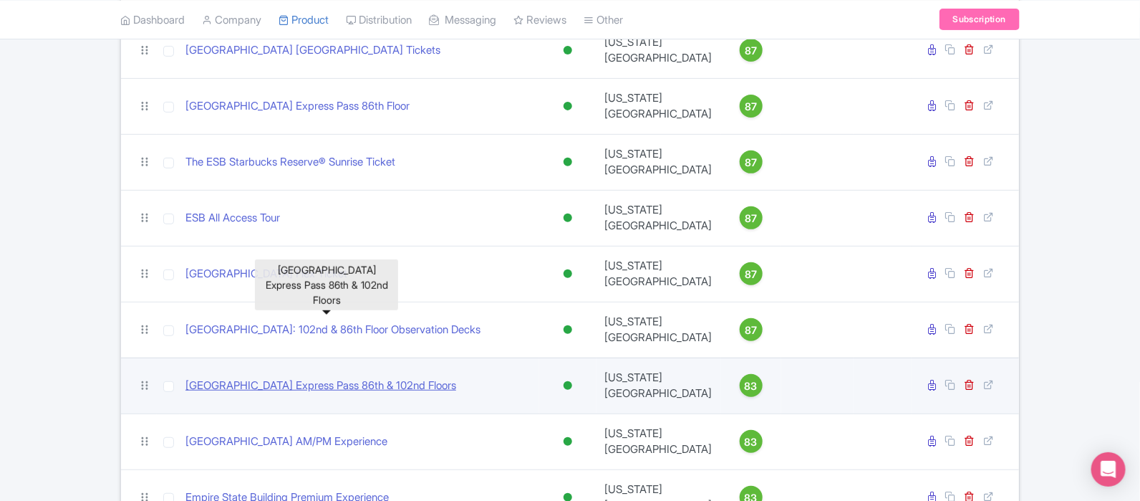
click at [405, 377] on link "[GEOGRAPHIC_DATA] Express Pass 86th & 102nd Floors" at bounding box center [321, 385] width 271 height 16
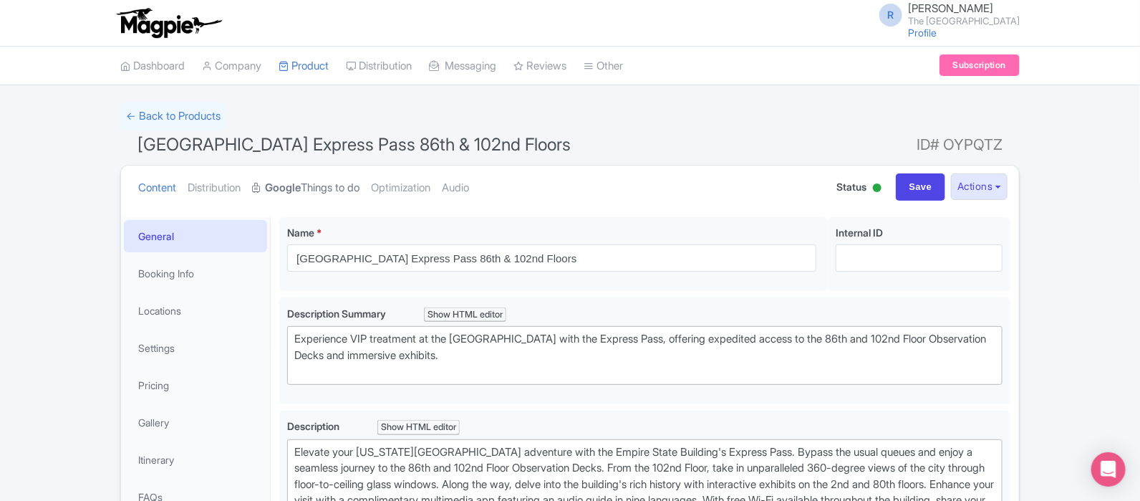
click at [343, 188] on link "Google Things to do" at bounding box center [305, 187] width 107 height 45
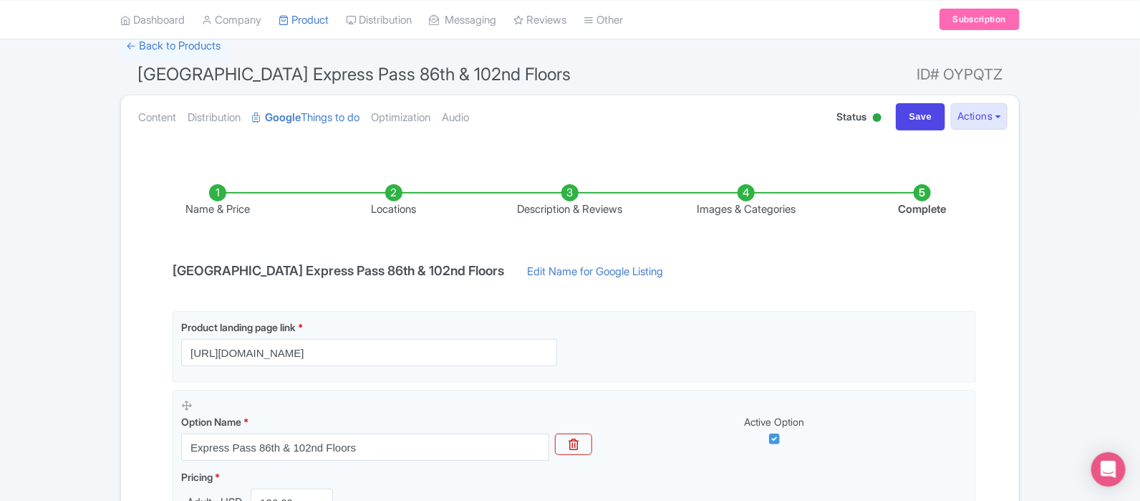
scroll to position [69, 0]
click at [752, 211] on li "Images & Categories" at bounding box center [746, 202] width 176 height 34
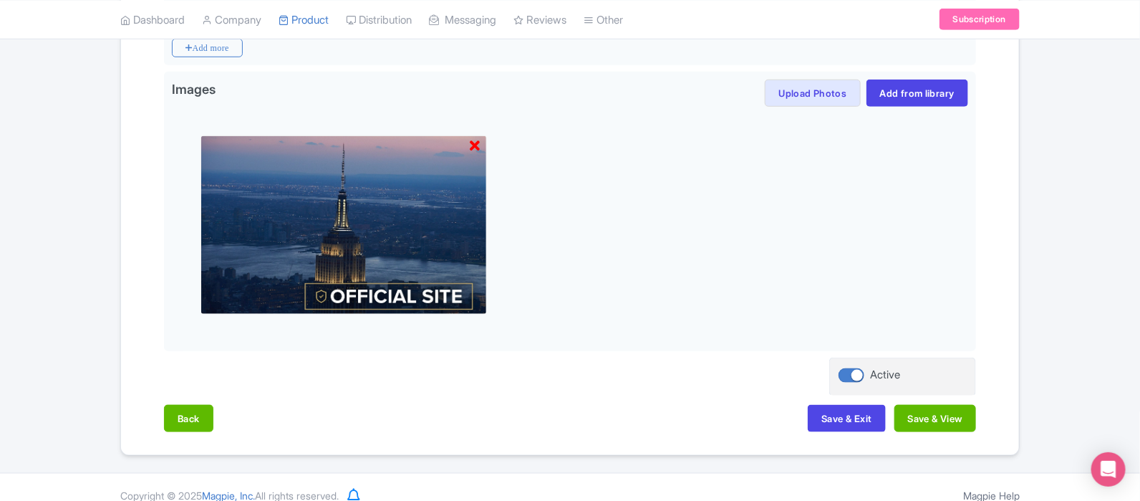
scroll to position [504, 0]
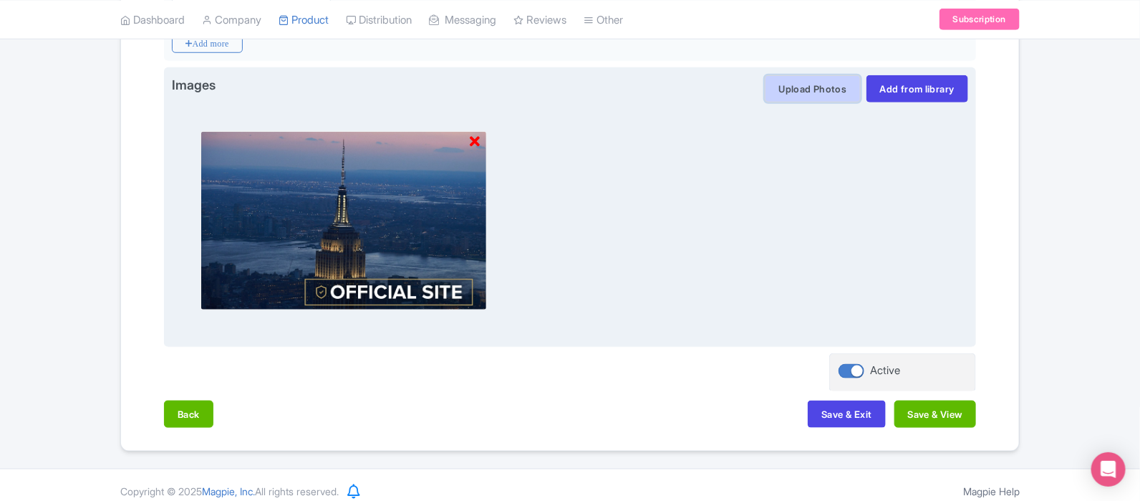
click at [814, 75] on button "Upload Photos" at bounding box center [812, 88] width 95 height 27
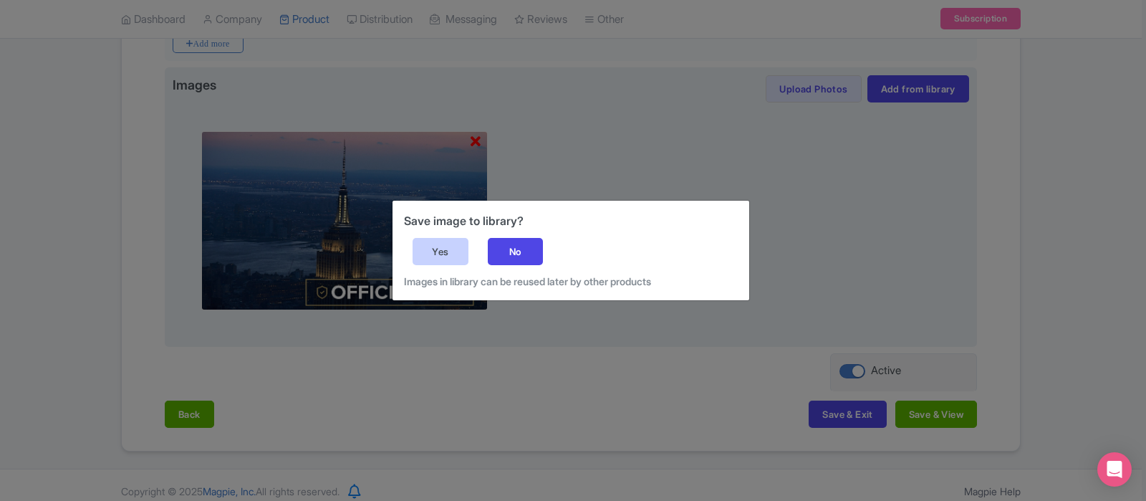
click at [433, 251] on div "Yes" at bounding box center [441, 251] width 56 height 27
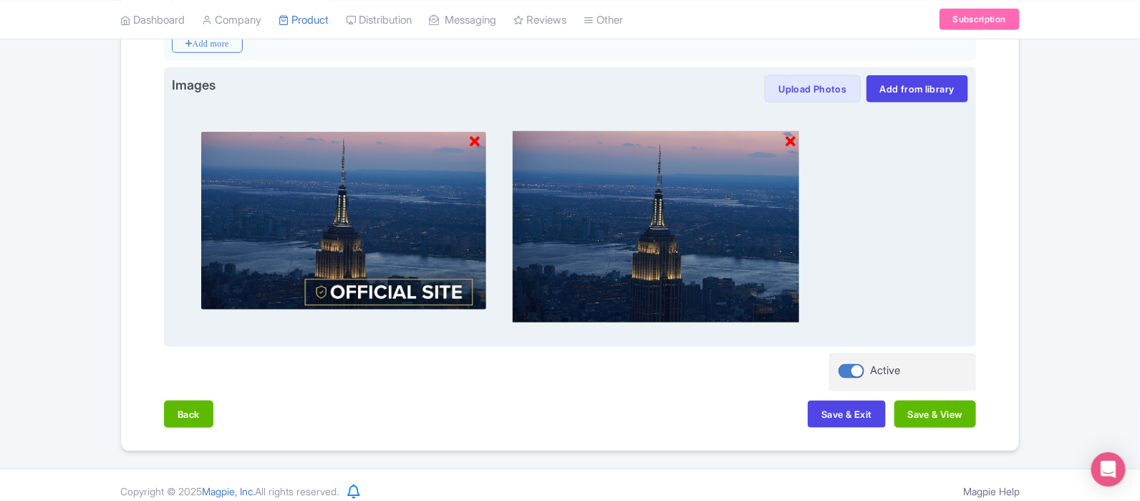
click at [476, 142] on icon at bounding box center [475, 142] width 10 height 14
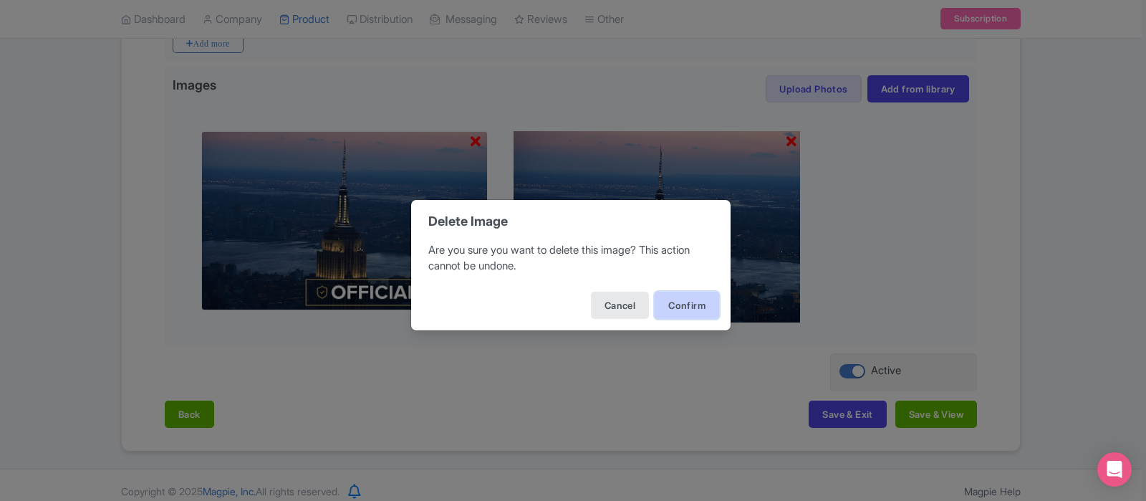
click at [694, 300] on button "Confirm" at bounding box center [687, 305] width 64 height 27
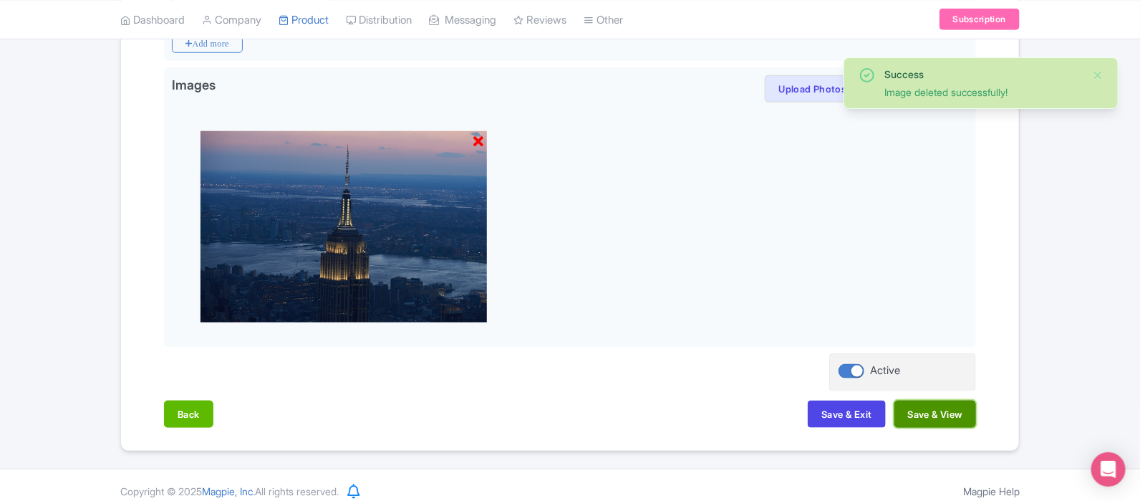
click at [913, 415] on button "Save & View" at bounding box center [936, 413] width 82 height 27
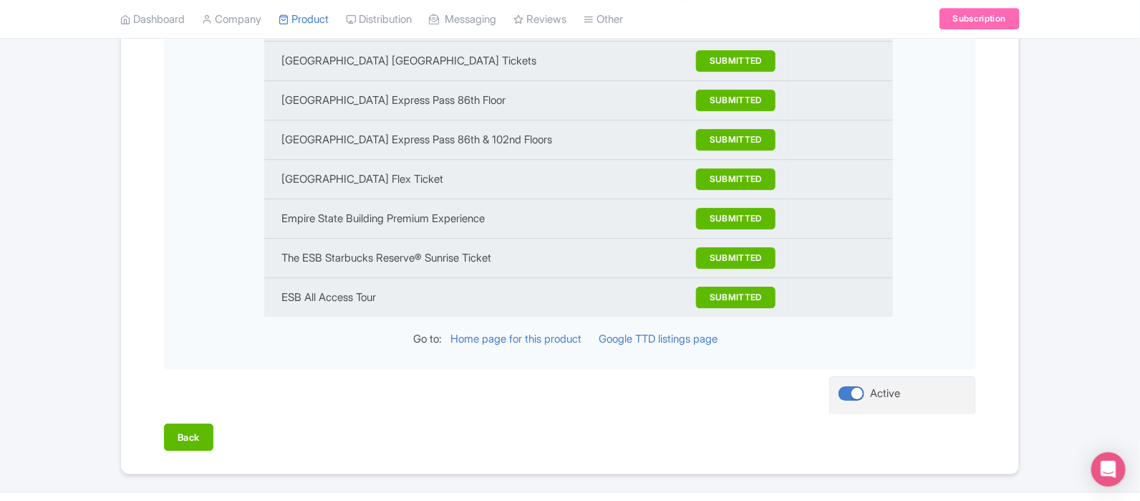
scroll to position [1772, 0]
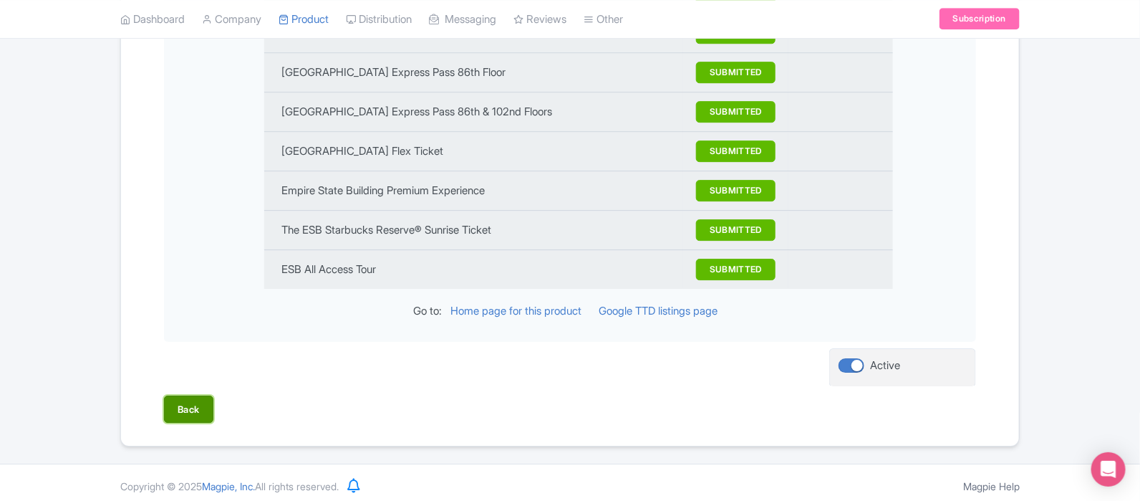
click at [183, 400] on button "Back" at bounding box center [188, 408] width 49 height 27
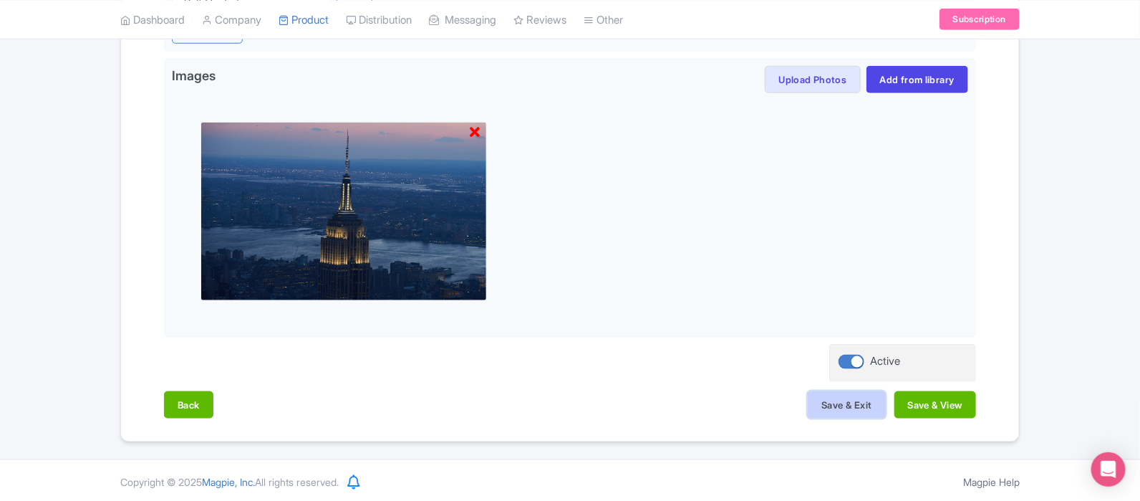
click at [842, 396] on button "Save & Exit" at bounding box center [846, 404] width 77 height 27
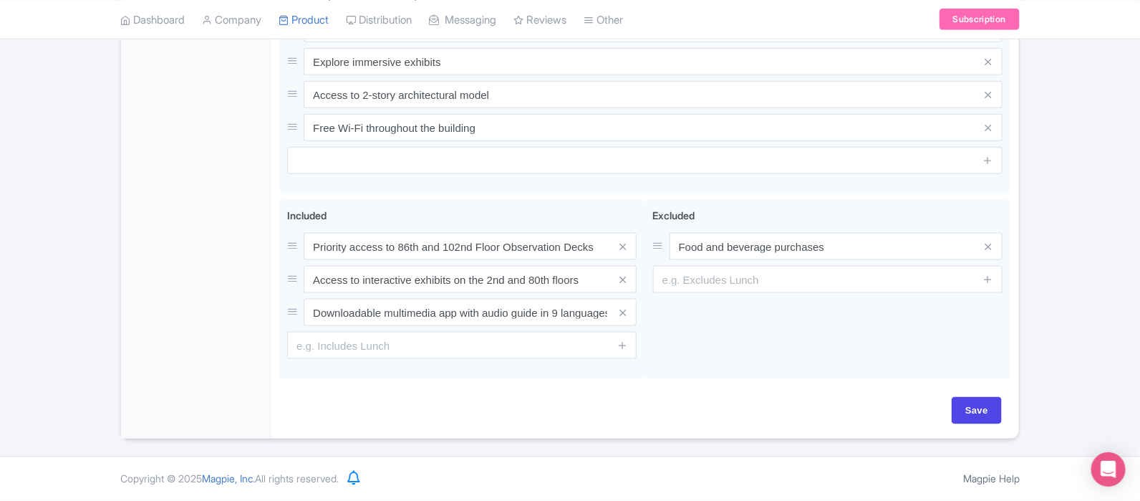
scroll to position [691, 0]
click at [987, 413] on input "Save" at bounding box center [977, 410] width 50 height 27
type input "Saving..."
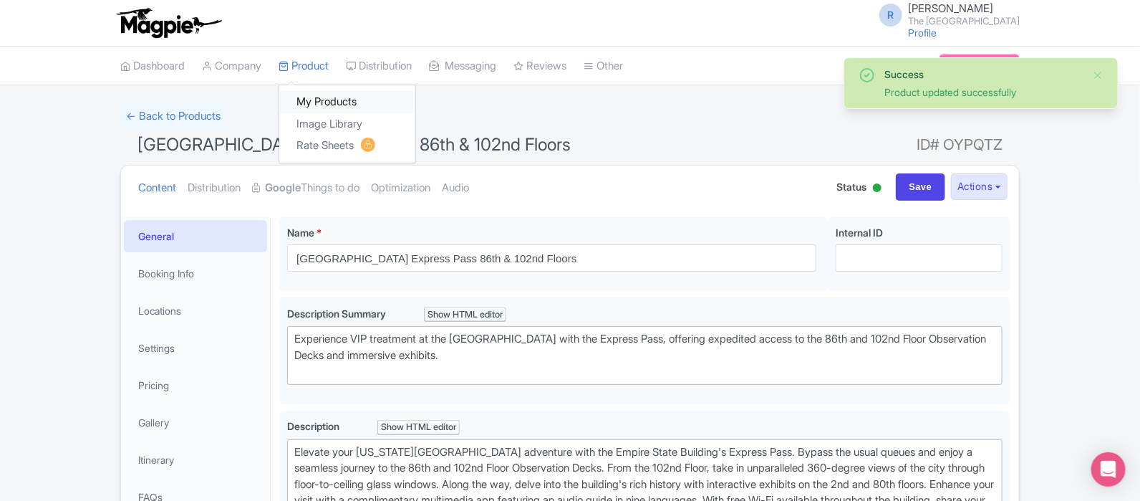
click at [335, 98] on link "My Products" at bounding box center [347, 102] width 136 height 22
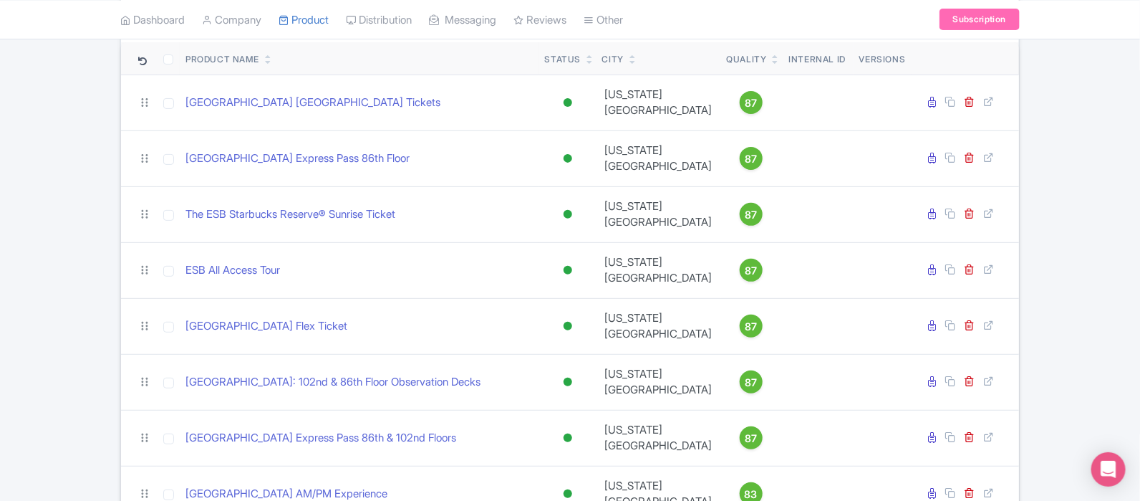
scroll to position [165, 0]
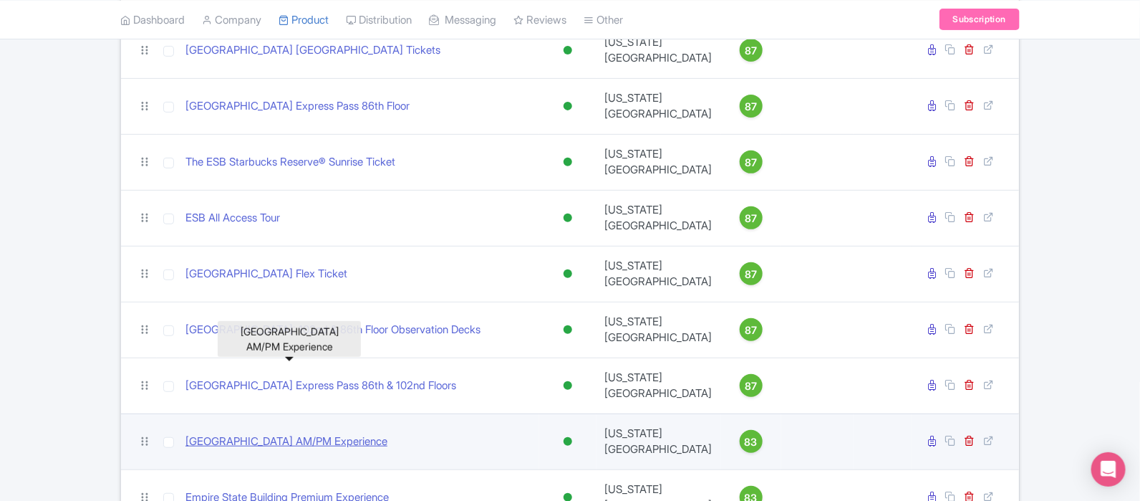
click at [336, 433] on link "[GEOGRAPHIC_DATA] AM/PM Experience" at bounding box center [287, 441] width 202 height 16
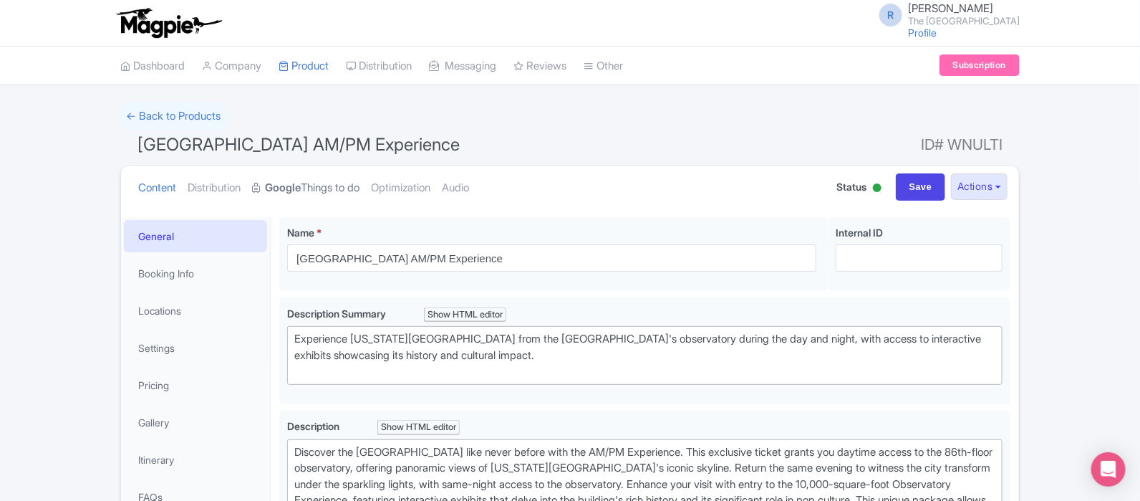
click at [344, 188] on link "Google Things to do" at bounding box center [305, 187] width 107 height 45
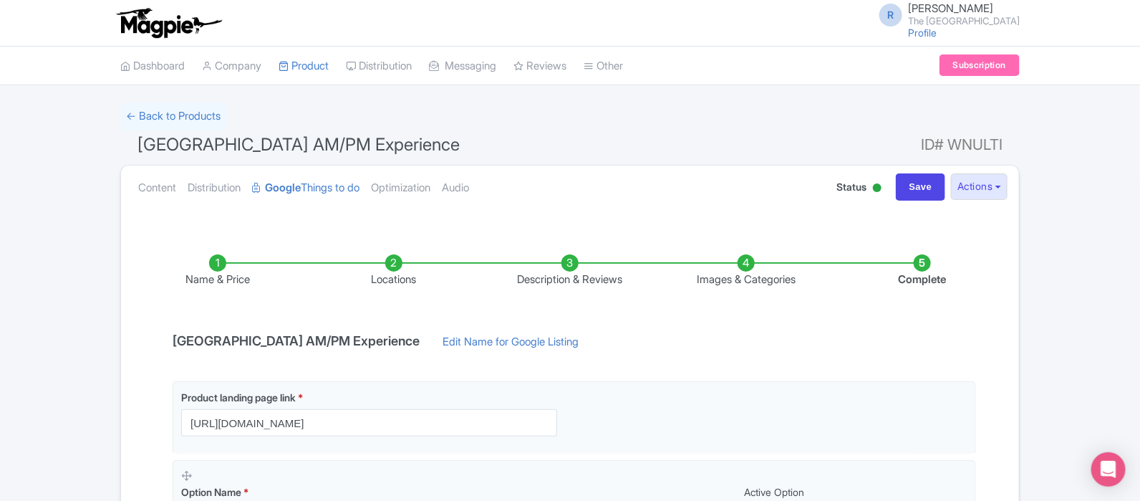
click at [761, 271] on li "Images & Categories" at bounding box center [746, 271] width 176 height 34
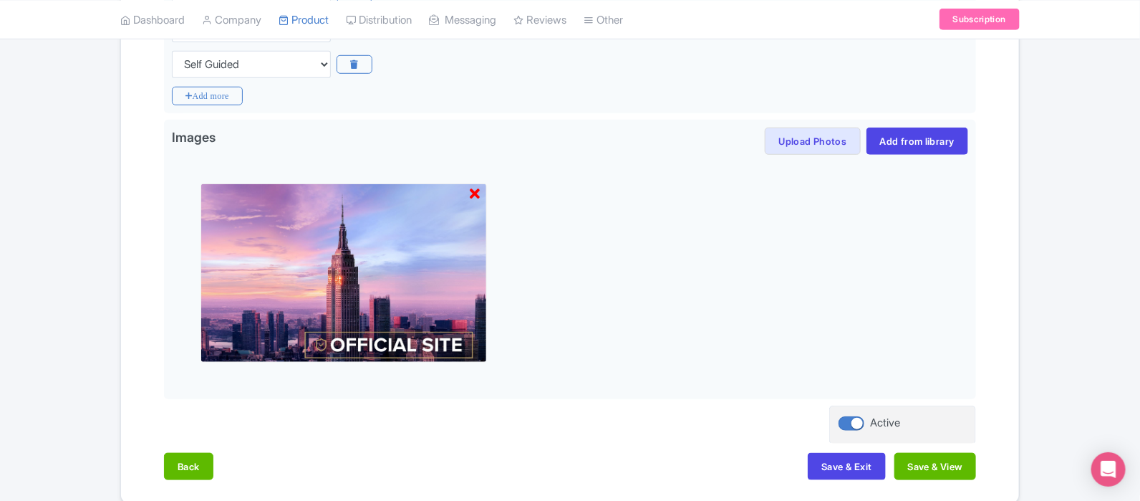
scroll to position [477, 0]
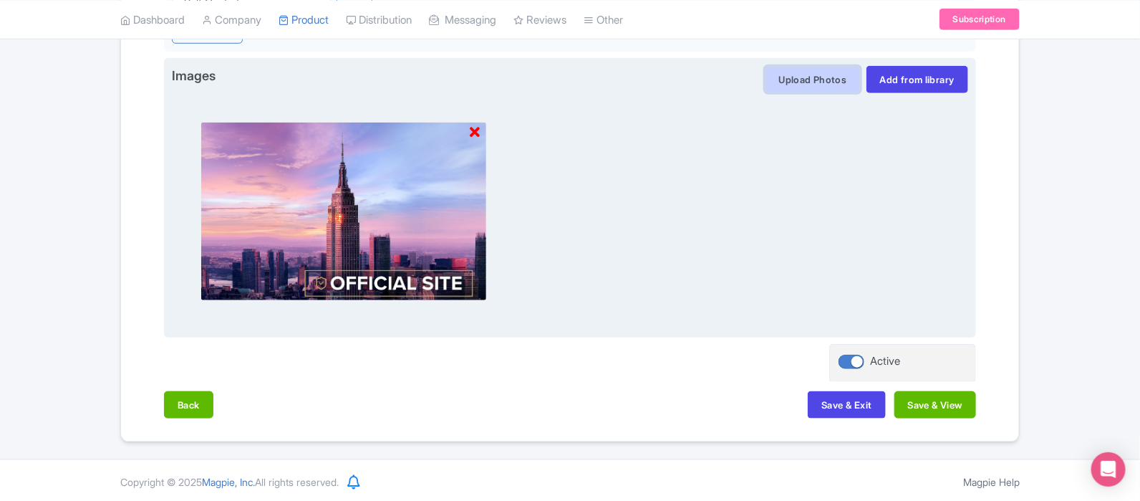
click at [818, 67] on button "Upload Photos" at bounding box center [812, 79] width 95 height 27
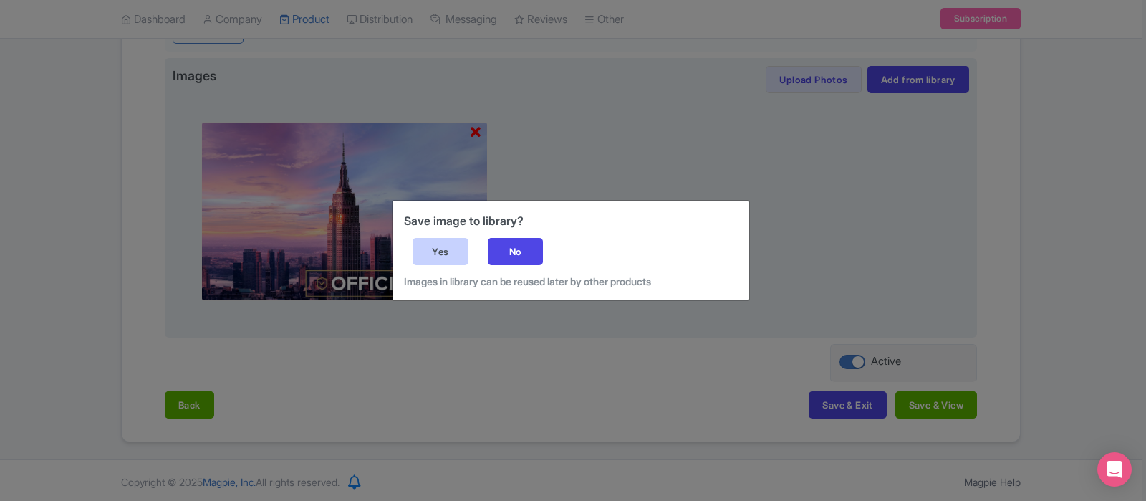
click at [443, 254] on div "Yes" at bounding box center [441, 251] width 56 height 27
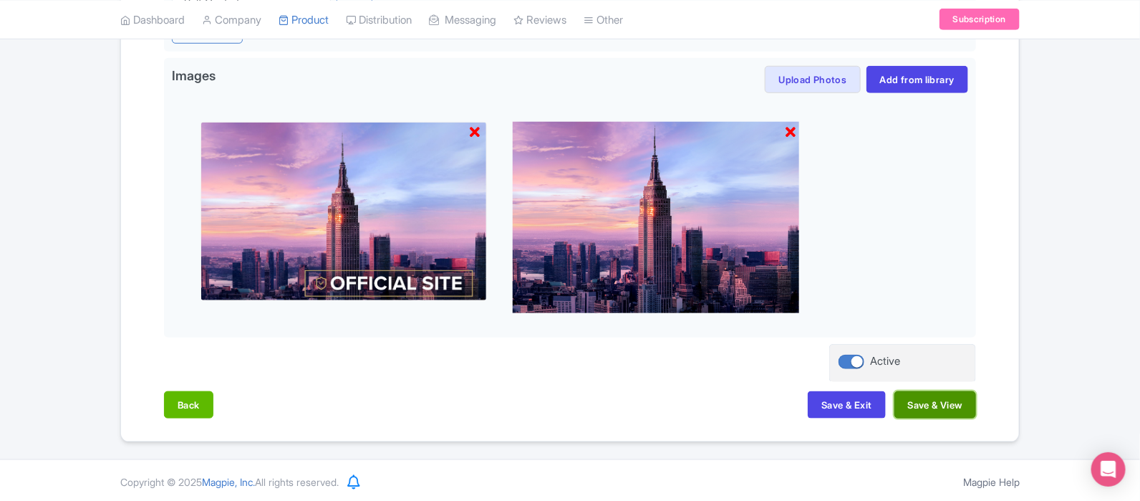
click at [935, 393] on button "Save & View" at bounding box center [936, 404] width 82 height 27
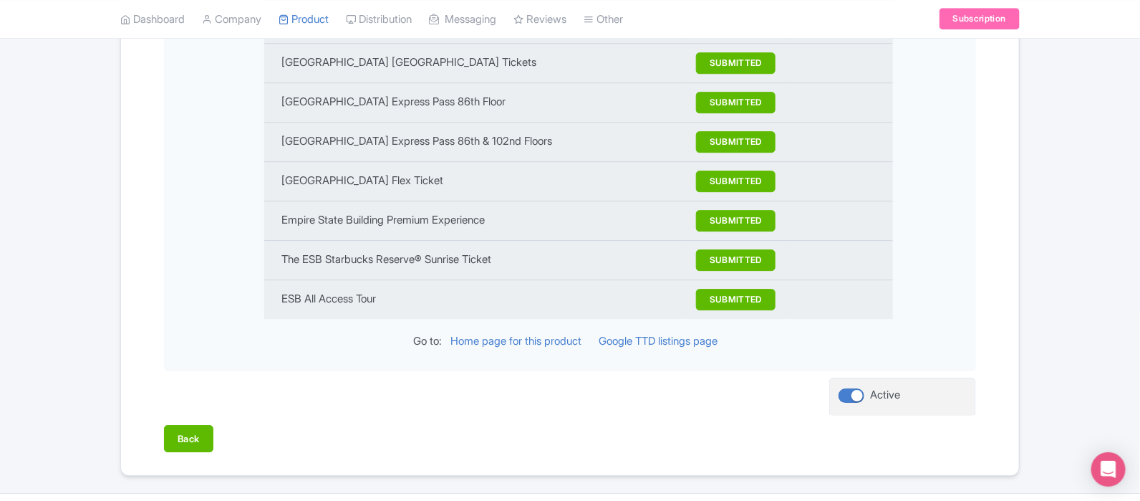
scroll to position [1684, 0]
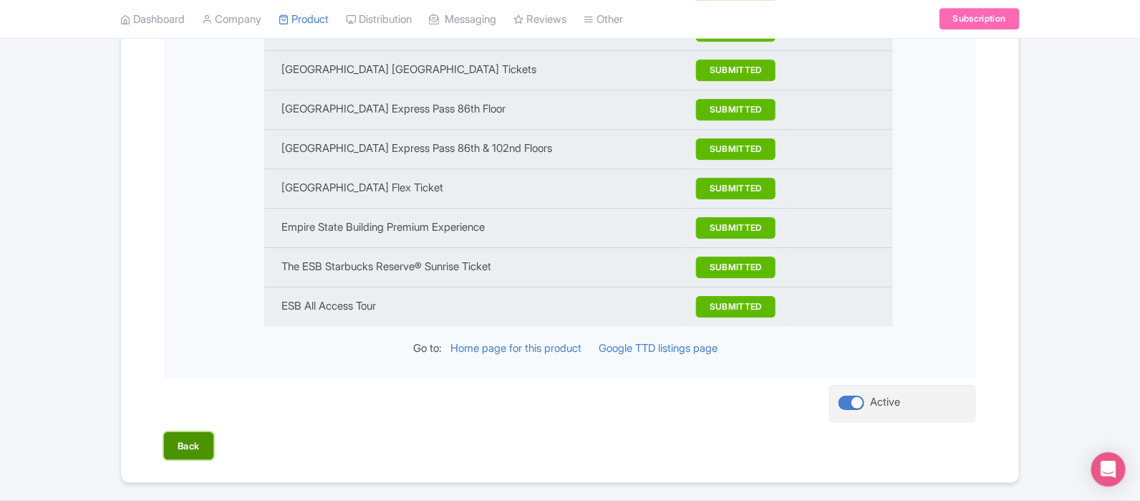
click at [190, 432] on button "Back" at bounding box center [188, 445] width 49 height 27
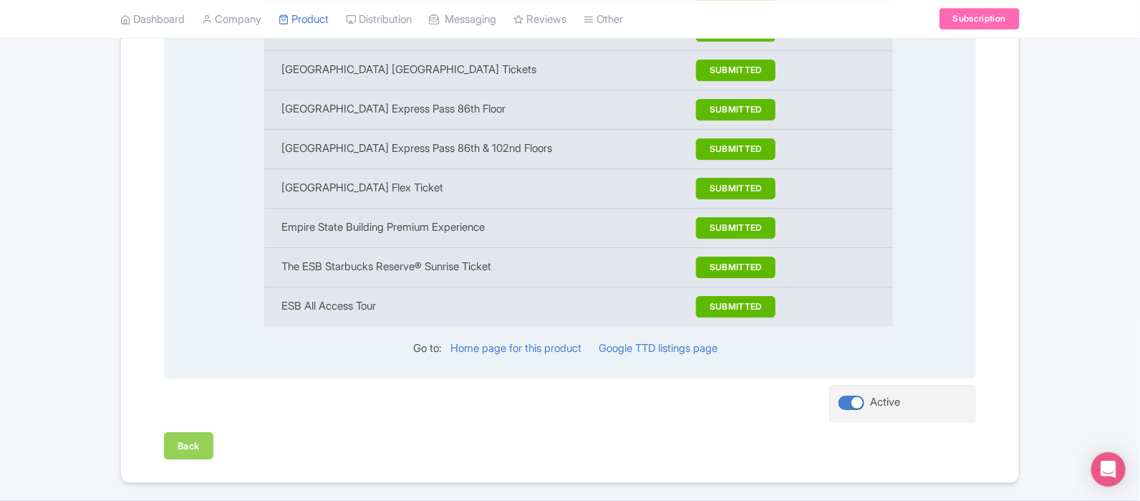
scroll to position [477, 0]
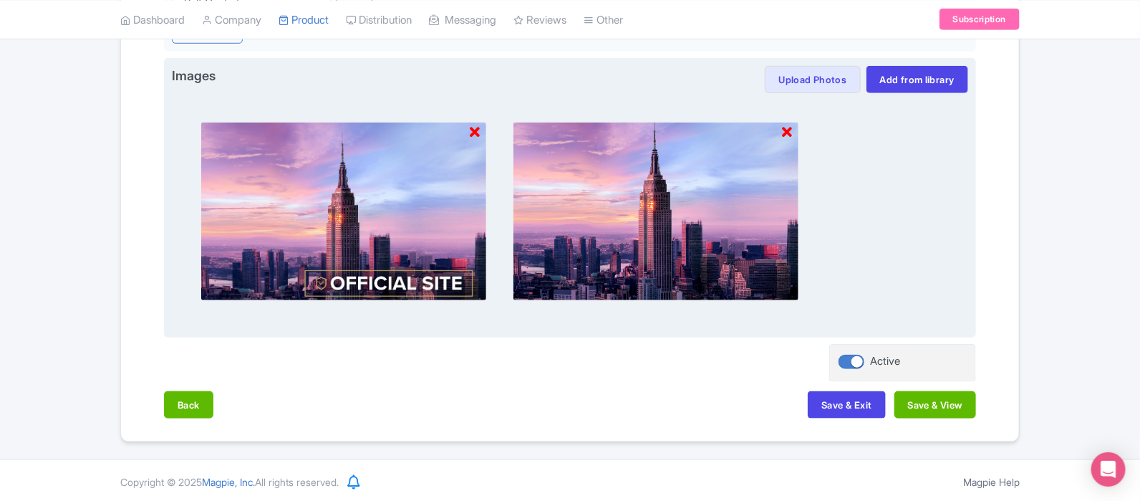
click at [474, 131] on icon at bounding box center [475, 132] width 10 height 14
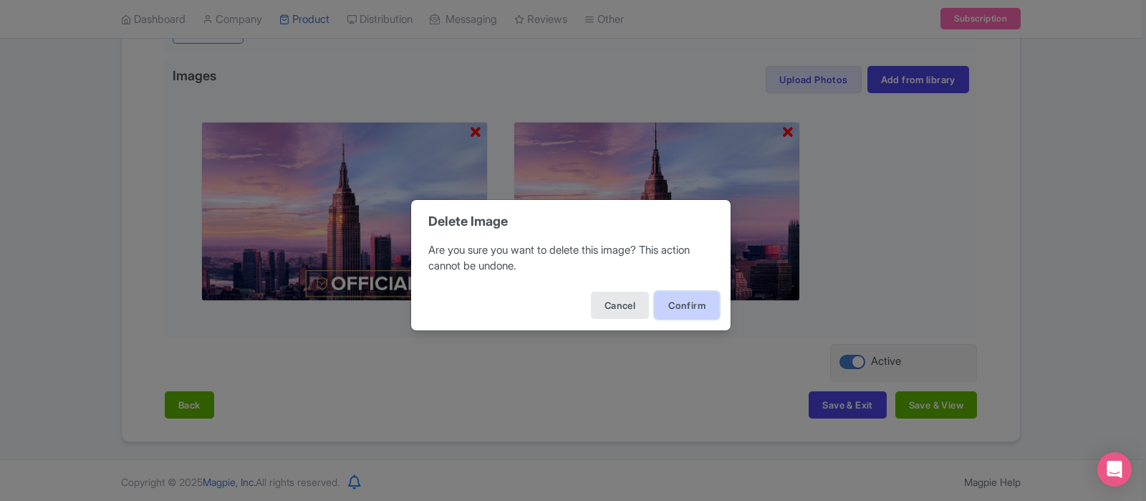
click at [677, 299] on button "Confirm" at bounding box center [687, 305] width 64 height 27
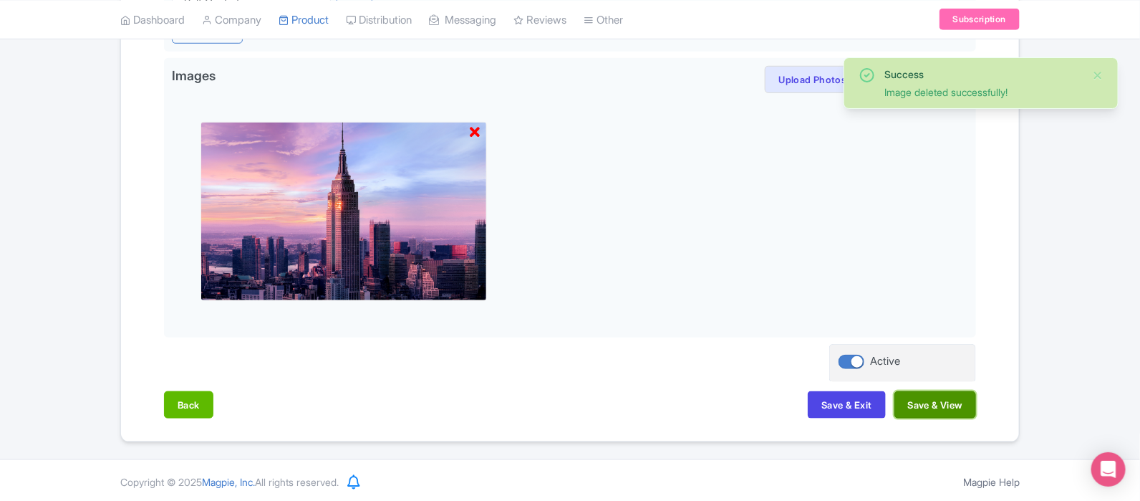
click at [928, 403] on button "Save & View" at bounding box center [936, 404] width 82 height 27
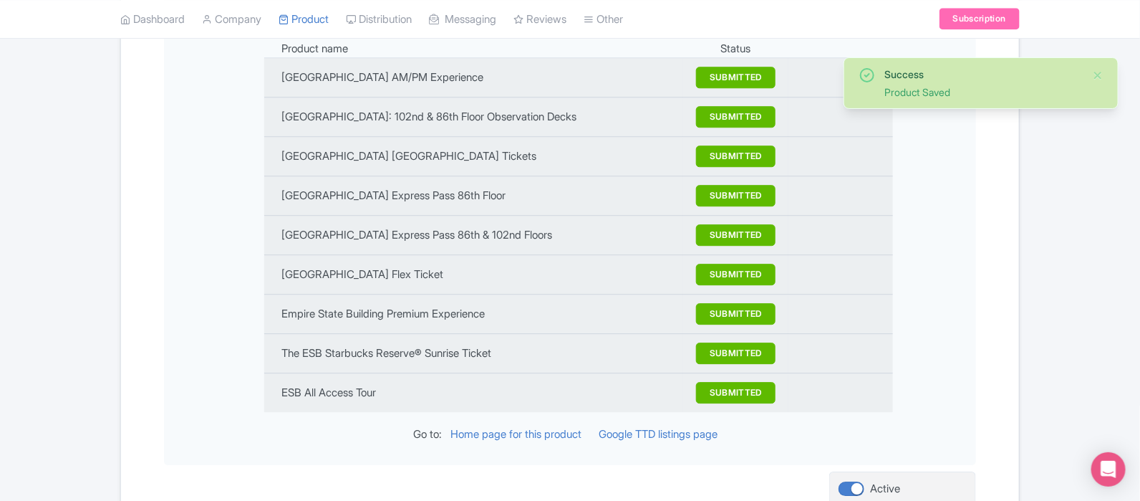
scroll to position [1708, 0]
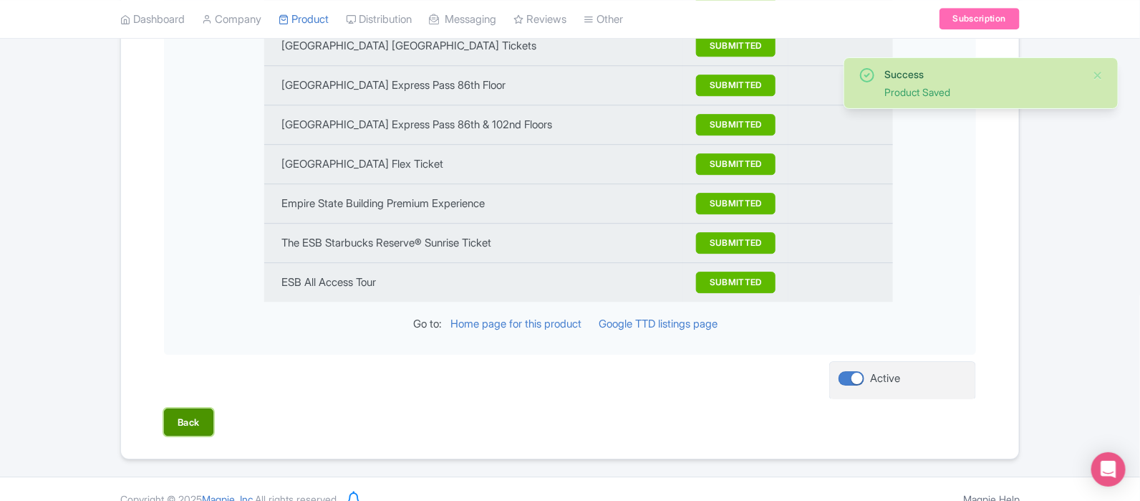
click at [204, 408] on button "Back" at bounding box center [188, 421] width 49 height 27
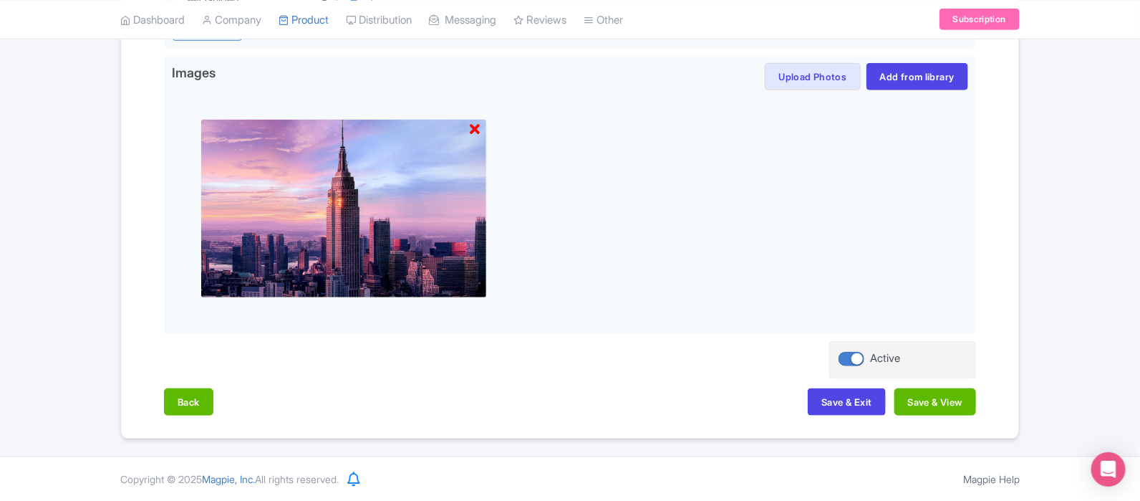
scroll to position [477, 0]
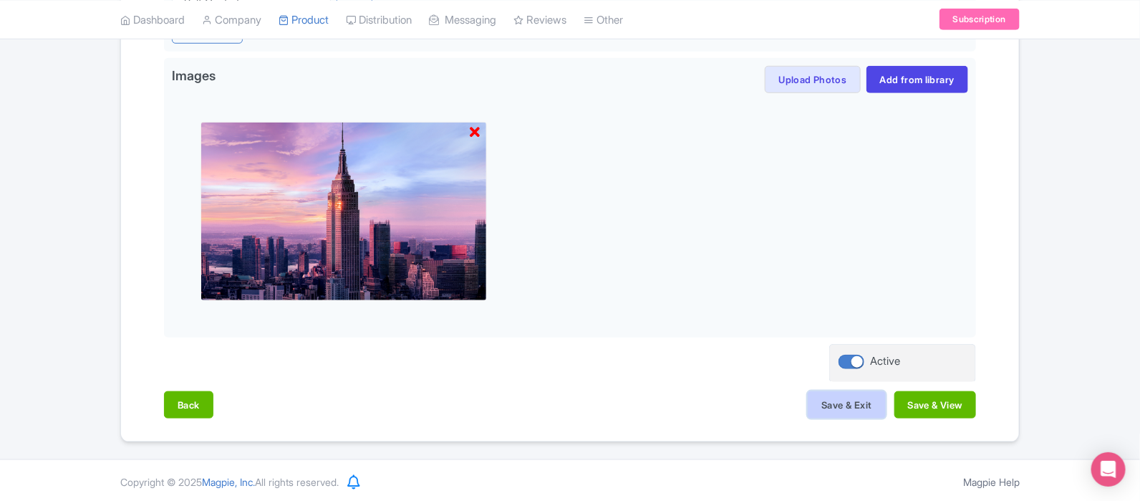
click at [836, 397] on button "Save & Exit" at bounding box center [846, 404] width 77 height 27
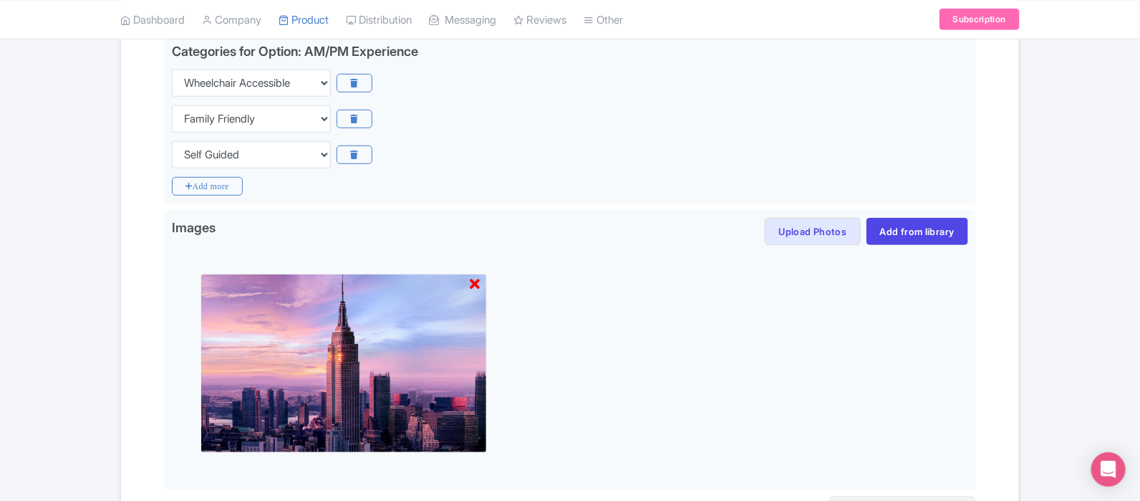
scroll to position [78, 0]
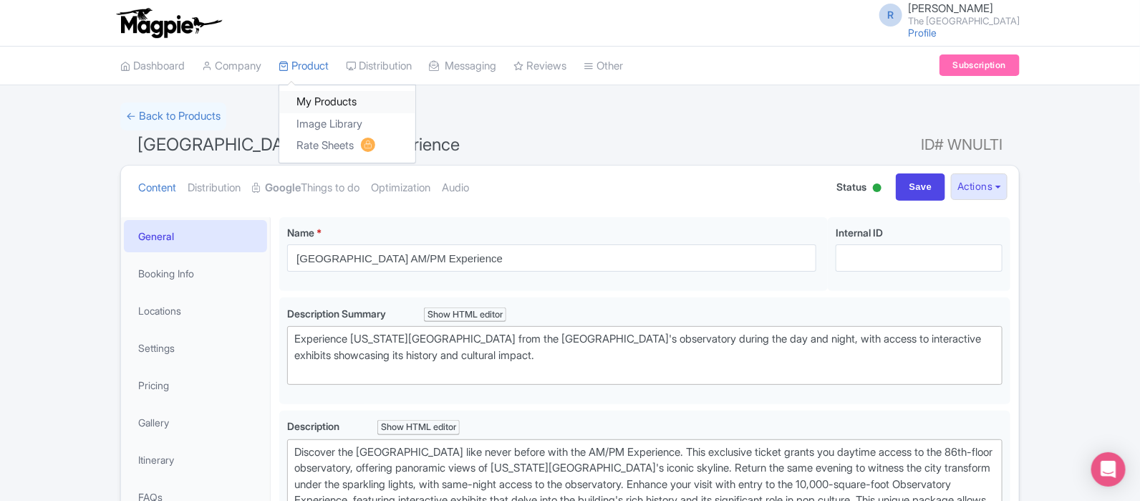
click at [340, 100] on link "My Products" at bounding box center [347, 102] width 136 height 22
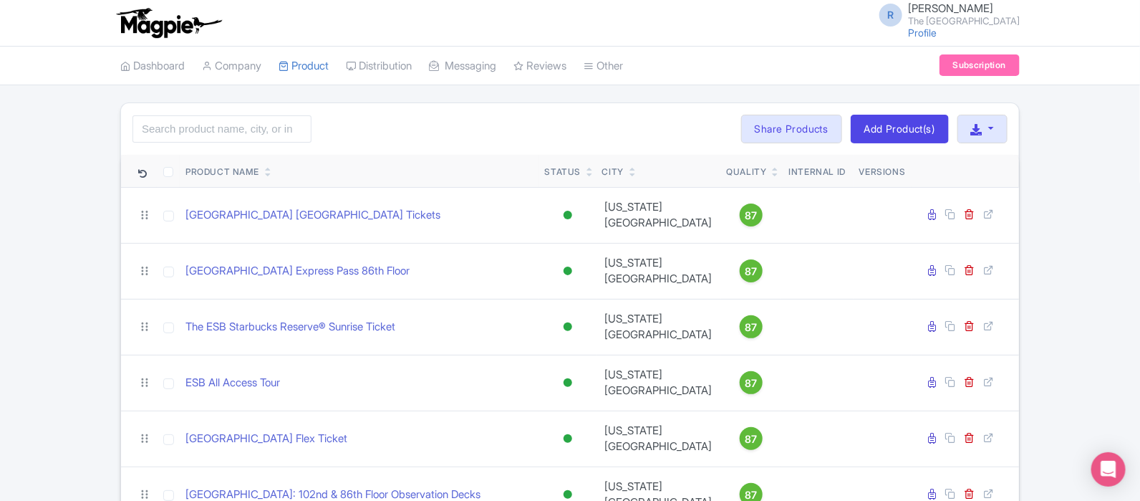
scroll to position [165, 0]
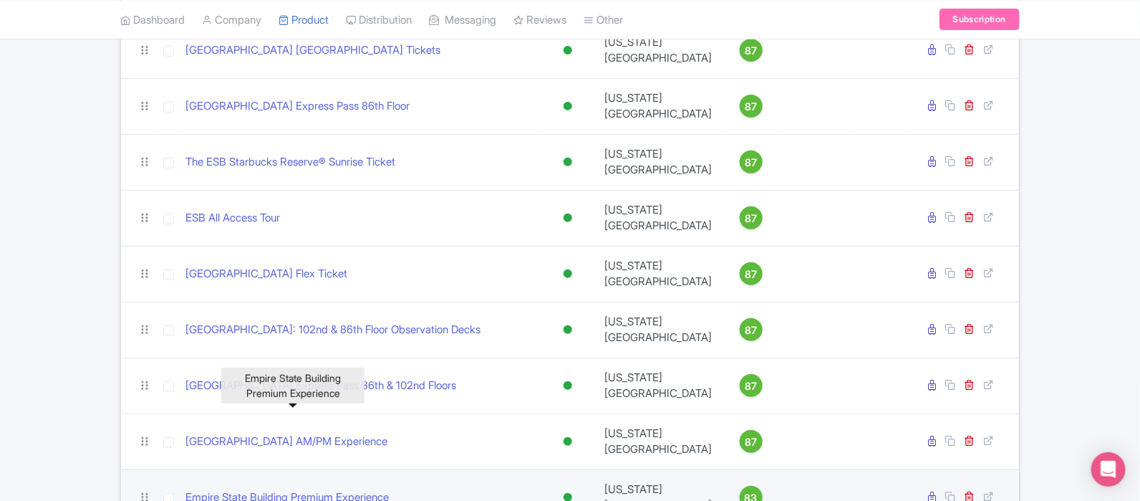
click at [372, 489] on link "Empire State Building Premium Experience" at bounding box center [287, 497] width 203 height 16
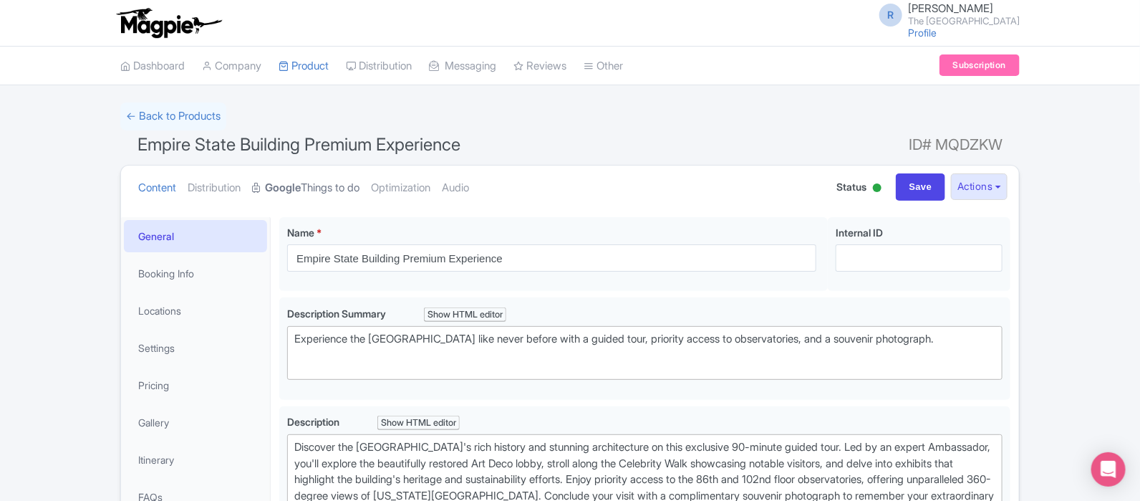
click at [329, 191] on link "Google Things to do" at bounding box center [305, 187] width 107 height 45
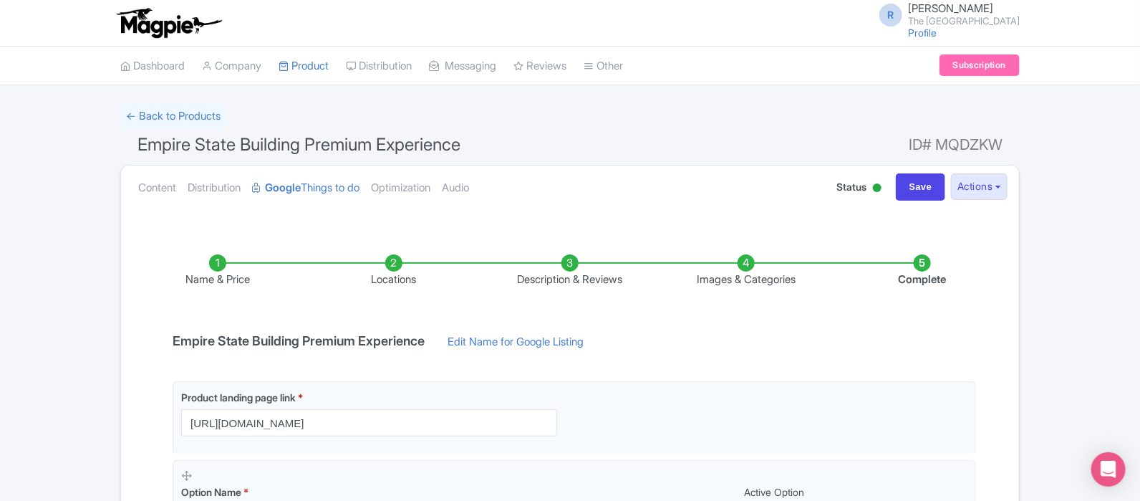
click at [745, 277] on li "Images & Categories" at bounding box center [746, 271] width 176 height 34
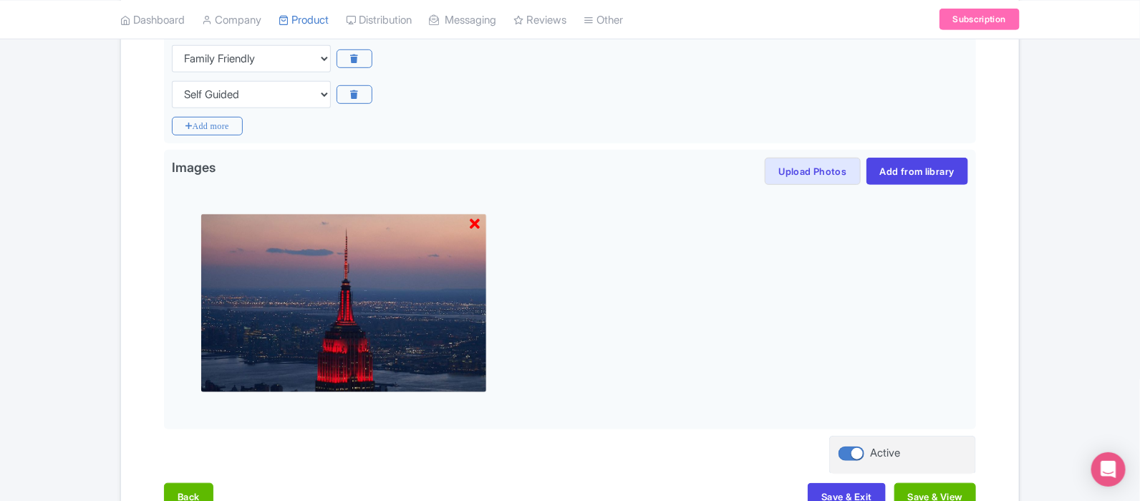
scroll to position [441, 0]
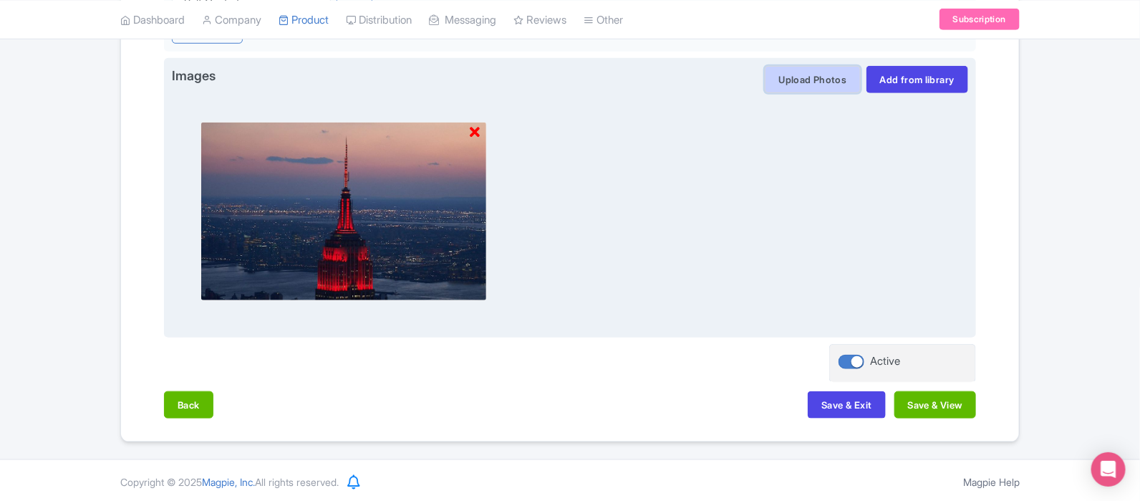
click at [813, 75] on button "Upload Photos" at bounding box center [812, 79] width 95 height 27
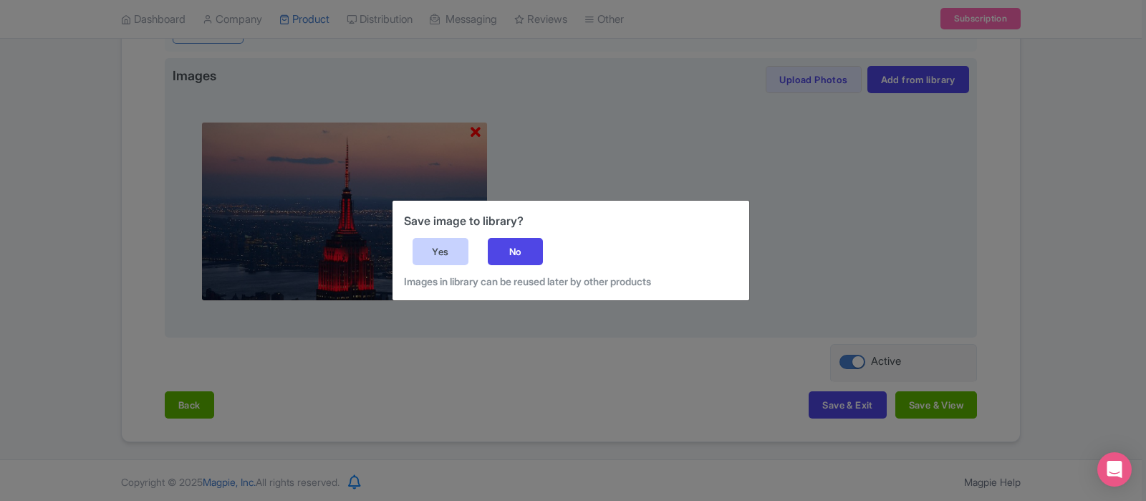
click at [461, 241] on div "Yes" at bounding box center [441, 251] width 56 height 27
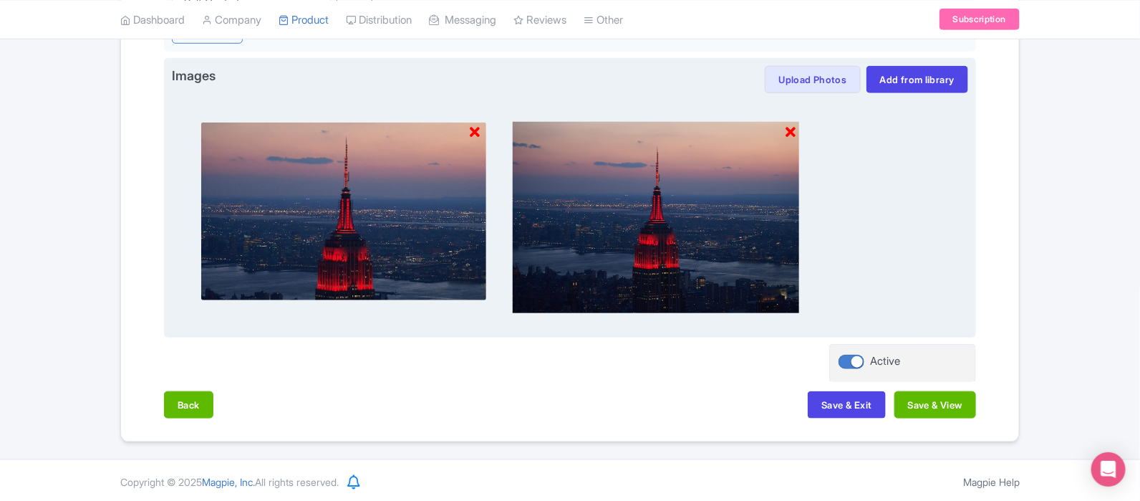
click at [471, 132] on icon at bounding box center [475, 132] width 10 height 14
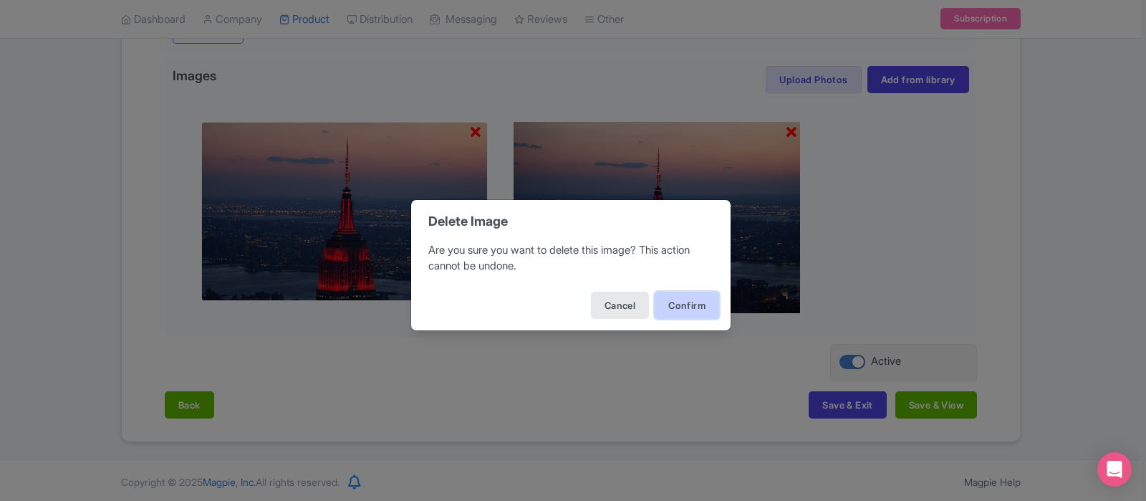
click at [678, 309] on button "Confirm" at bounding box center [687, 305] width 64 height 27
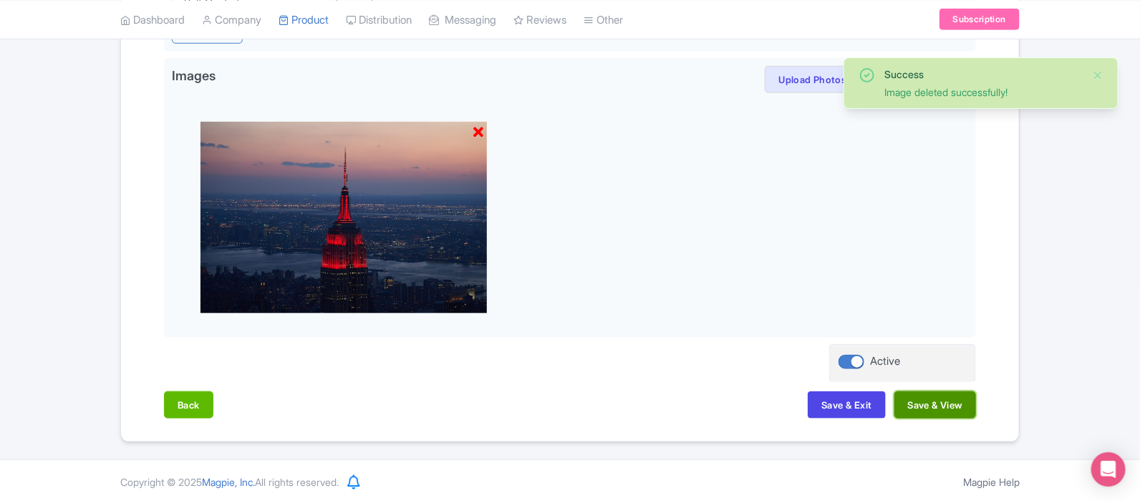
click at [939, 400] on button "Save & View" at bounding box center [936, 404] width 82 height 27
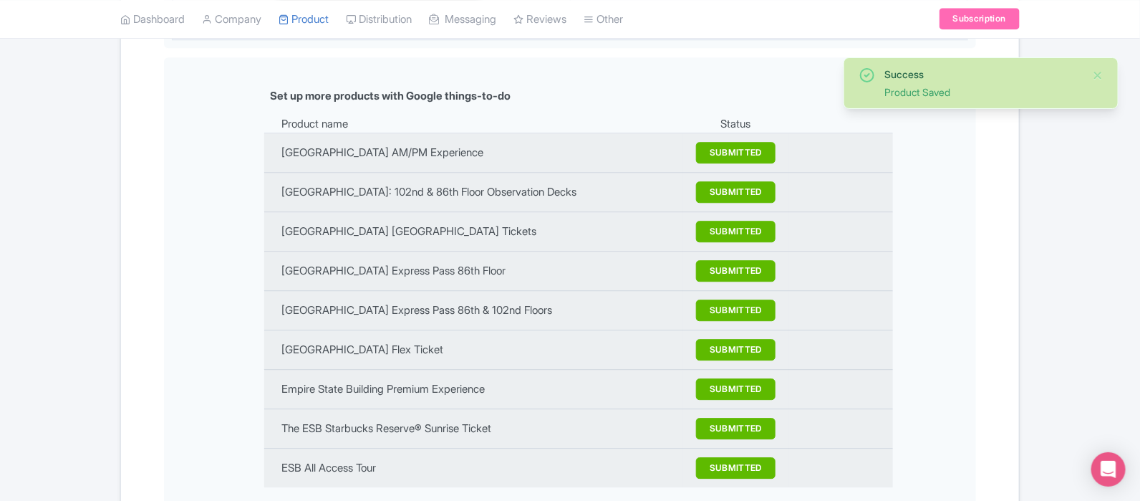
scroll to position [1695, 0]
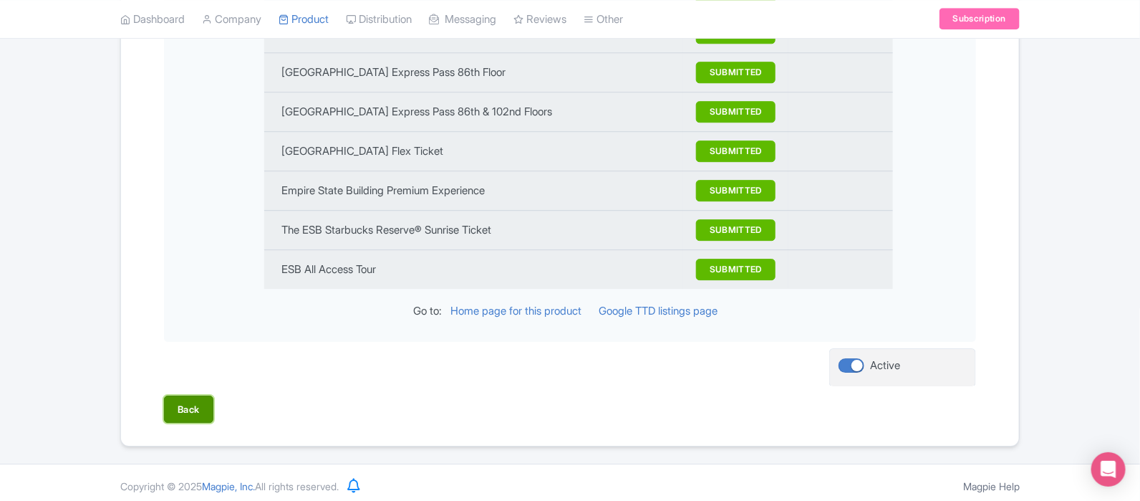
click at [165, 403] on button "Back" at bounding box center [188, 408] width 49 height 27
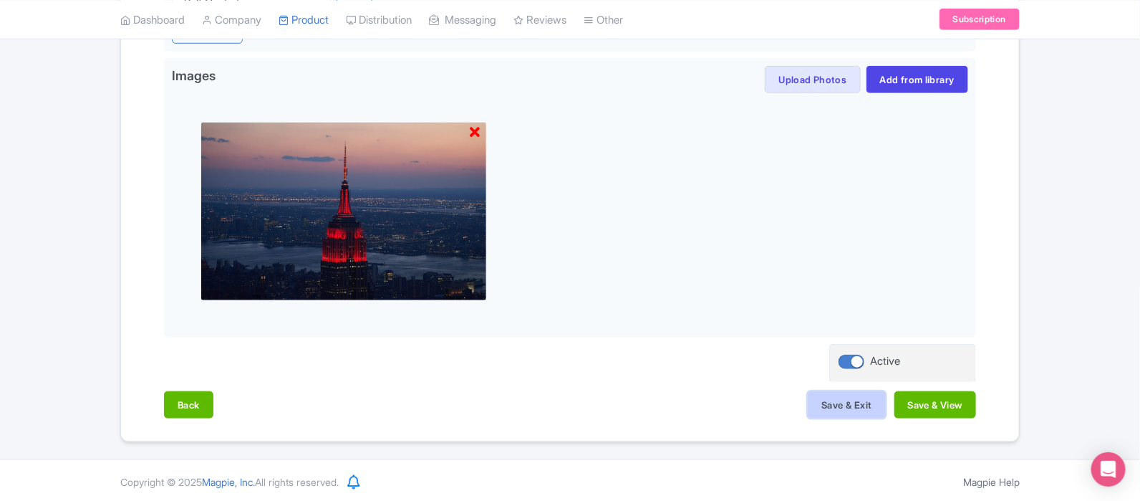
click at [855, 399] on button "Save & Exit" at bounding box center [846, 404] width 77 height 27
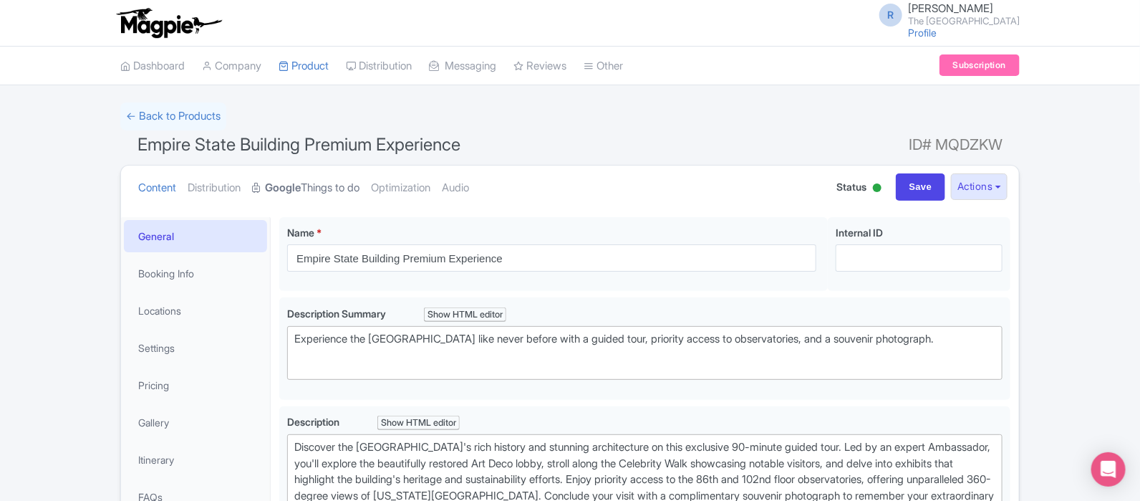
click at [351, 200] on link "Google Things to do" at bounding box center [305, 187] width 107 height 45
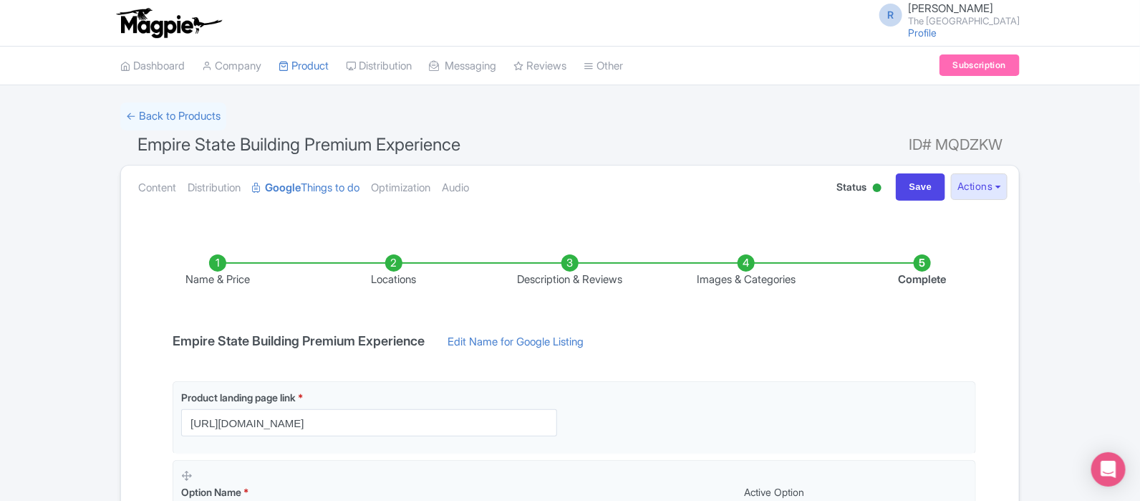
click at [734, 284] on li "Images & Categories" at bounding box center [746, 271] width 176 height 34
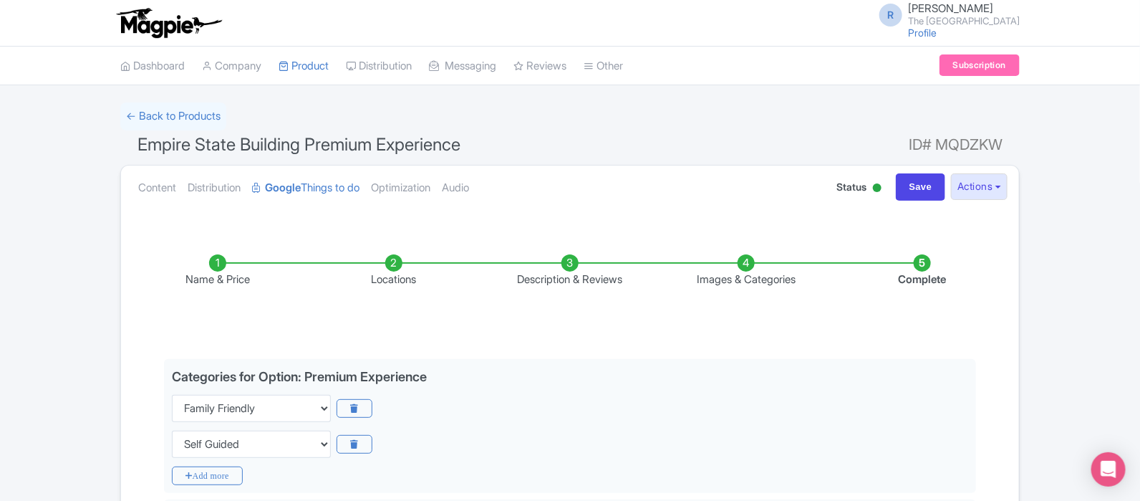
click at [769, 277] on li "Images & Categories" at bounding box center [746, 271] width 176 height 34
click at [749, 284] on li "Images & Categories" at bounding box center [746, 271] width 176 height 34
click at [743, 274] on li "Images & Categories" at bounding box center [746, 271] width 176 height 34
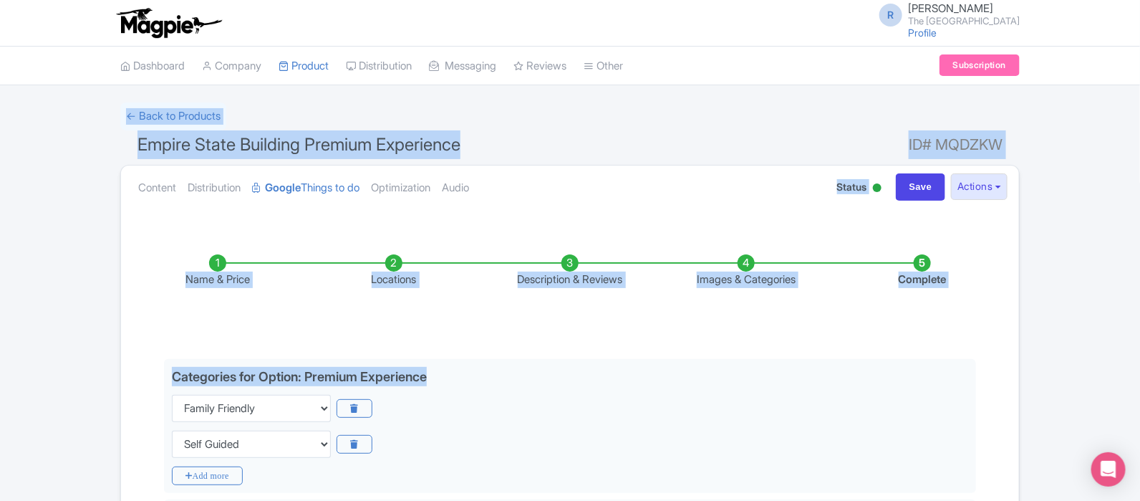
drag, startPoint x: 1139, startPoint y: 80, endPoint x: 1145, endPoint y: 317, distance: 236.5
click at [1140, 317] on html "R Rachel Scheer The Empire State Building Profile Users Settings Sign out Dashb…" at bounding box center [570, 250] width 1140 height 501
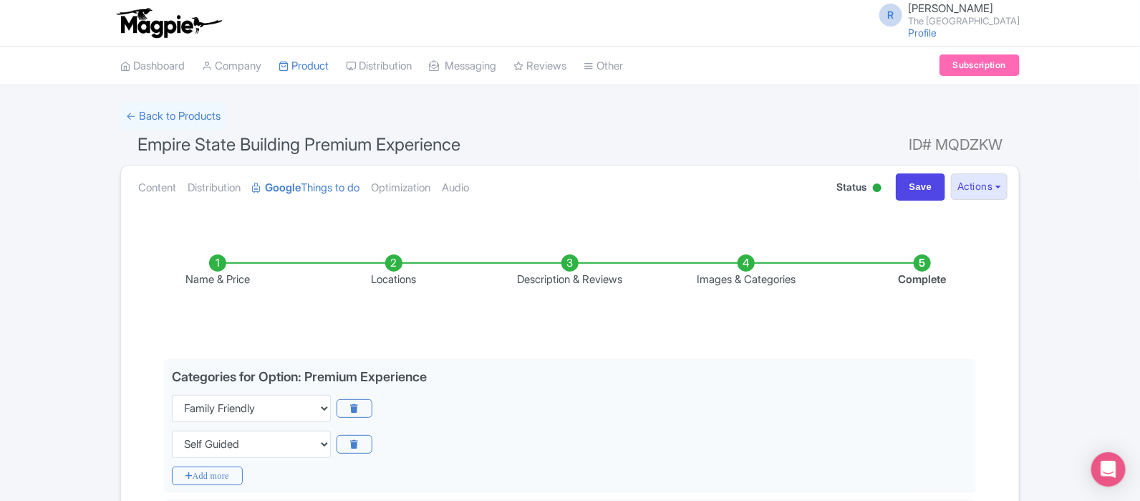
click at [1105, 303] on div "← Back to Products Empire State Building Premium Experience ID# MQDZKW Content …" at bounding box center [570, 492] width 1140 height 781
click at [1140, 259] on div "← Back to Products Empire State Building Premium Experience ID# MQDZKW Content …" at bounding box center [570, 492] width 1140 height 781
click at [334, 100] on link "My Products" at bounding box center [347, 102] width 136 height 22
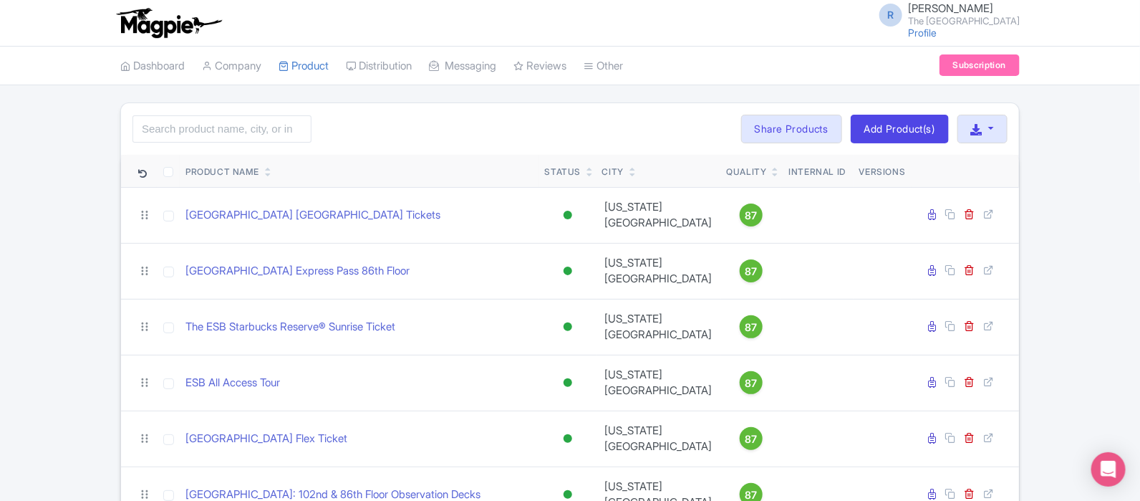
scroll to position [165, 0]
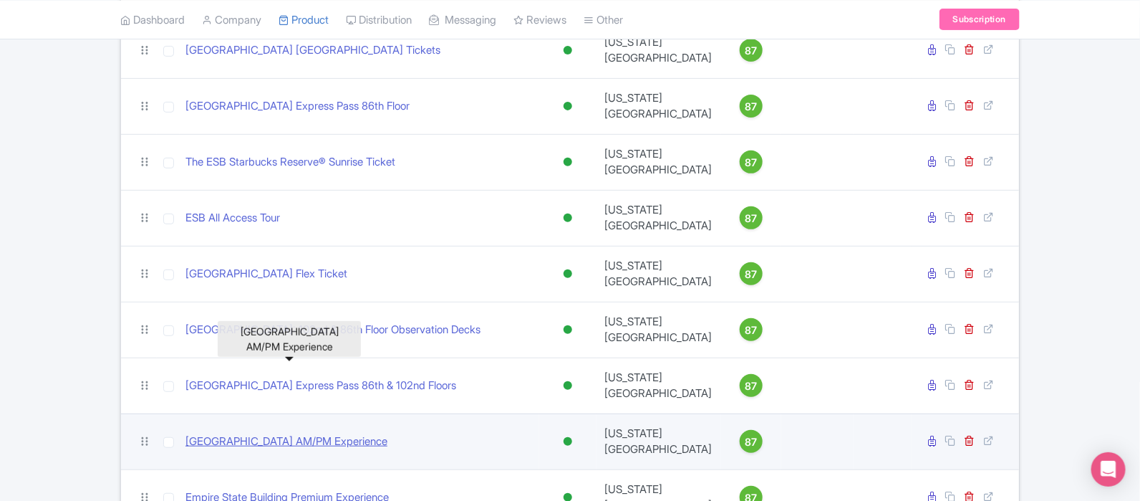
click at [345, 433] on link "[GEOGRAPHIC_DATA] AM/PM Experience" at bounding box center [287, 441] width 202 height 16
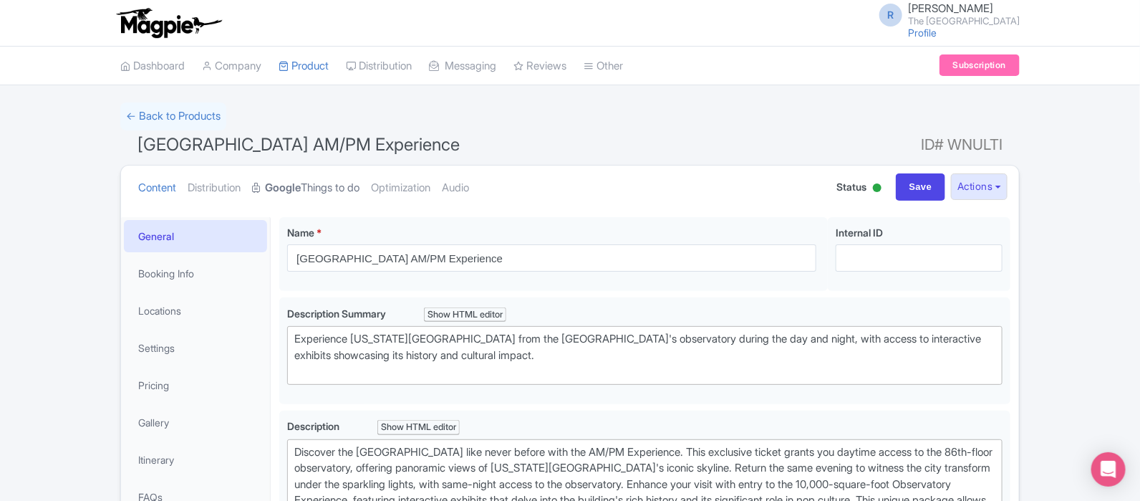
click at [344, 188] on link "Google Things to do" at bounding box center [305, 187] width 107 height 45
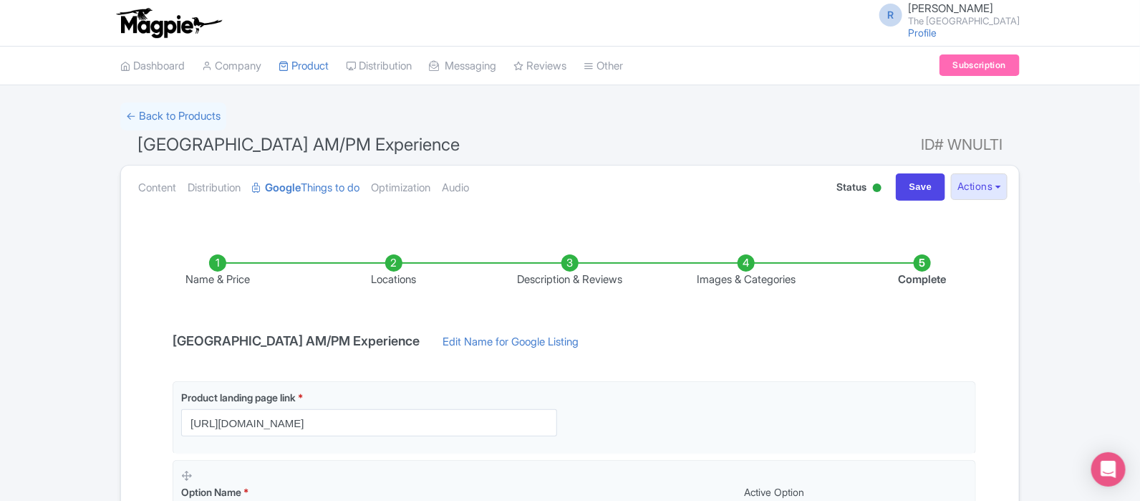
click at [731, 280] on li "Images & Categories" at bounding box center [746, 271] width 176 height 34
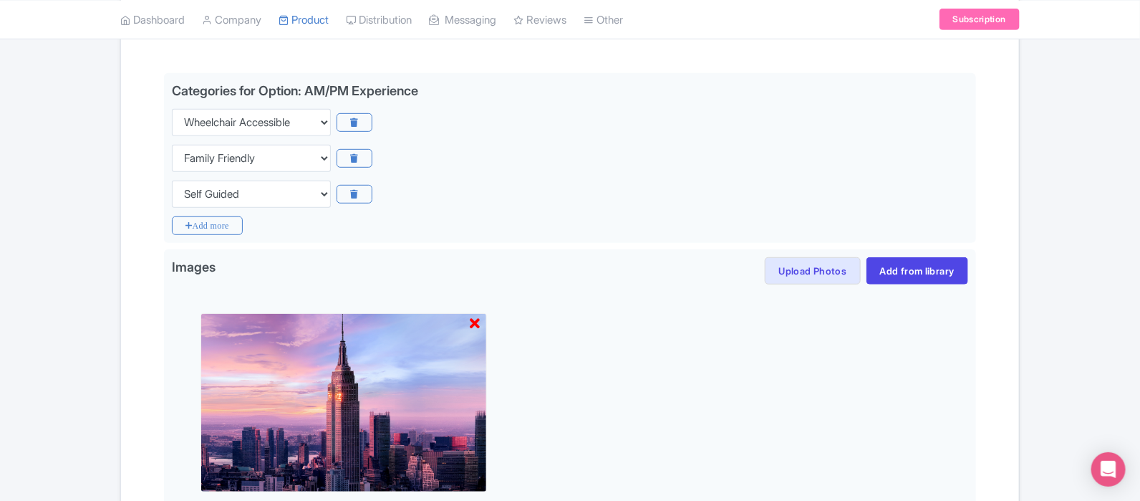
scroll to position [294, 0]
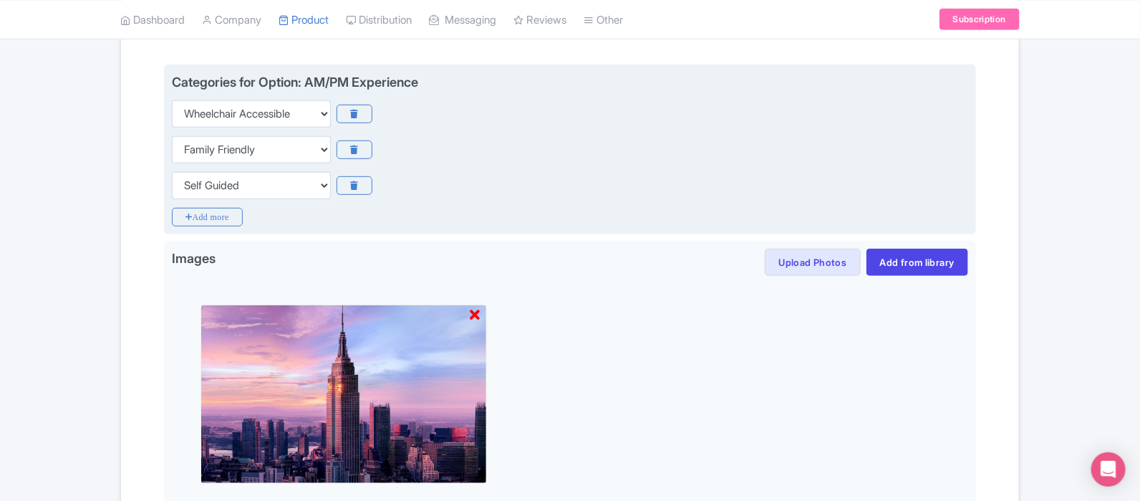
click at [630, 144] on div "Choose categories Adults Only Animals Audio Guide Beaches Bike Tours Boat Tours…" at bounding box center [570, 149] width 796 height 27
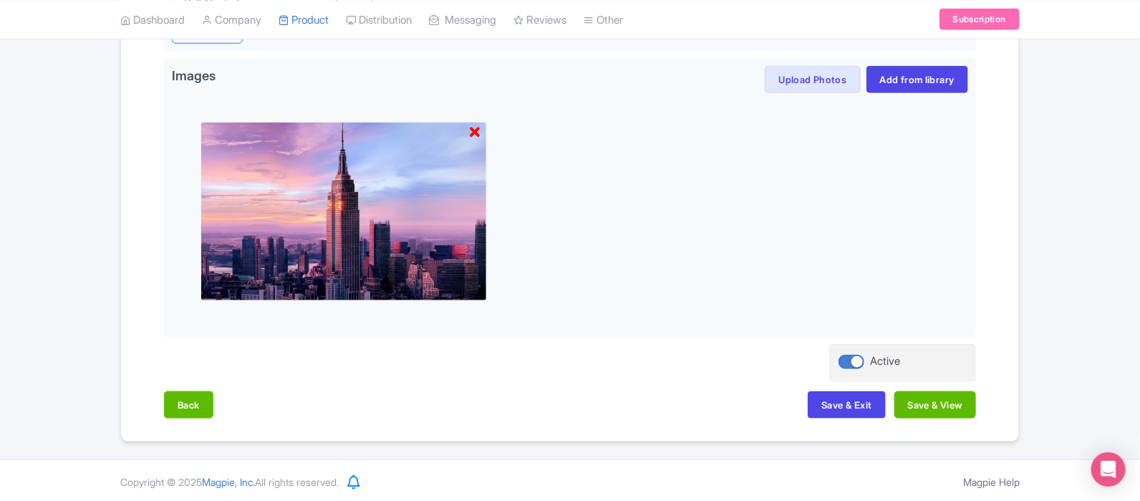
scroll to position [0, 0]
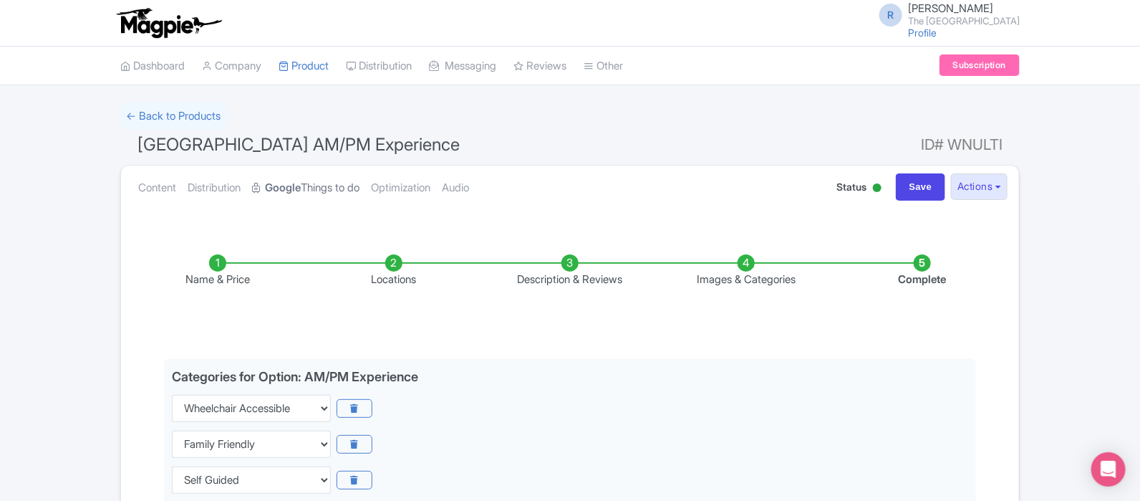
click at [337, 183] on link "Google Things to do" at bounding box center [305, 187] width 107 height 45
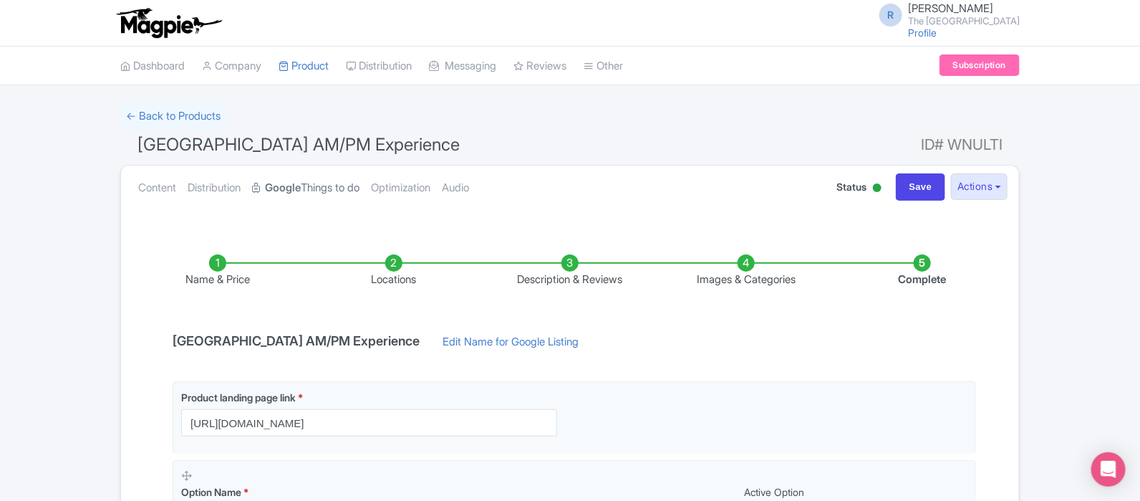
click at [337, 183] on link "Google Things to do" at bounding box center [305, 187] width 107 height 45
click at [314, 64] on link "Product" at bounding box center [304, 66] width 50 height 39
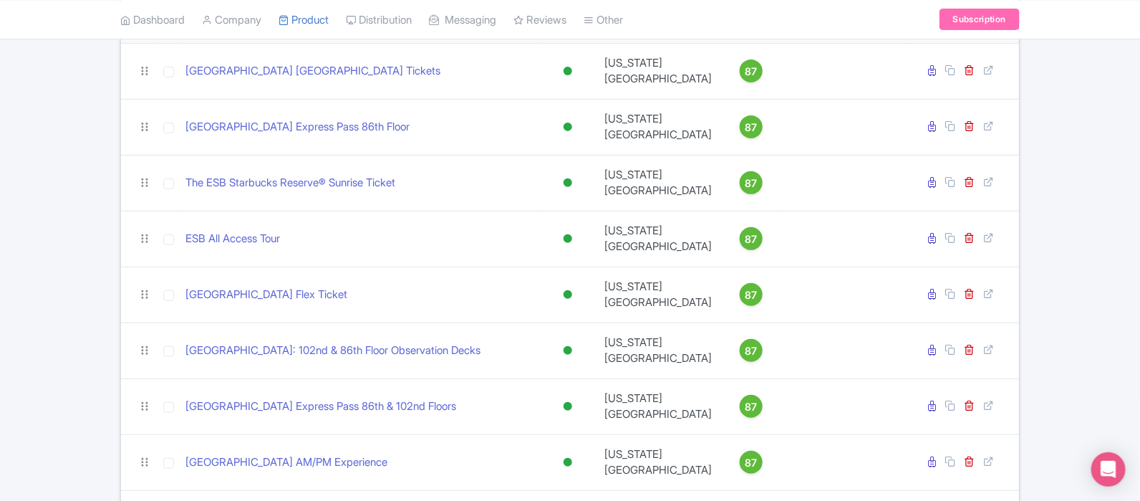
scroll to position [165, 0]
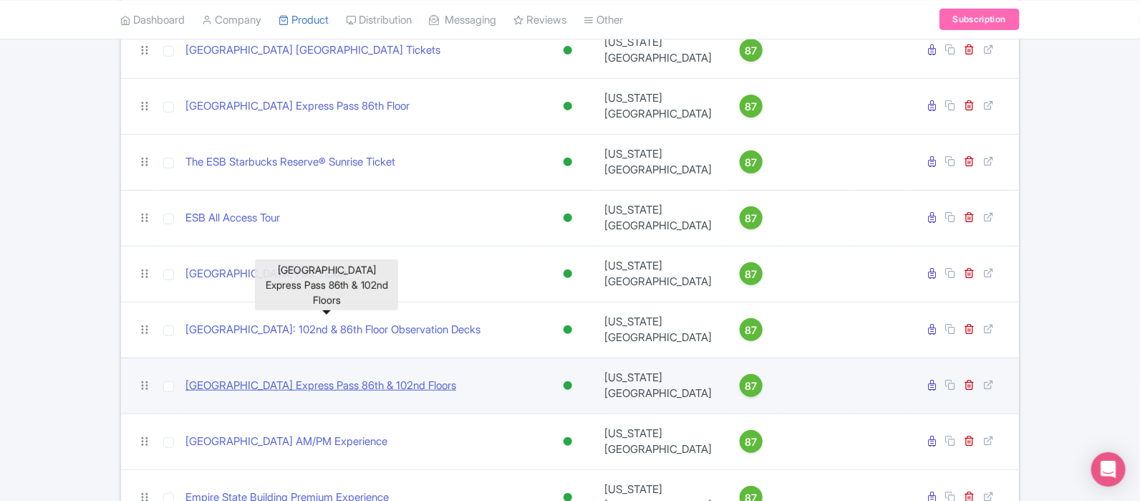
click at [315, 377] on link "[GEOGRAPHIC_DATA] Express Pass 86th & 102nd Floors" at bounding box center [321, 385] width 271 height 16
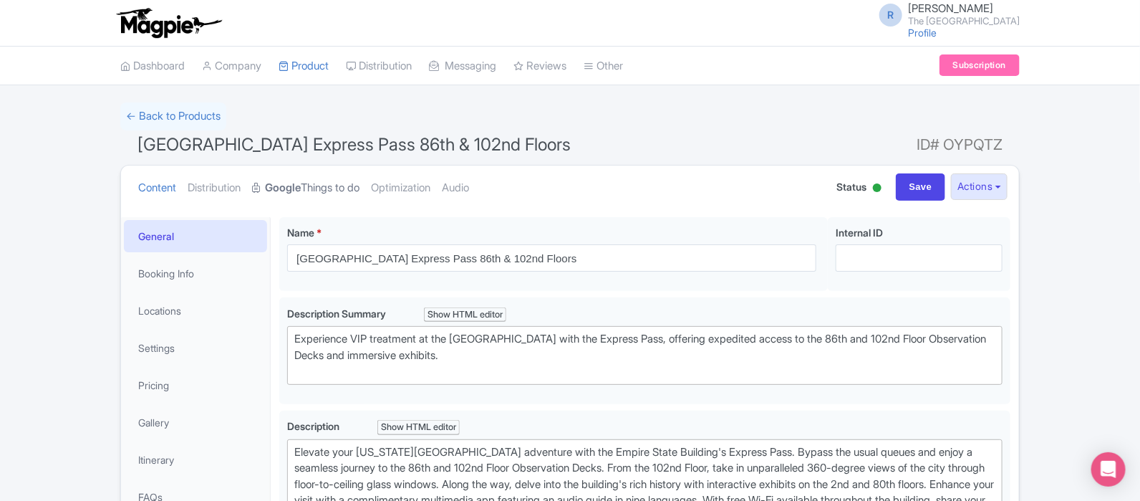
click at [344, 190] on link "Google Things to do" at bounding box center [305, 187] width 107 height 45
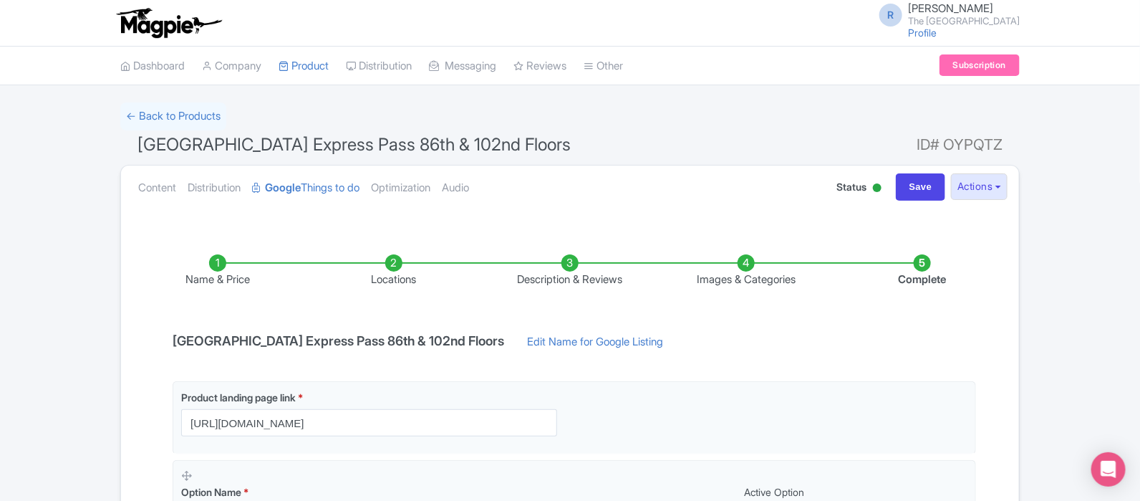
click at [752, 279] on li "Images & Categories" at bounding box center [746, 271] width 176 height 34
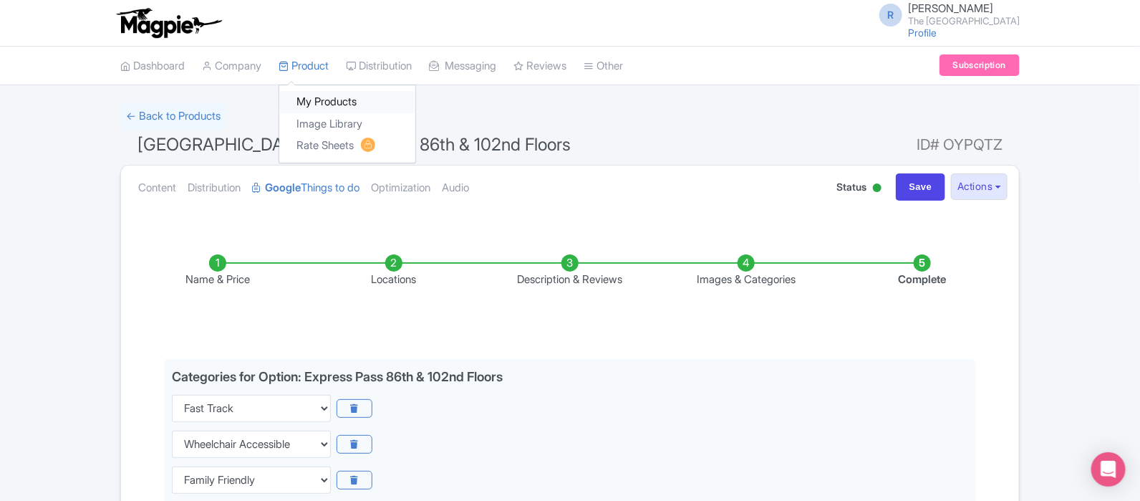
click at [324, 92] on link "My Products" at bounding box center [347, 102] width 136 height 22
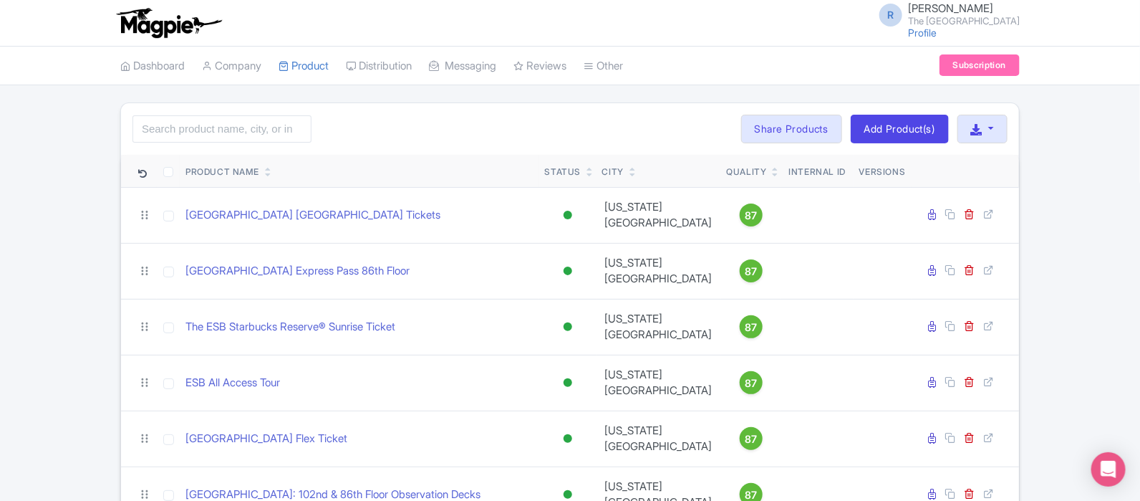
scroll to position [165, 0]
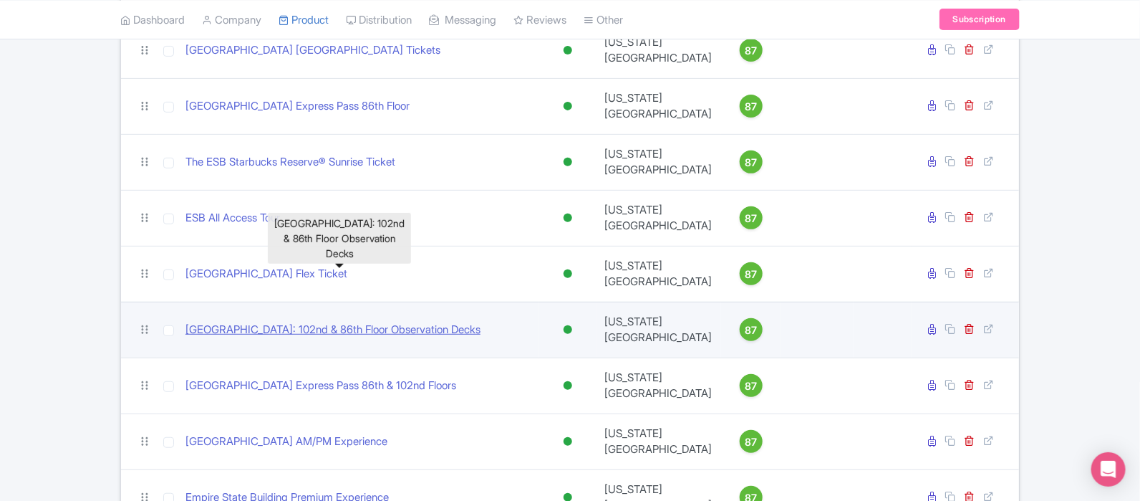
click at [304, 322] on link "Empire State Building: 102nd & 86th Floor Observation Decks" at bounding box center [333, 330] width 295 height 16
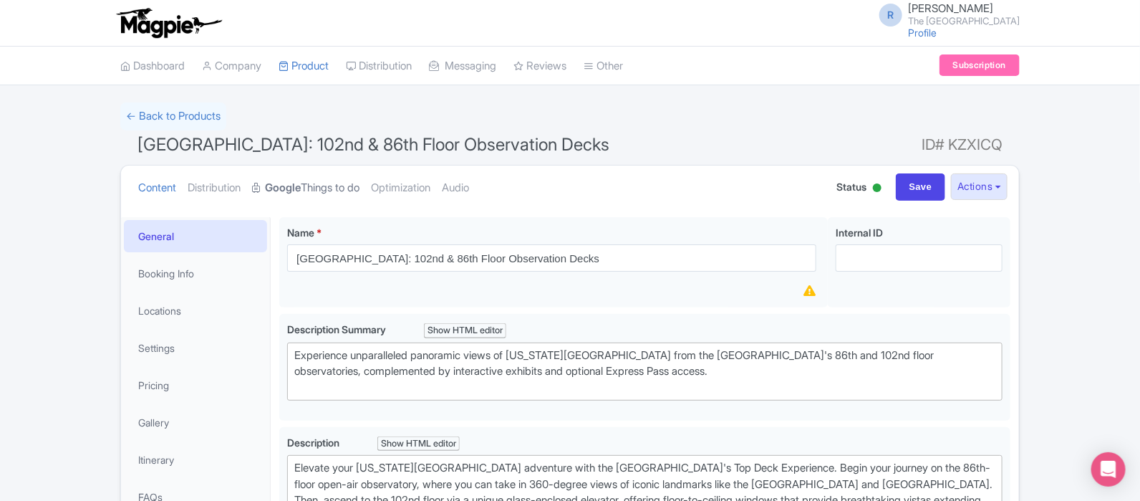
click at [355, 188] on link "Google Things to do" at bounding box center [305, 187] width 107 height 45
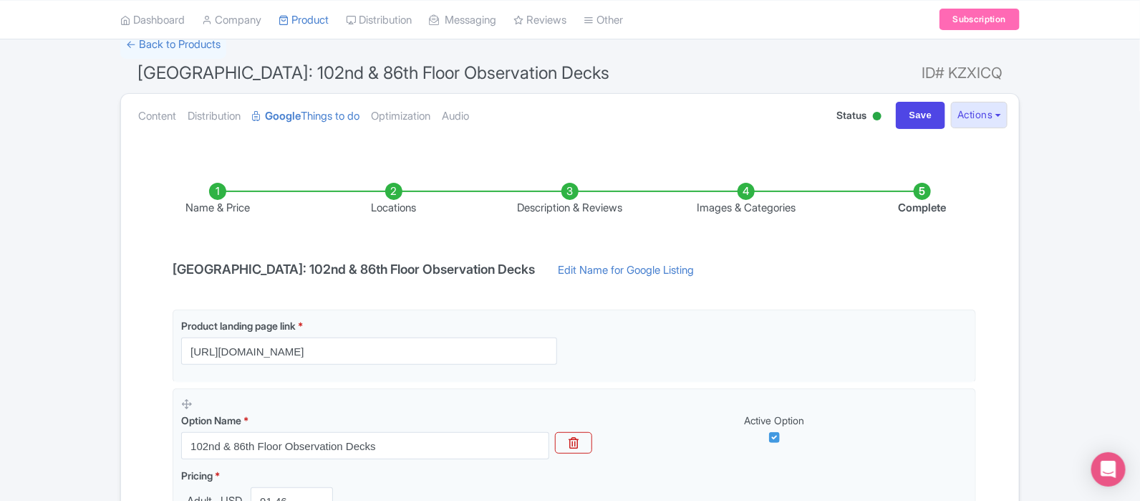
scroll to position [7, 0]
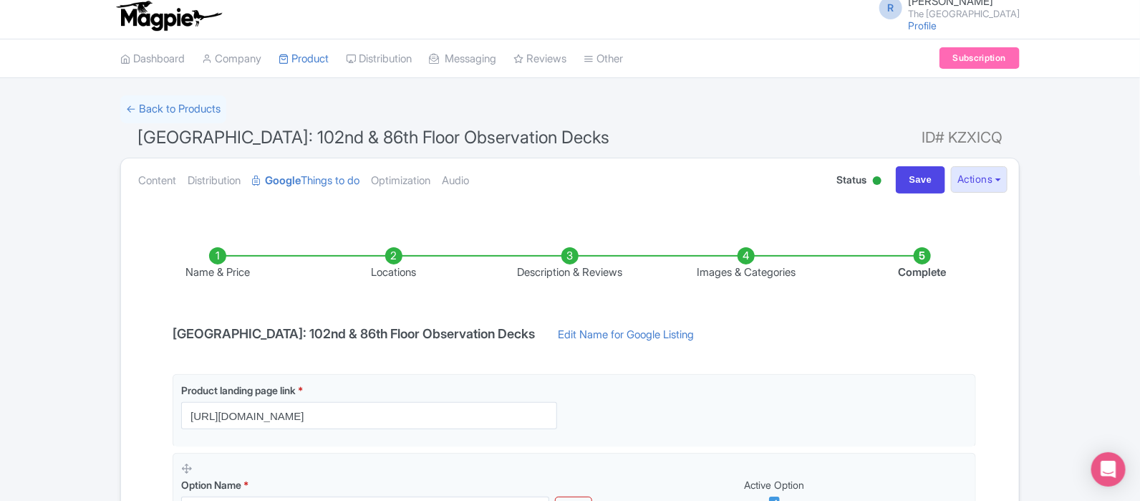
click at [764, 275] on li "Images & Categories" at bounding box center [746, 264] width 176 height 34
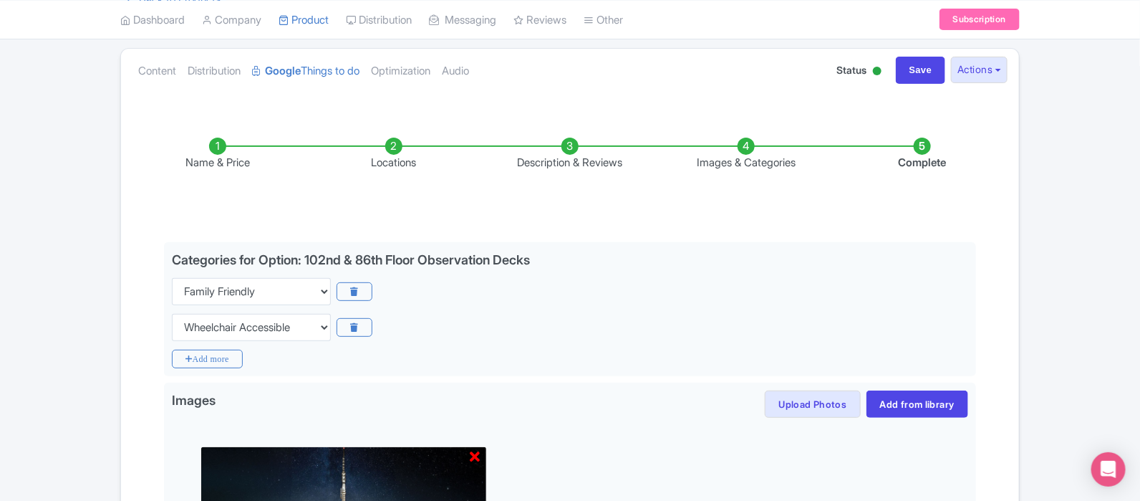
scroll to position [0, 0]
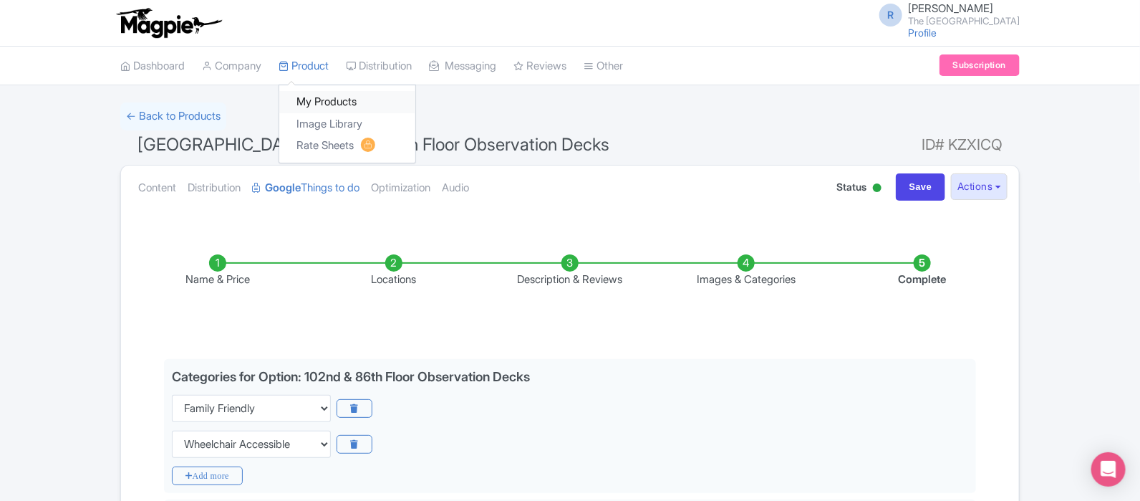
click at [322, 95] on link "My Products" at bounding box center [347, 102] width 136 height 22
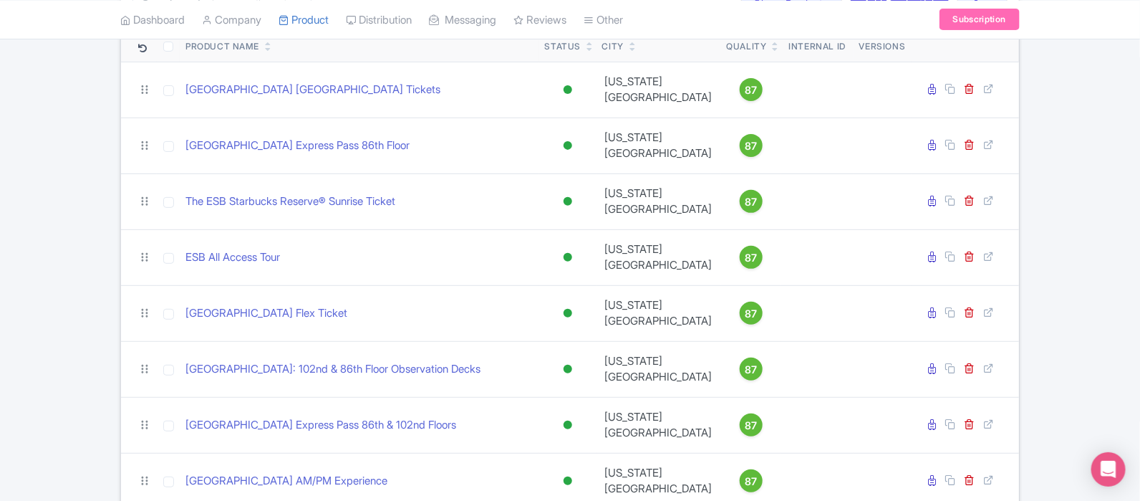
scroll to position [165, 0]
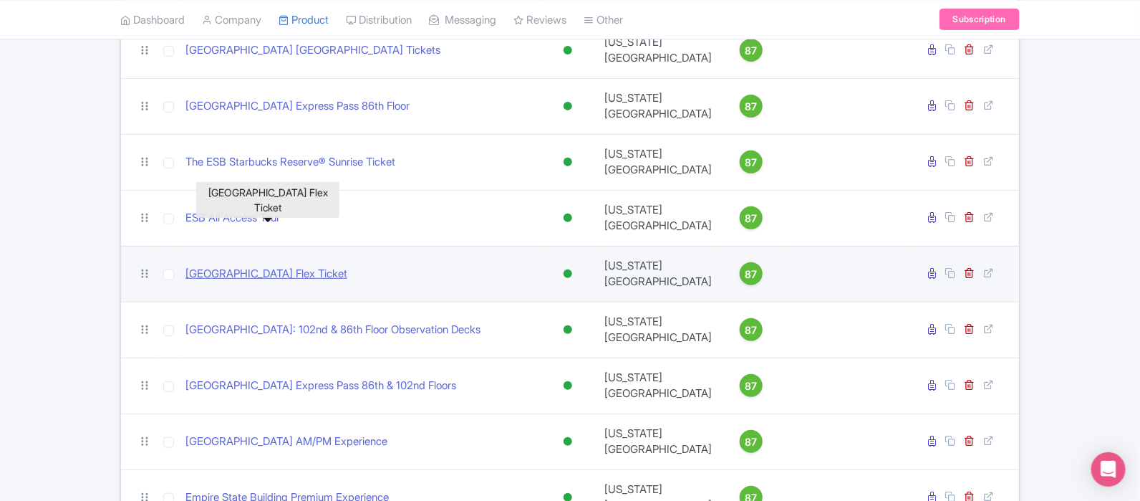
click at [304, 266] on link "Empire State Building Flex Ticket" at bounding box center [267, 274] width 162 height 16
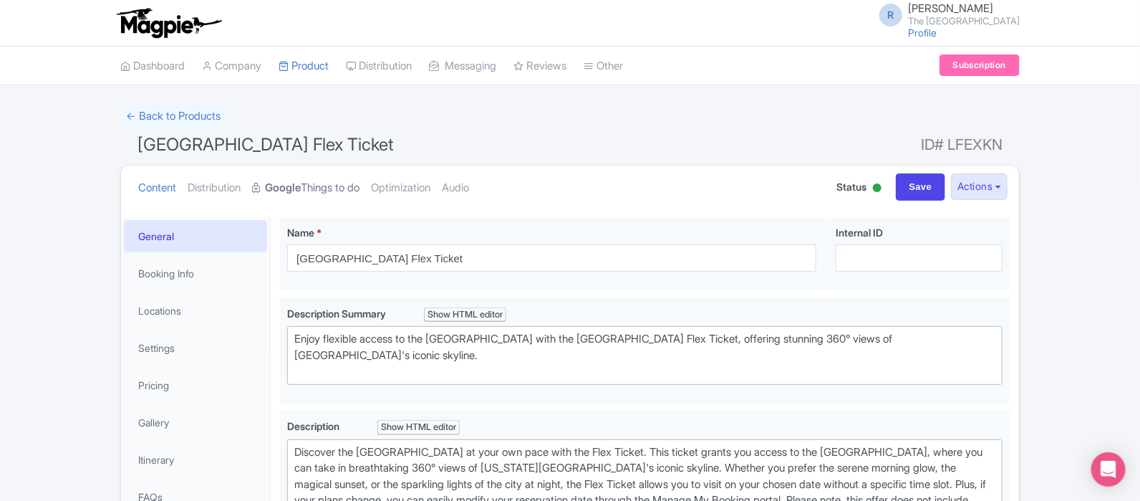
click at [346, 180] on link "Google Things to do" at bounding box center [305, 187] width 107 height 45
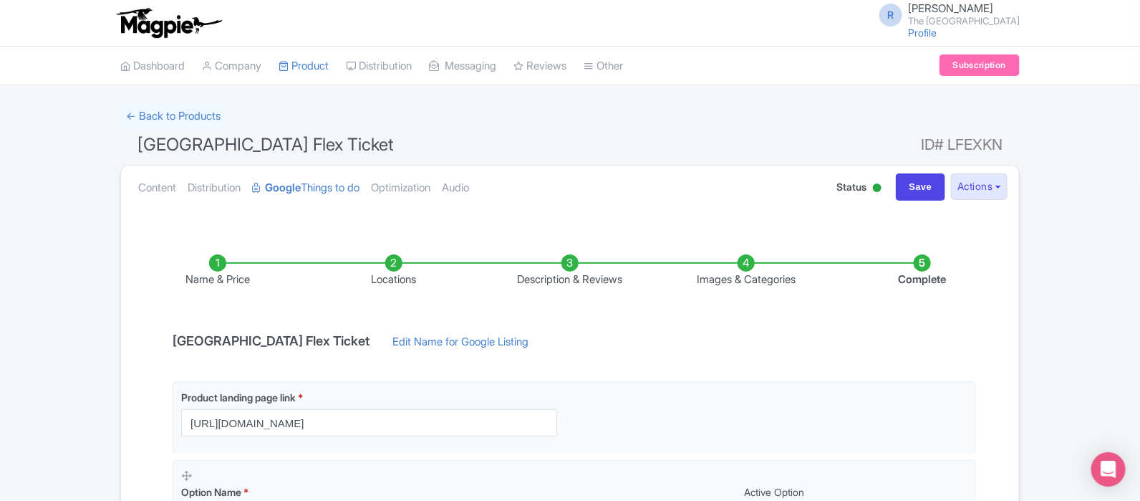
click at [761, 279] on li "Images & Categories" at bounding box center [746, 271] width 176 height 34
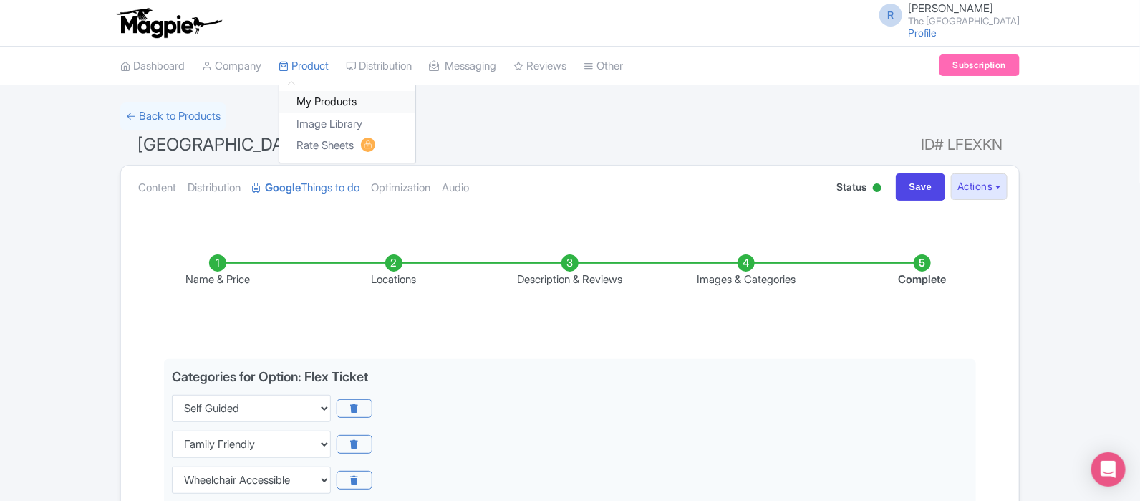
click at [331, 102] on link "My Products" at bounding box center [347, 102] width 136 height 22
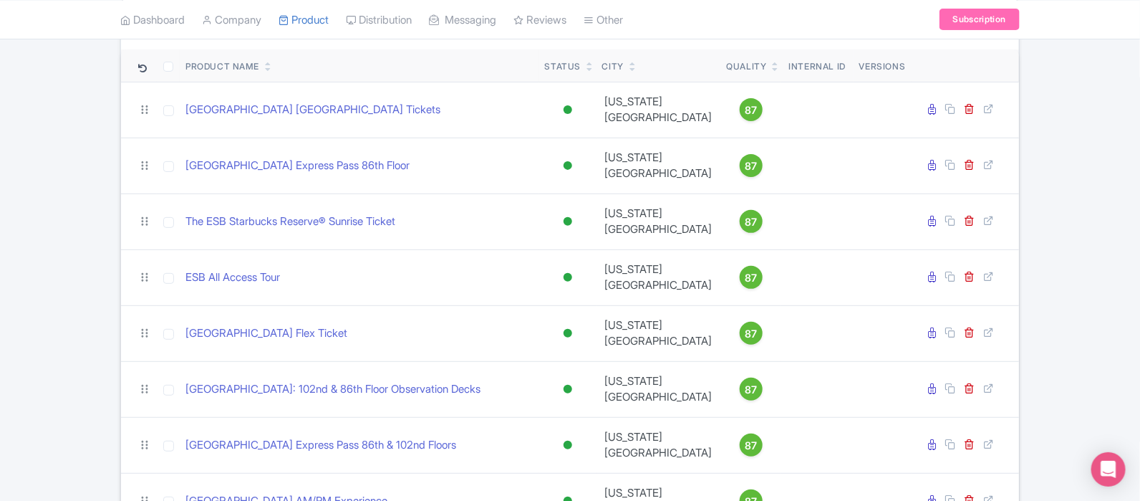
scroll to position [101, 0]
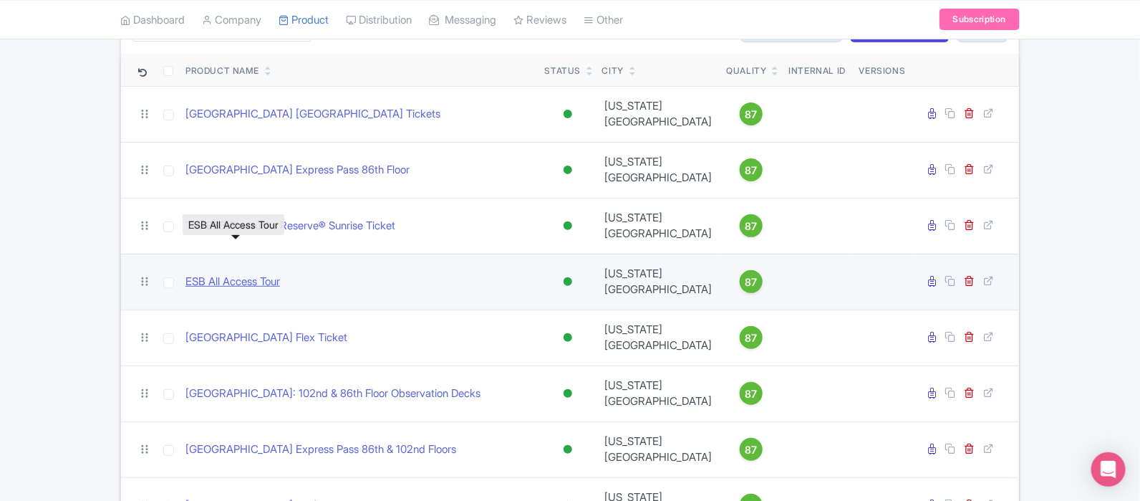
click at [243, 274] on link "ESB All Access Tour" at bounding box center [233, 282] width 95 height 16
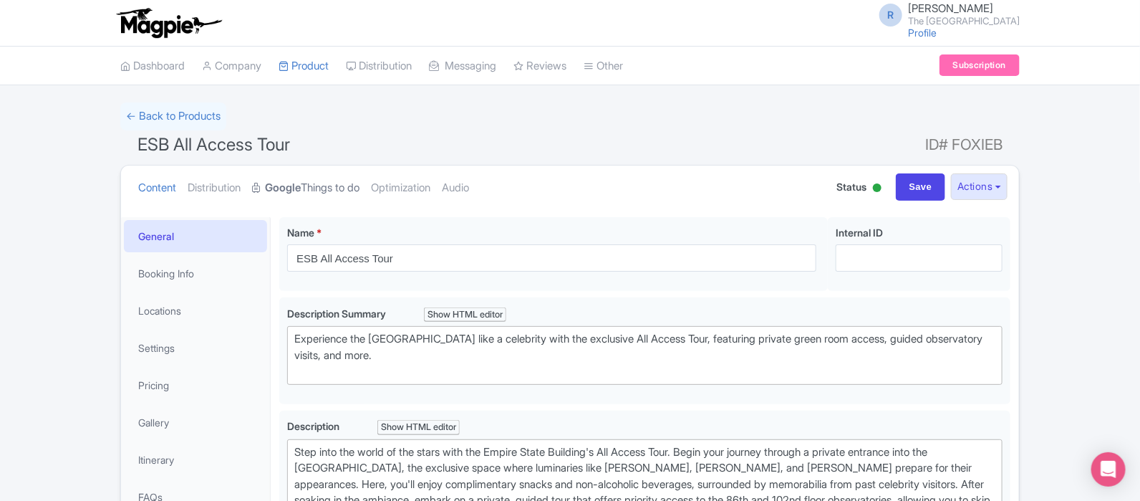
click at [358, 183] on link "Google Things to do" at bounding box center [305, 187] width 107 height 45
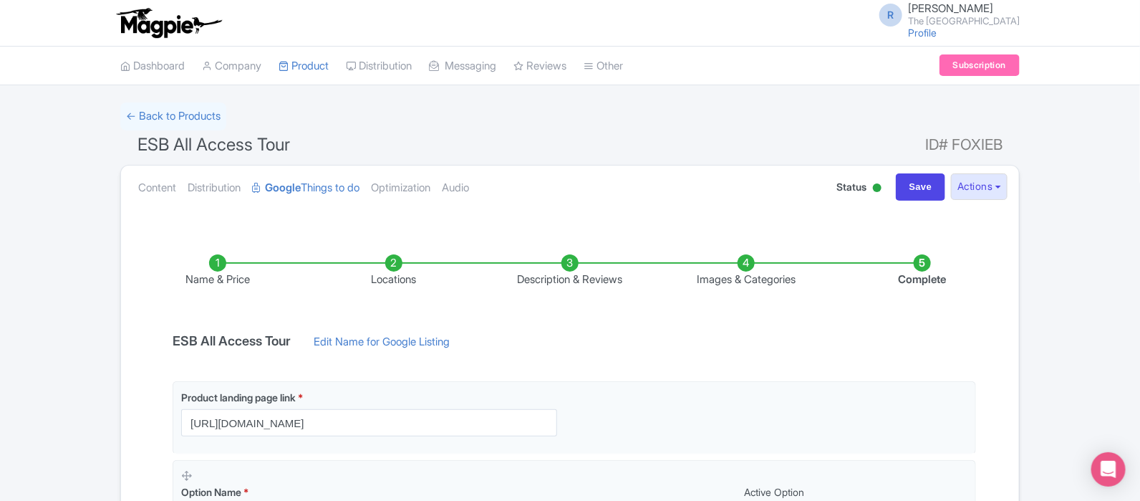
click at [755, 276] on li "Images & Categories" at bounding box center [746, 271] width 176 height 34
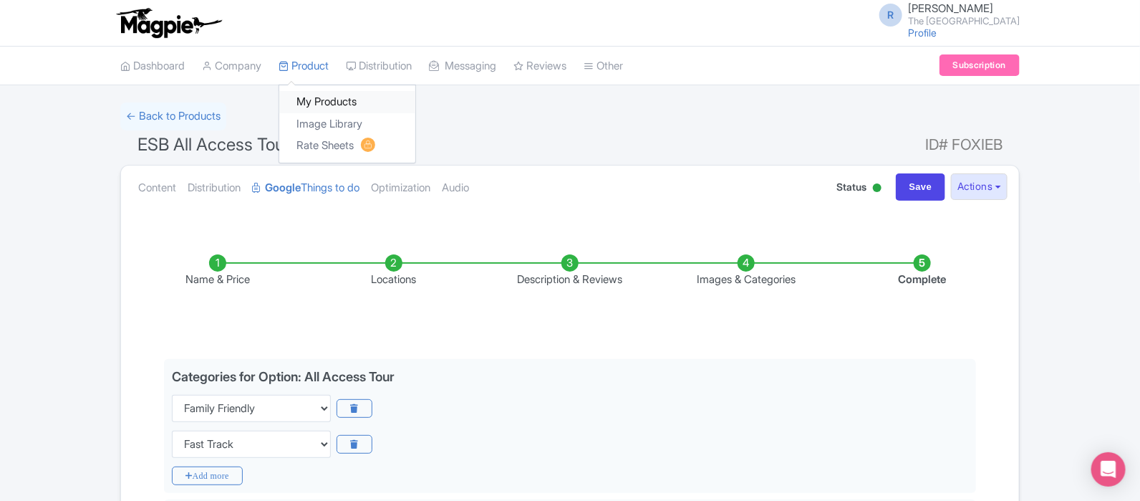
click at [341, 107] on link "My Products" at bounding box center [347, 102] width 136 height 22
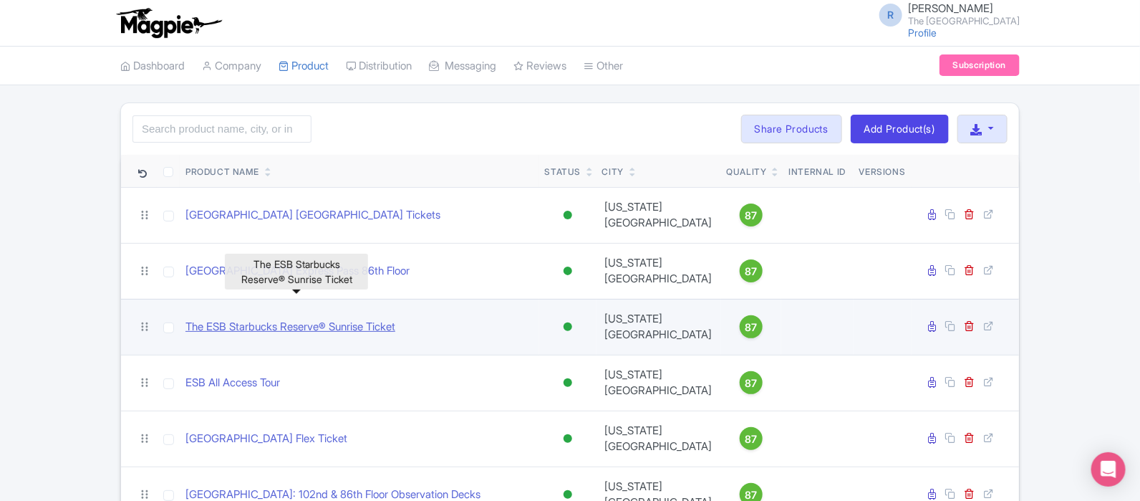
click at [319, 319] on link "The ESB Starbucks Reserve® Sunrise Ticket" at bounding box center [291, 327] width 210 height 16
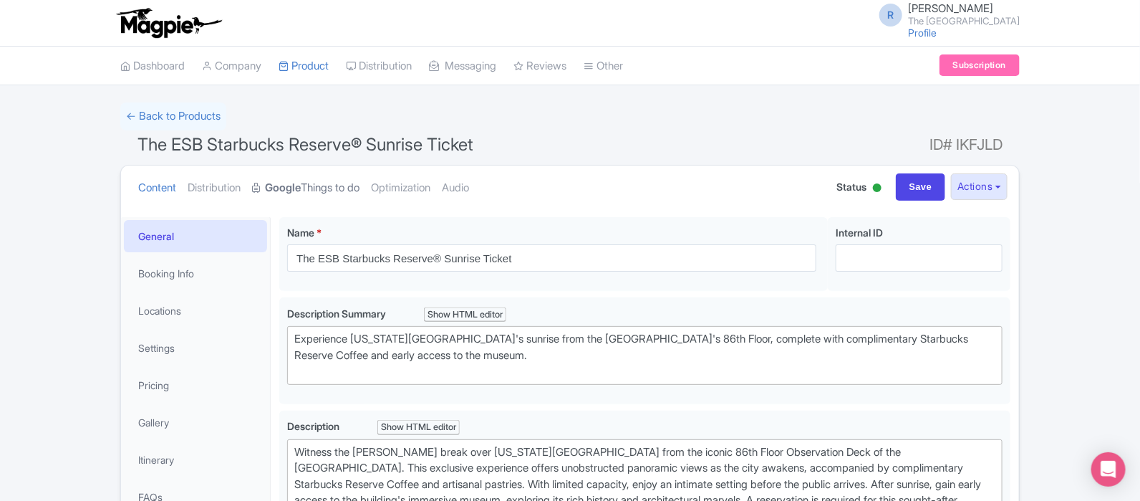
click at [344, 193] on link "Google Things to do" at bounding box center [305, 187] width 107 height 45
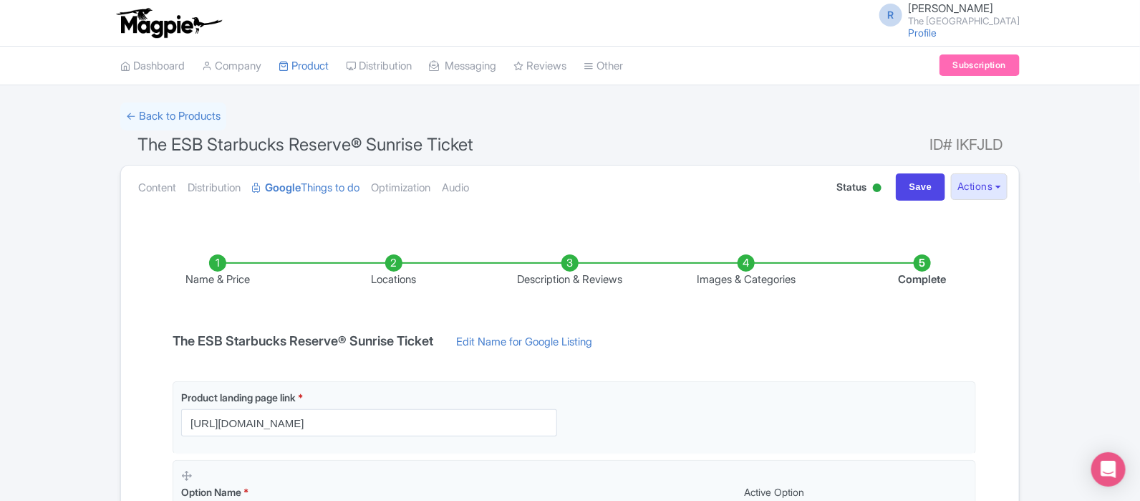
click at [771, 281] on li "Images & Categories" at bounding box center [746, 271] width 176 height 34
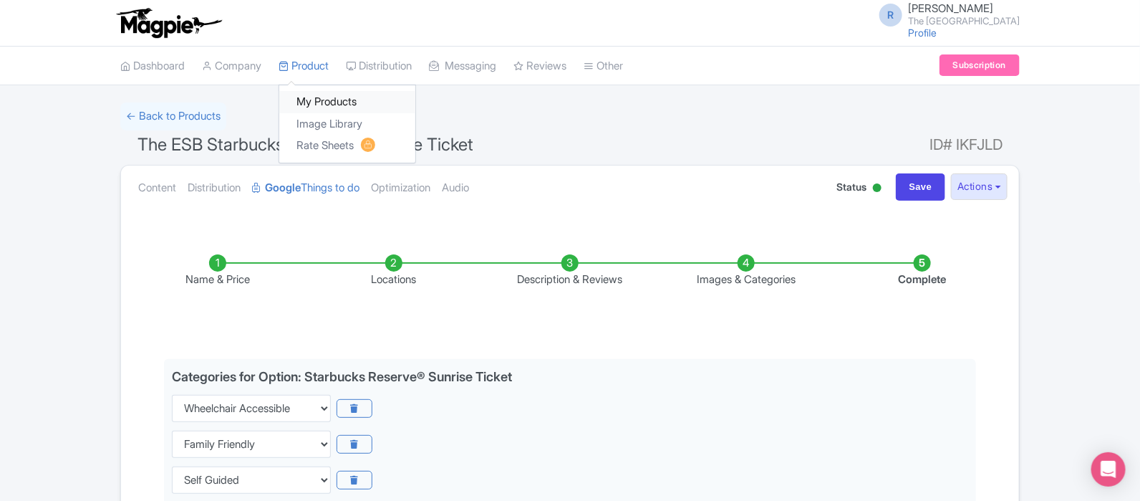
click at [332, 107] on link "My Products" at bounding box center [347, 102] width 136 height 22
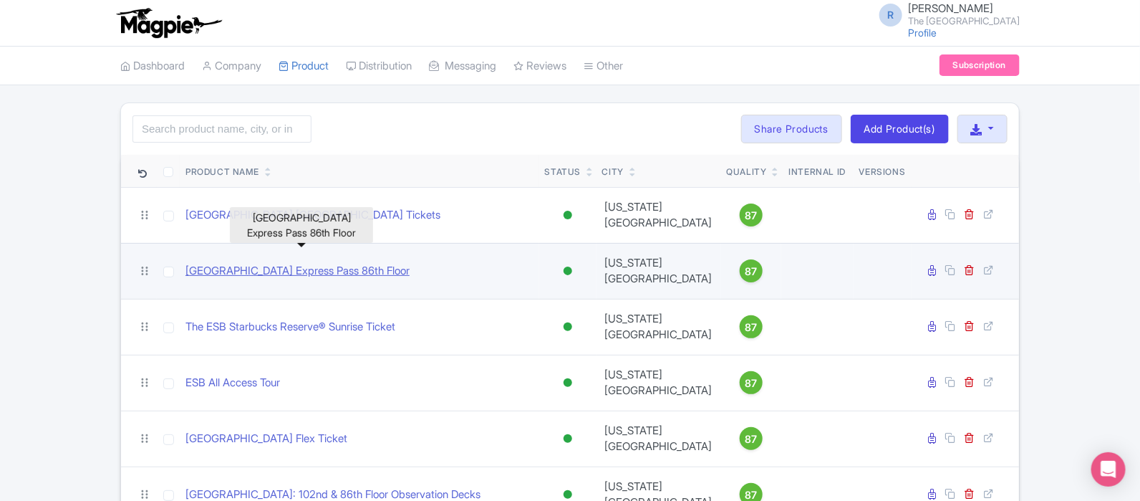
click at [327, 263] on link "Empire State Building Express Pass 86th Floor" at bounding box center [298, 271] width 224 height 16
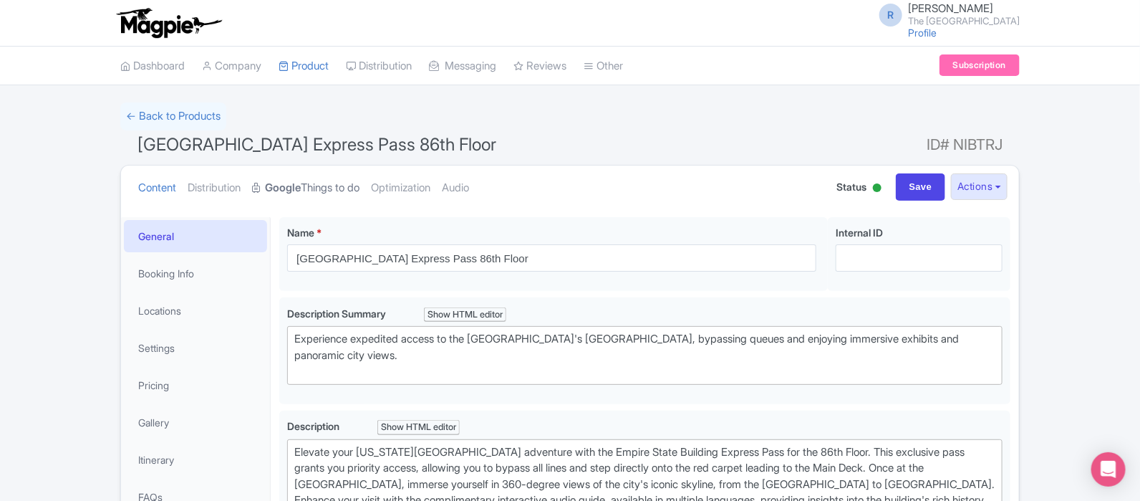
click at [352, 188] on link "Google Things to do" at bounding box center [305, 187] width 107 height 45
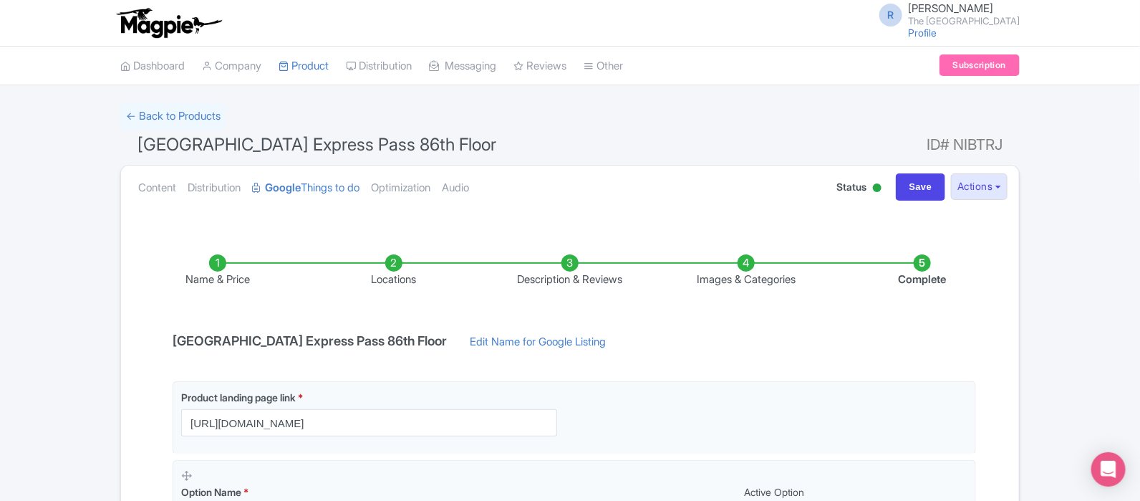
click at [741, 282] on li "Images & Categories" at bounding box center [746, 271] width 176 height 34
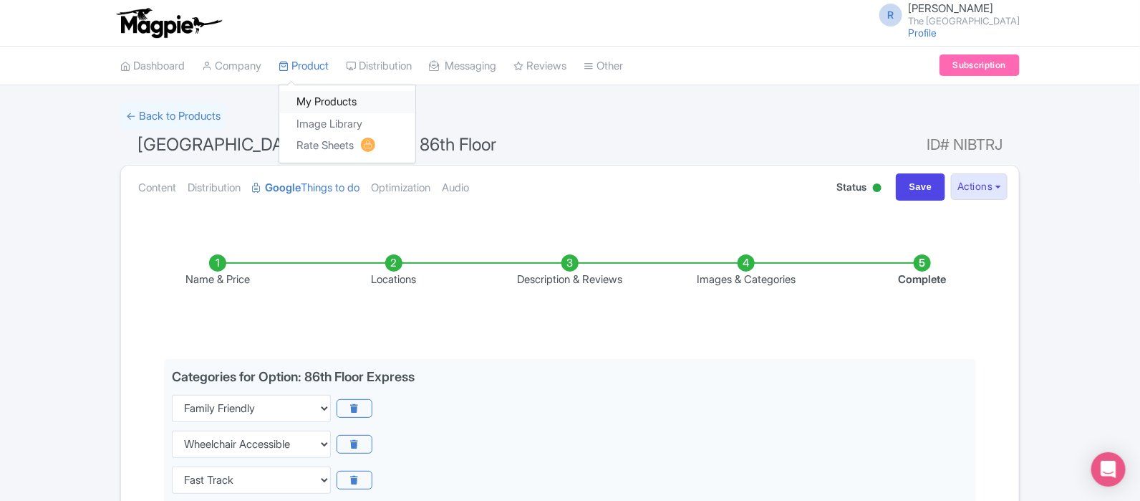
click at [336, 100] on link "My Products" at bounding box center [347, 102] width 136 height 22
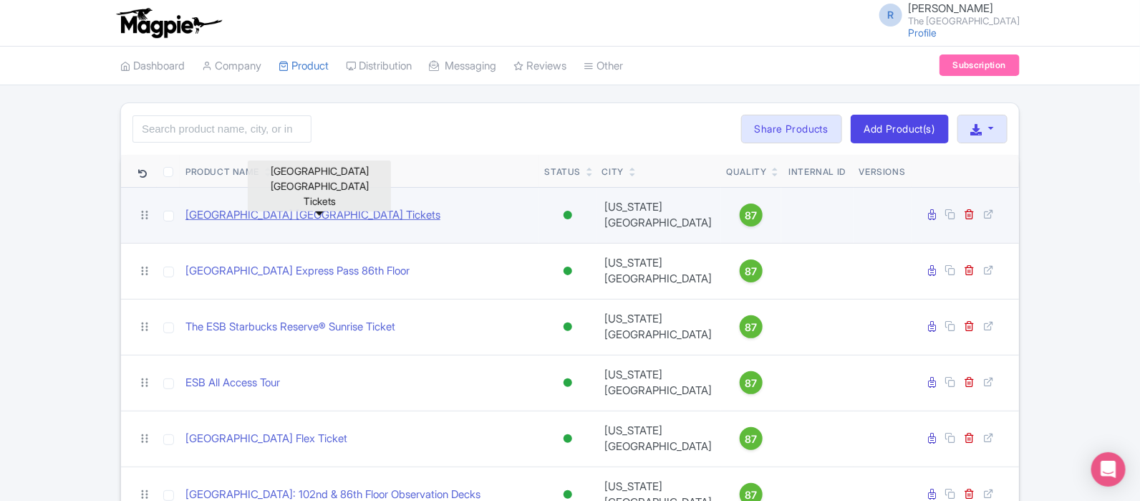
click at [393, 213] on link "[GEOGRAPHIC_DATA] [GEOGRAPHIC_DATA] Tickets" at bounding box center [313, 215] width 255 height 16
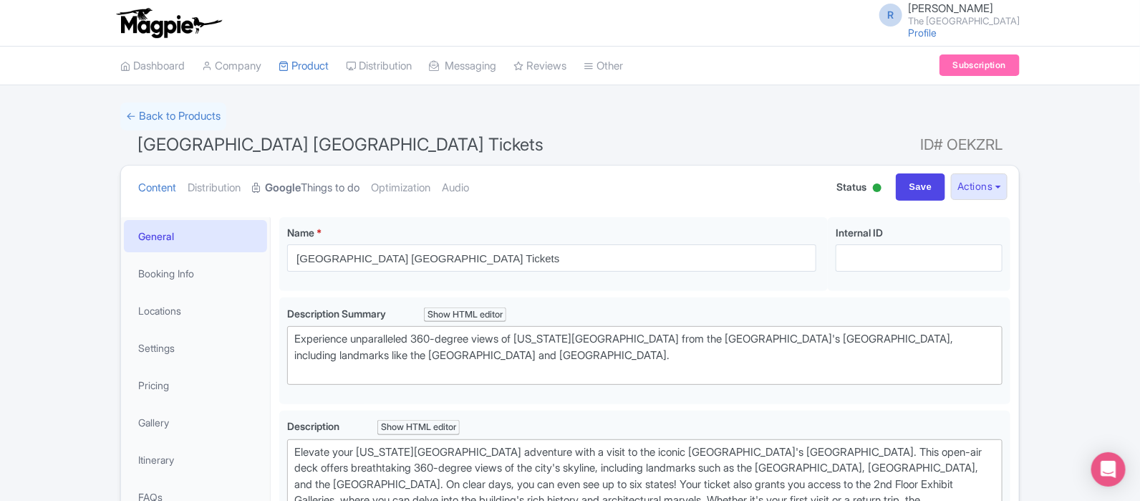
click at [351, 188] on link "Google Things to do" at bounding box center [305, 187] width 107 height 45
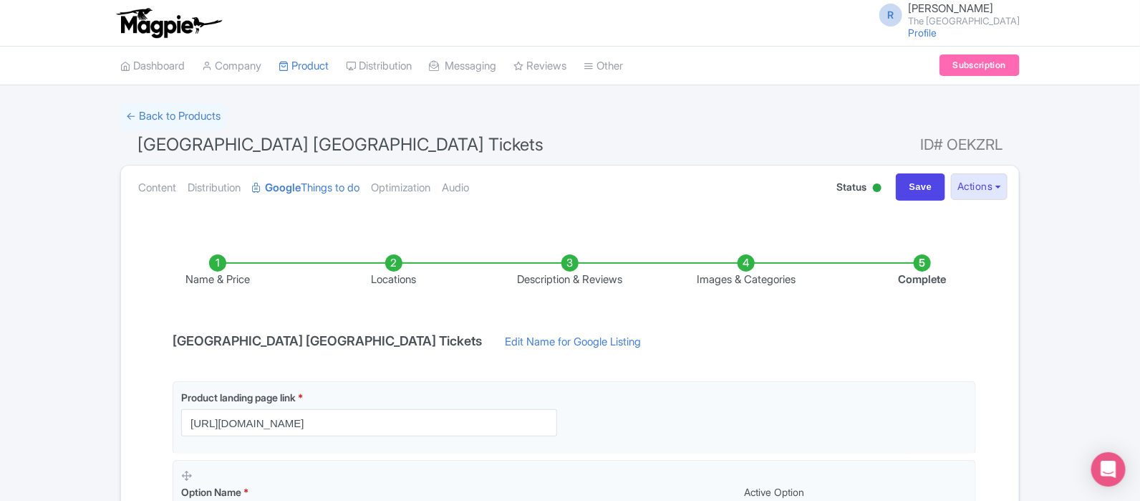
click at [757, 277] on li "Images & Categories" at bounding box center [746, 271] width 176 height 34
